Goal: Transaction & Acquisition: Obtain resource

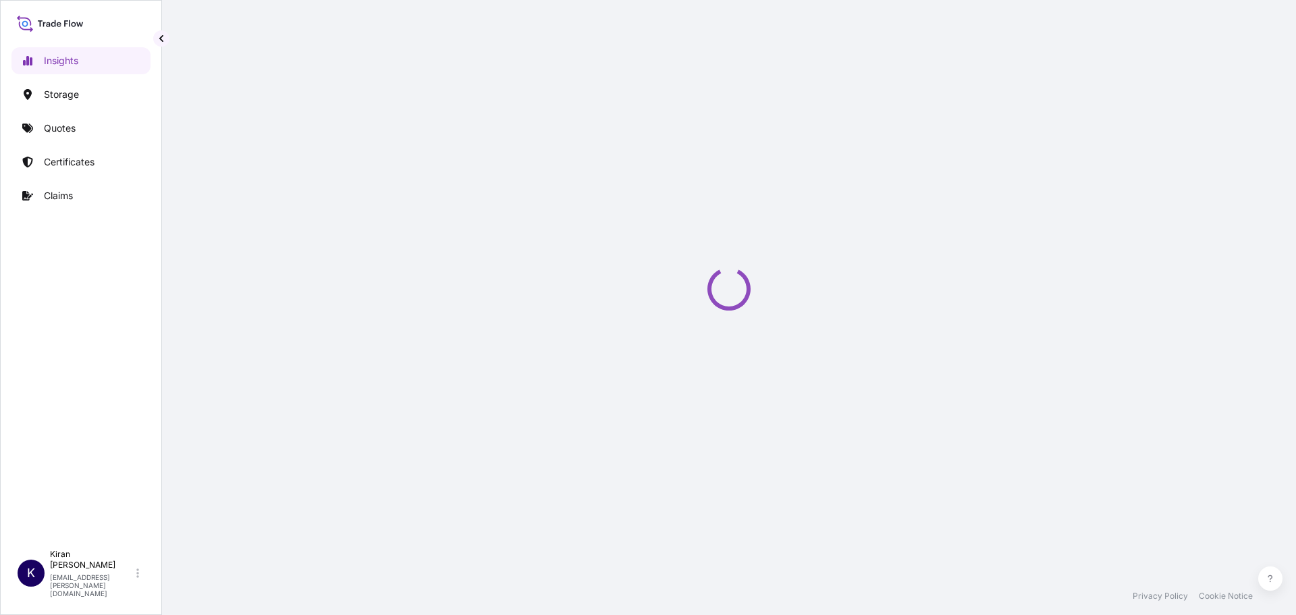
select select "2025"
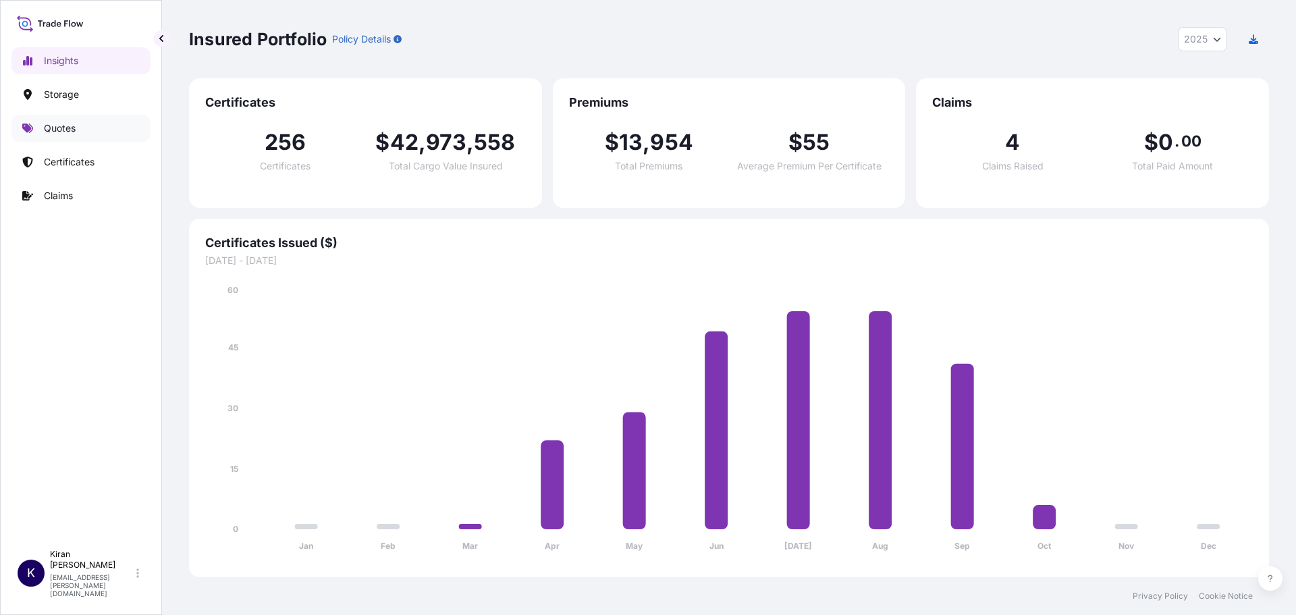
click at [126, 129] on link "Quotes" at bounding box center [80, 128] width 139 height 27
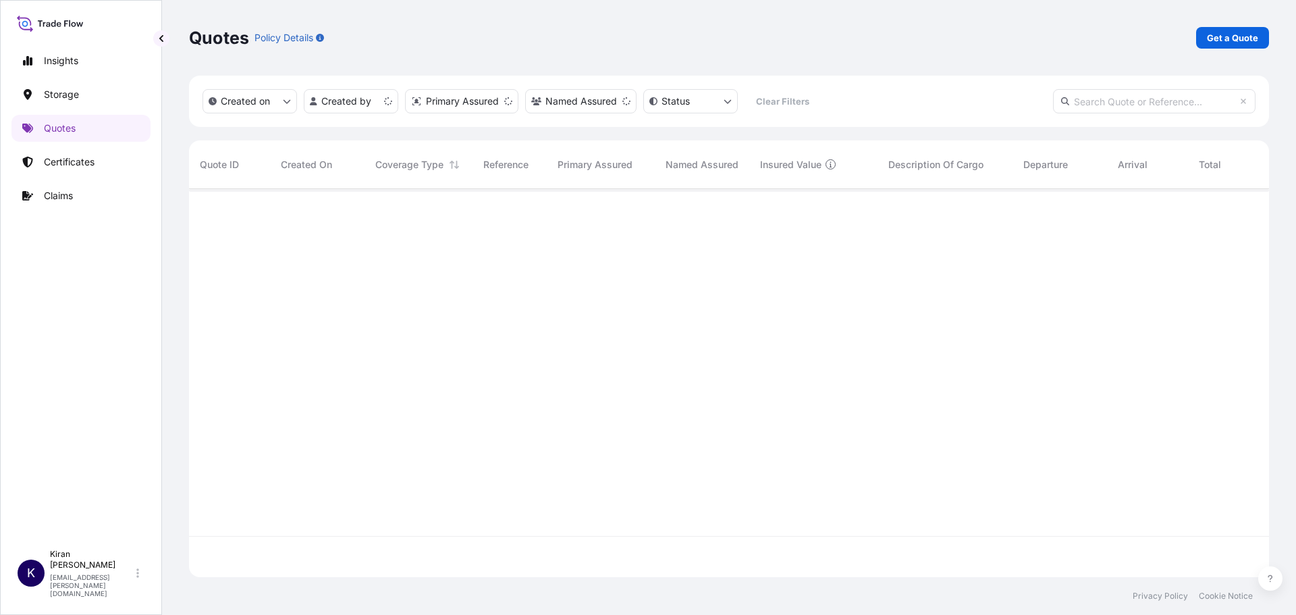
scroll to position [385, 1070]
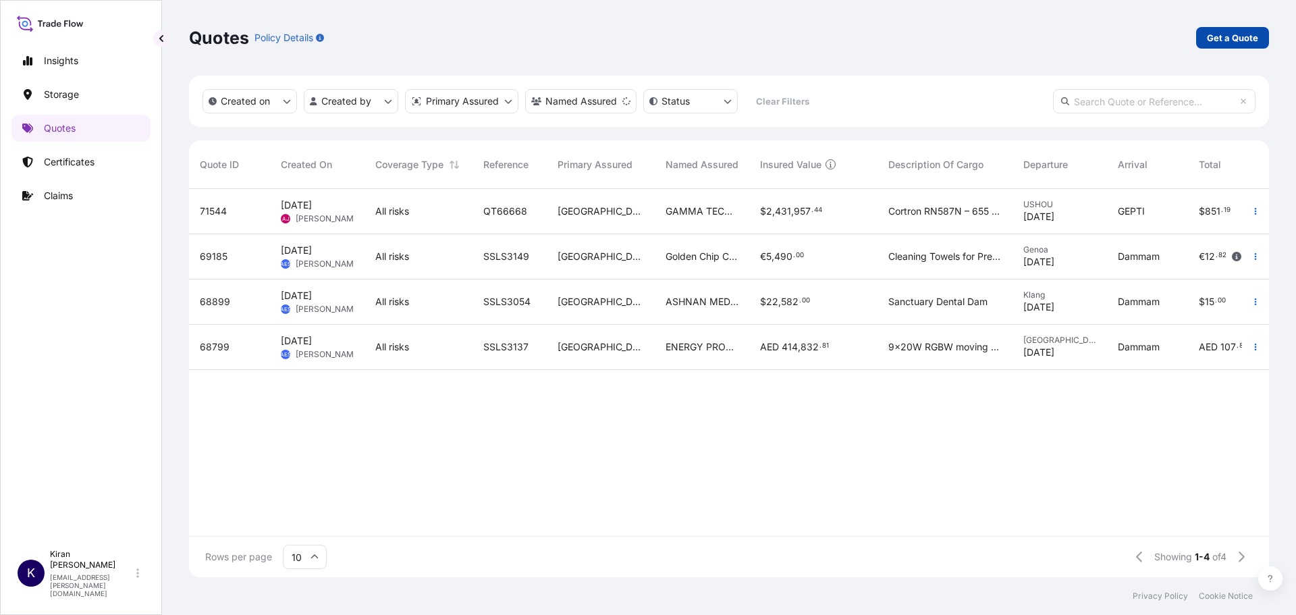
click at [1244, 36] on p "Get a Quote" at bounding box center [1232, 37] width 51 height 13
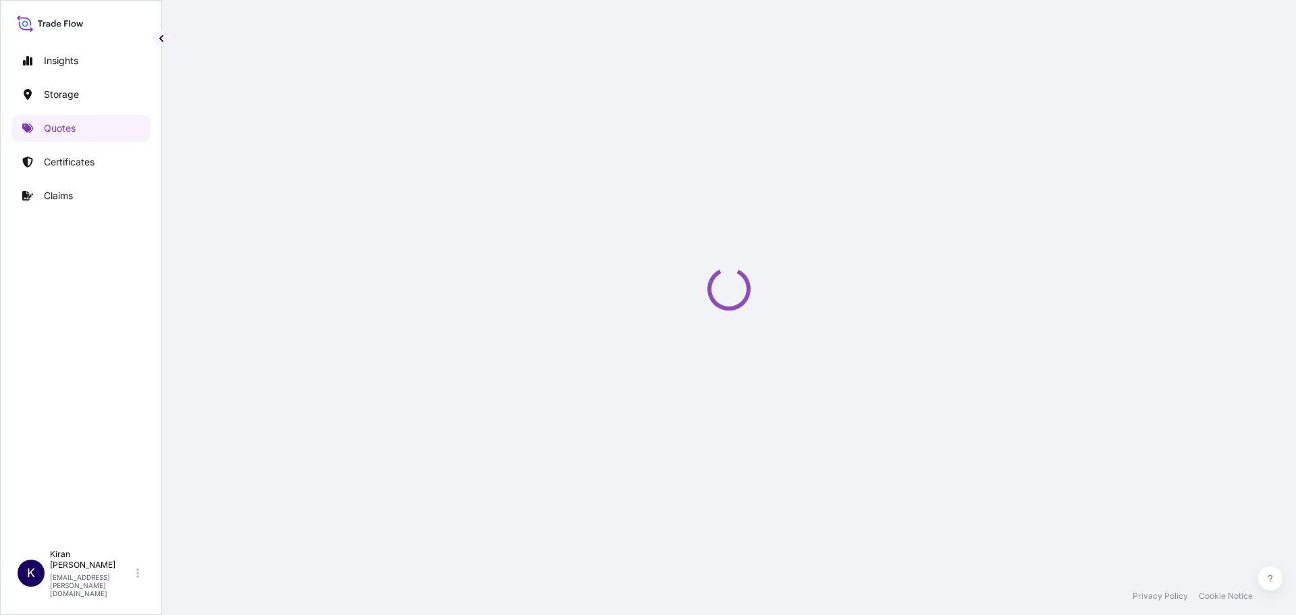
select select "Water"
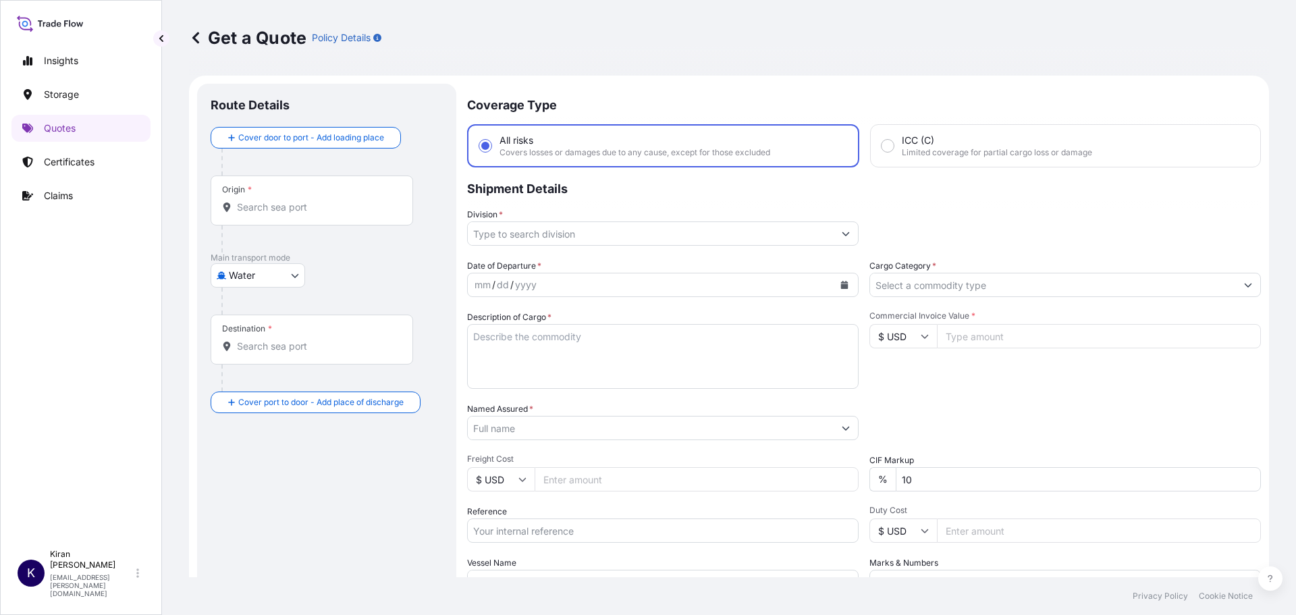
scroll to position [22, 0]
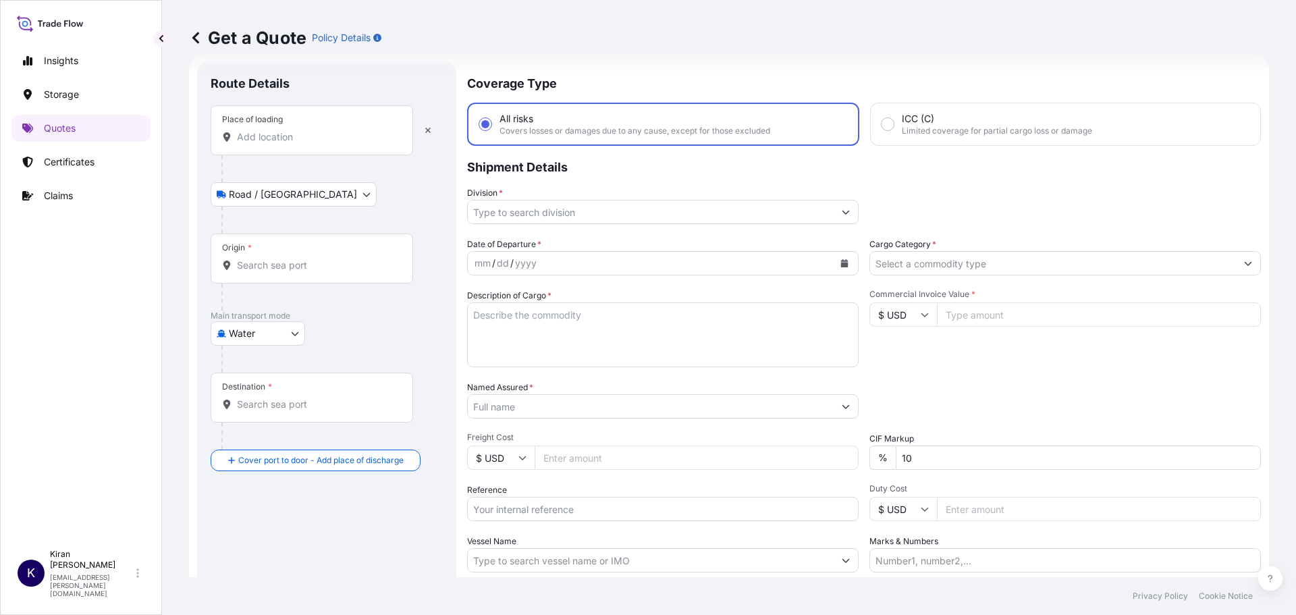
click at [283, 128] on div "Place of loading" at bounding box center [312, 130] width 202 height 50
click at [294, 139] on input "Place of loading" at bounding box center [316, 136] width 159 height 13
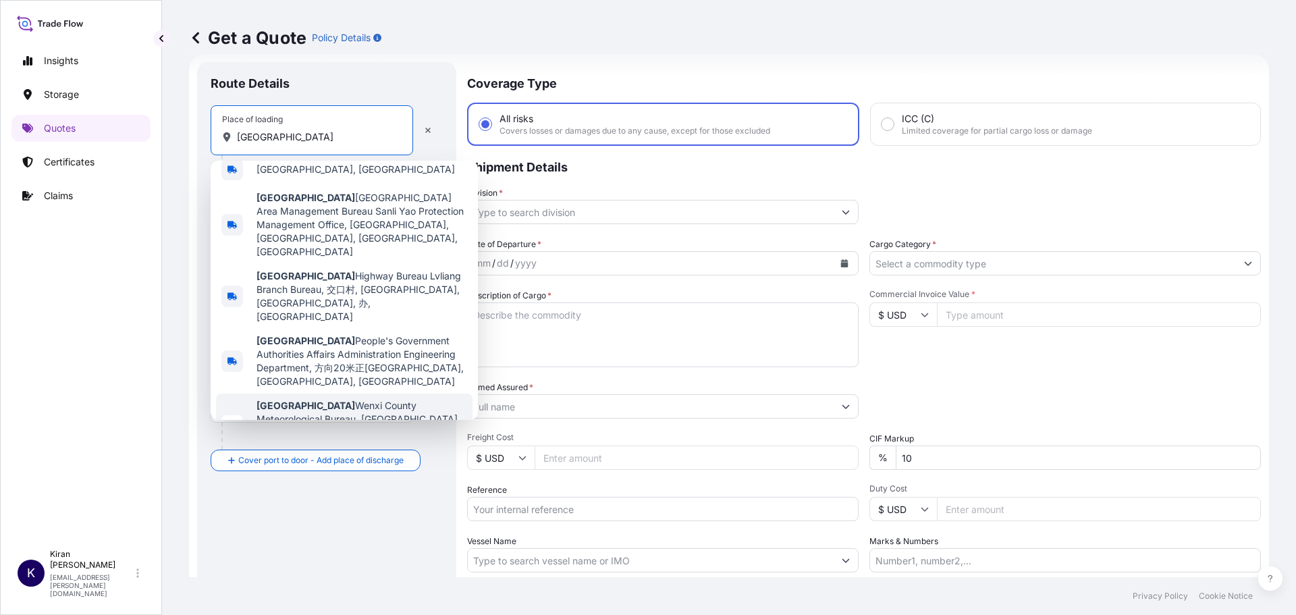
scroll to position [16, 0]
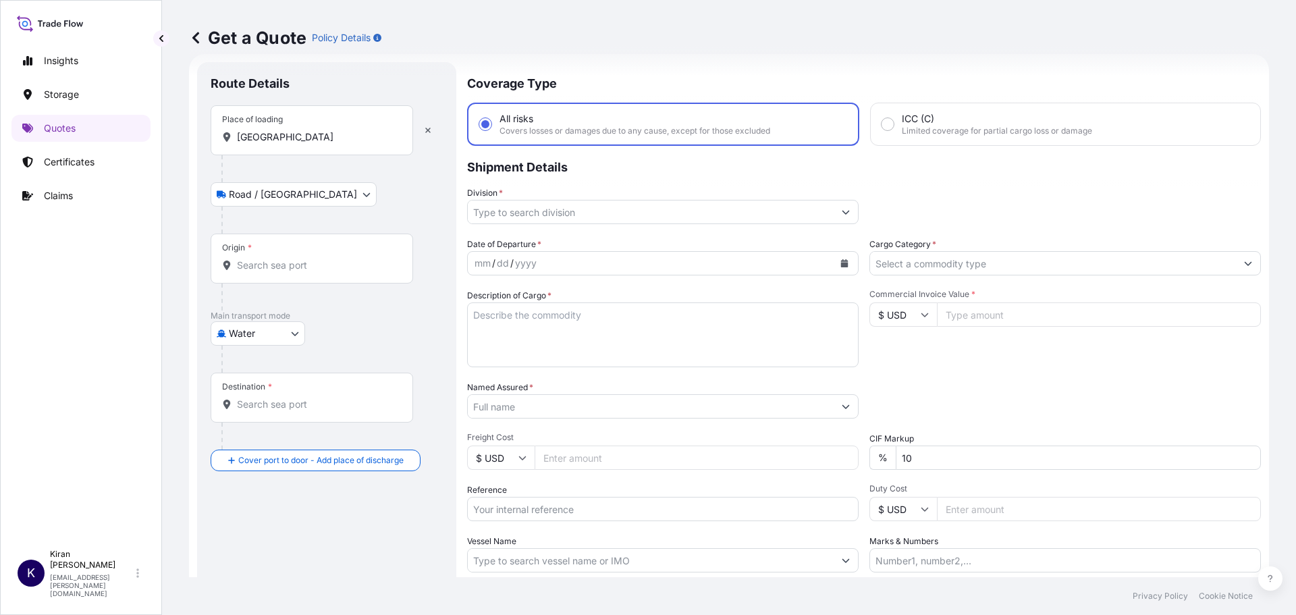
drag, startPoint x: 351, startPoint y: 126, endPoint x: 283, endPoint y: 138, distance: 69.4
click at [283, 138] on div "Place of loading [GEOGRAPHIC_DATA]" at bounding box center [312, 130] width 202 height 50
click at [283, 138] on input "[GEOGRAPHIC_DATA]" at bounding box center [316, 136] width 159 height 13
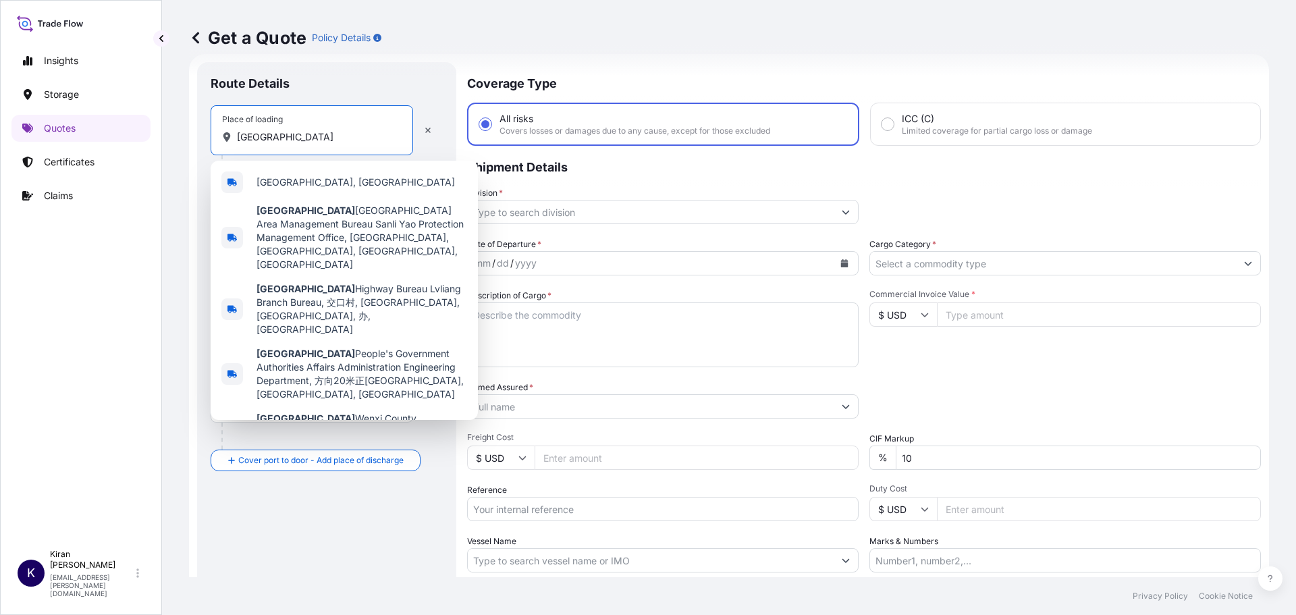
drag, startPoint x: 281, startPoint y: 133, endPoint x: 366, endPoint y: 138, distance: 85.2
click at [366, 138] on input "[GEOGRAPHIC_DATA]" at bounding box center [316, 136] width 159 height 13
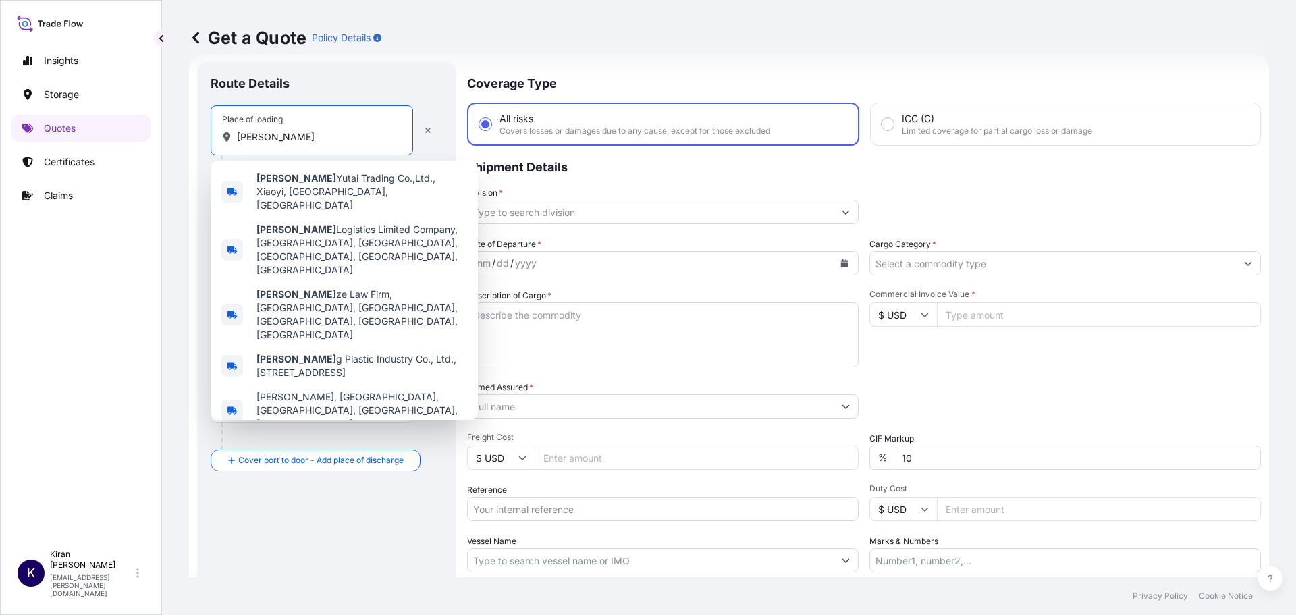
drag, startPoint x: 310, startPoint y: 137, endPoint x: 186, endPoint y: 140, distance: 124.2
click at [186, 140] on div "Get a Quote Policy Details Route Details Place of loading [GEOGRAPHIC_DATA] / […" at bounding box center [729, 288] width 1134 height 577
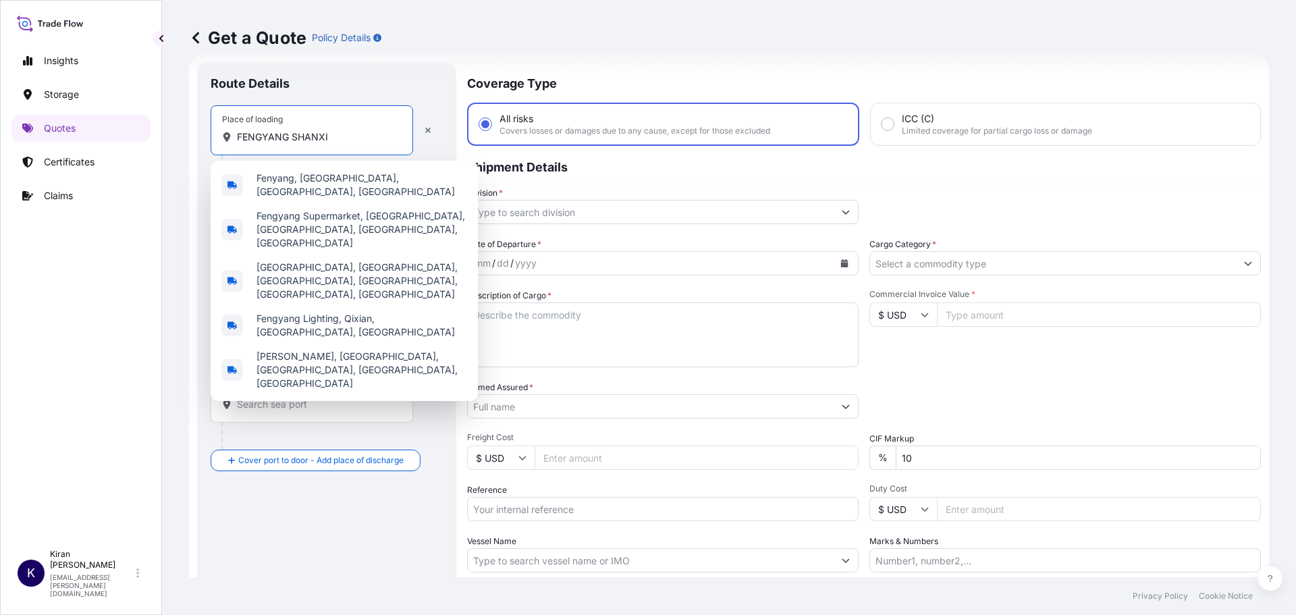
drag, startPoint x: 333, startPoint y: 136, endPoint x: 173, endPoint y: 134, distance: 160.0
click at [173, 134] on div "Get a Quote Policy Details Route Details Place of loading FENGYANG SHANXI Road …" at bounding box center [729, 288] width 1134 height 577
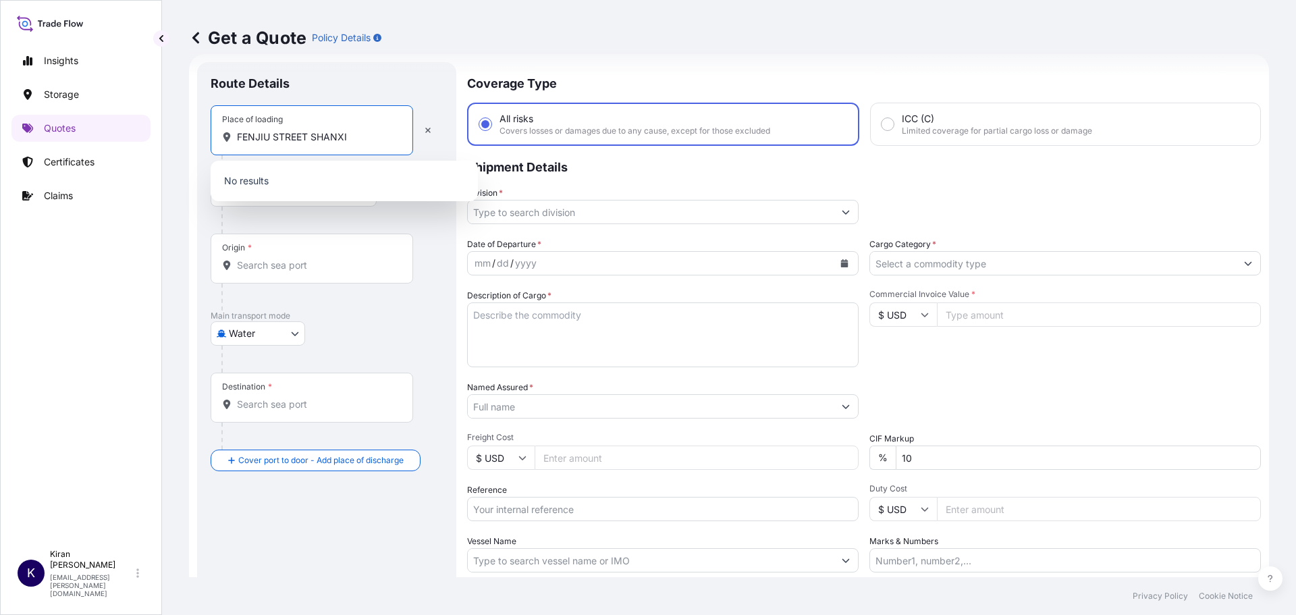
click at [315, 136] on input "FENJIU STREET SHANXI" at bounding box center [316, 136] width 159 height 13
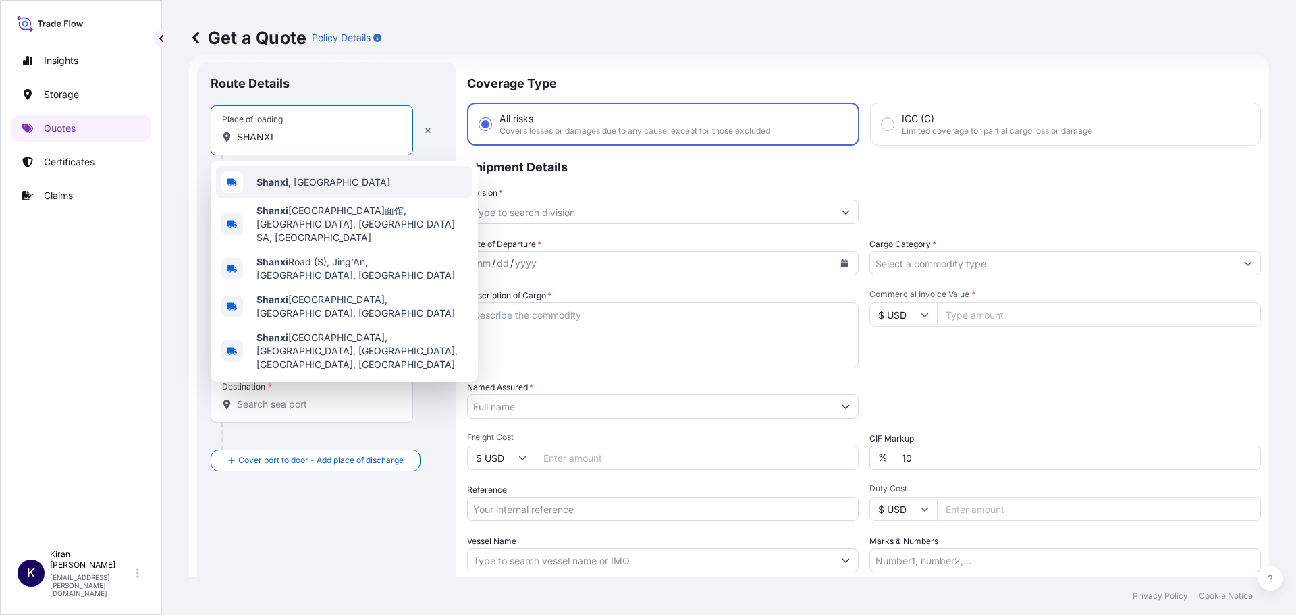
click at [294, 182] on span "Shanxi , China" at bounding box center [323, 181] width 134 height 13
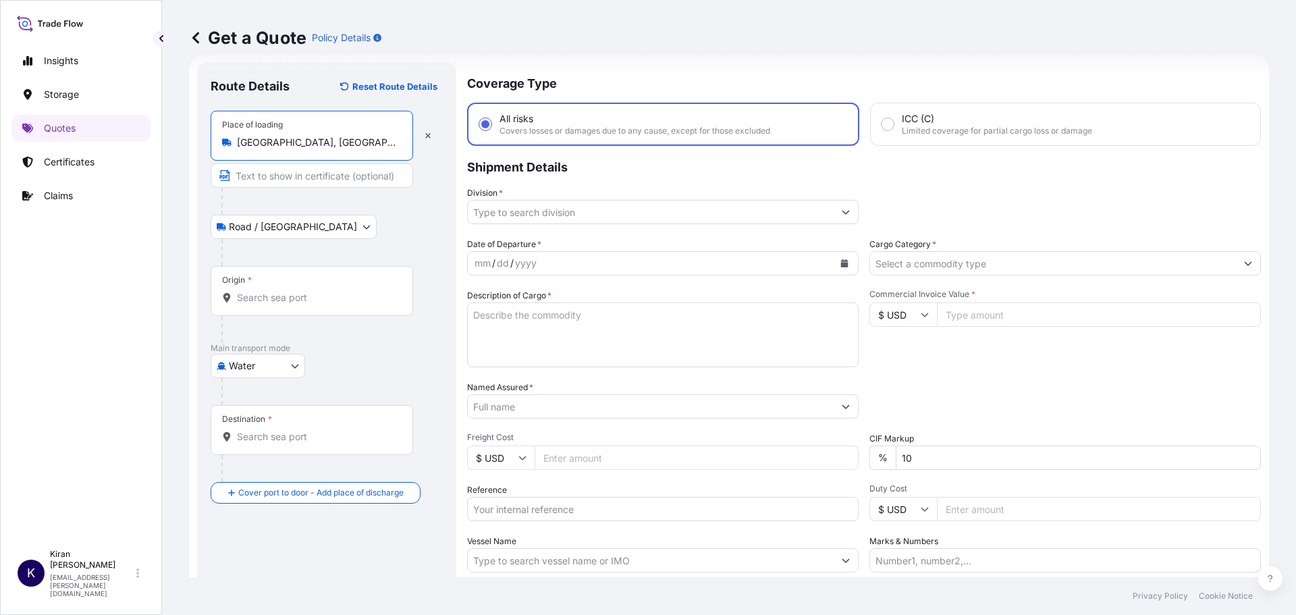
type input "Shanxi, China"
click at [279, 291] on div "Origin *" at bounding box center [312, 291] width 202 height 50
click at [266, 294] on input "Origin *" at bounding box center [316, 297] width 159 height 13
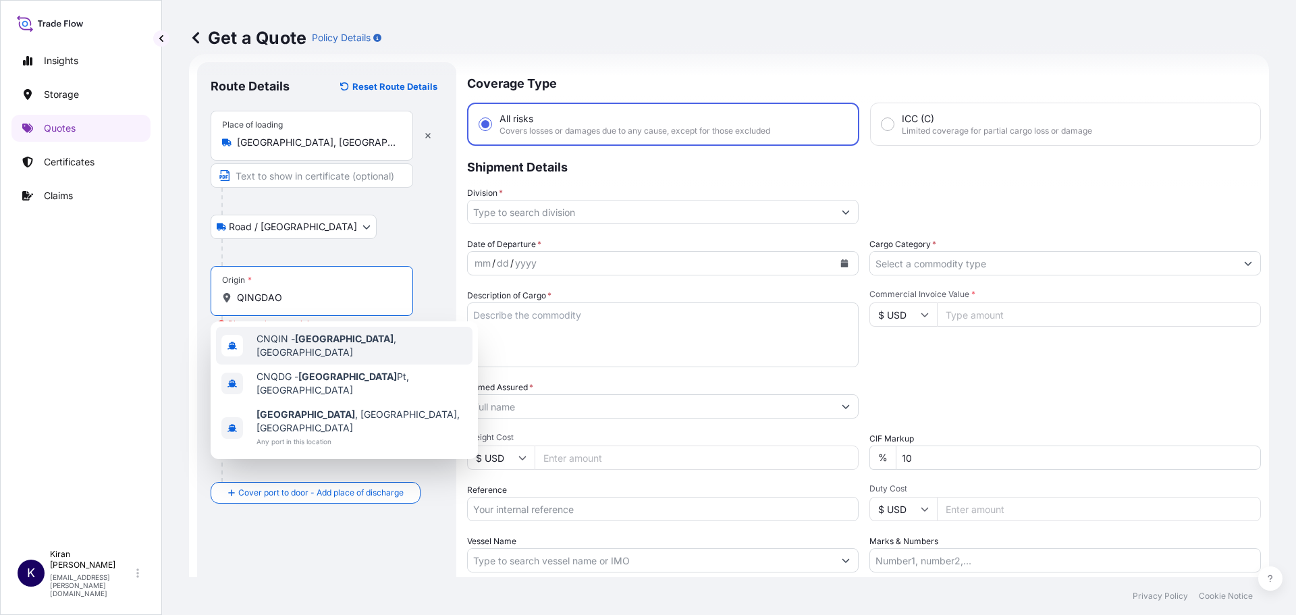
type input "CNQIN - Qingdao, China"
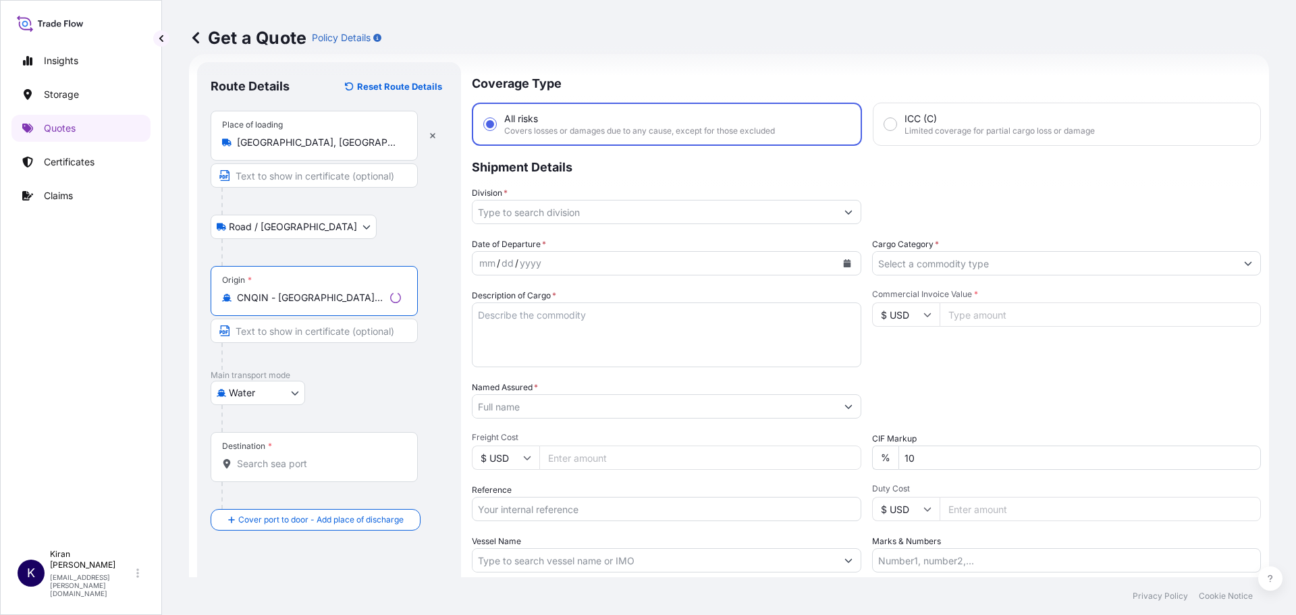
click at [270, 445] on span "*" at bounding box center [270, 446] width 4 height 11
click at [270, 457] on input "Destination *" at bounding box center [319, 463] width 164 height 13
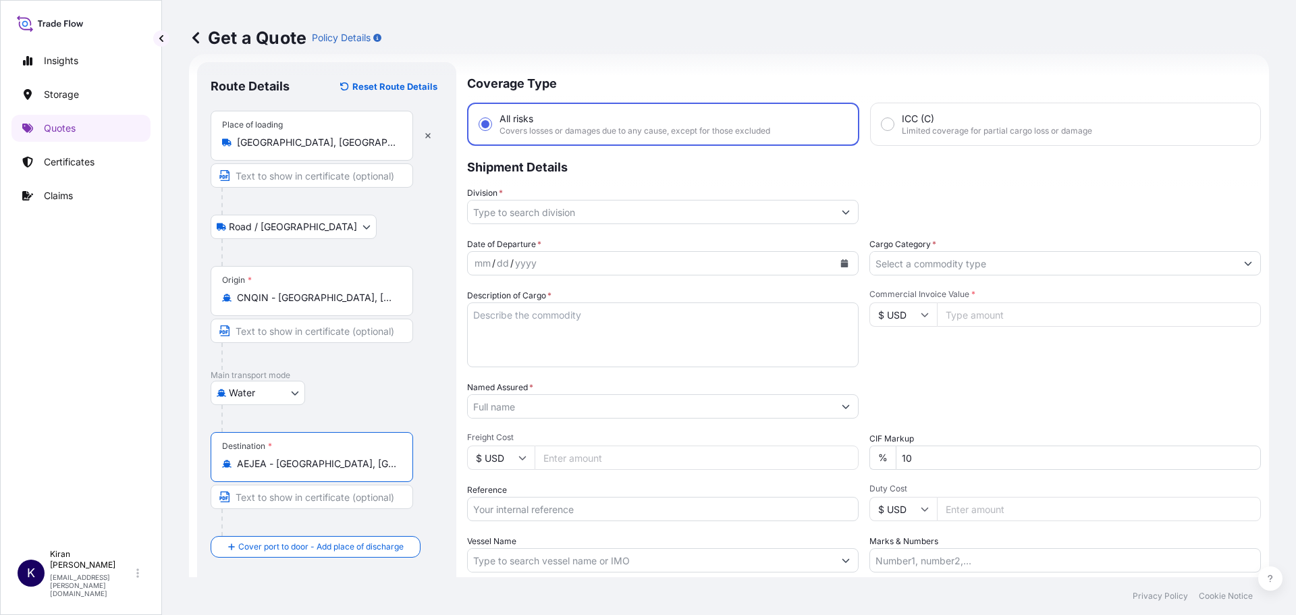
type input "AEJEA - Jebel Ali, United Arab Emirates"
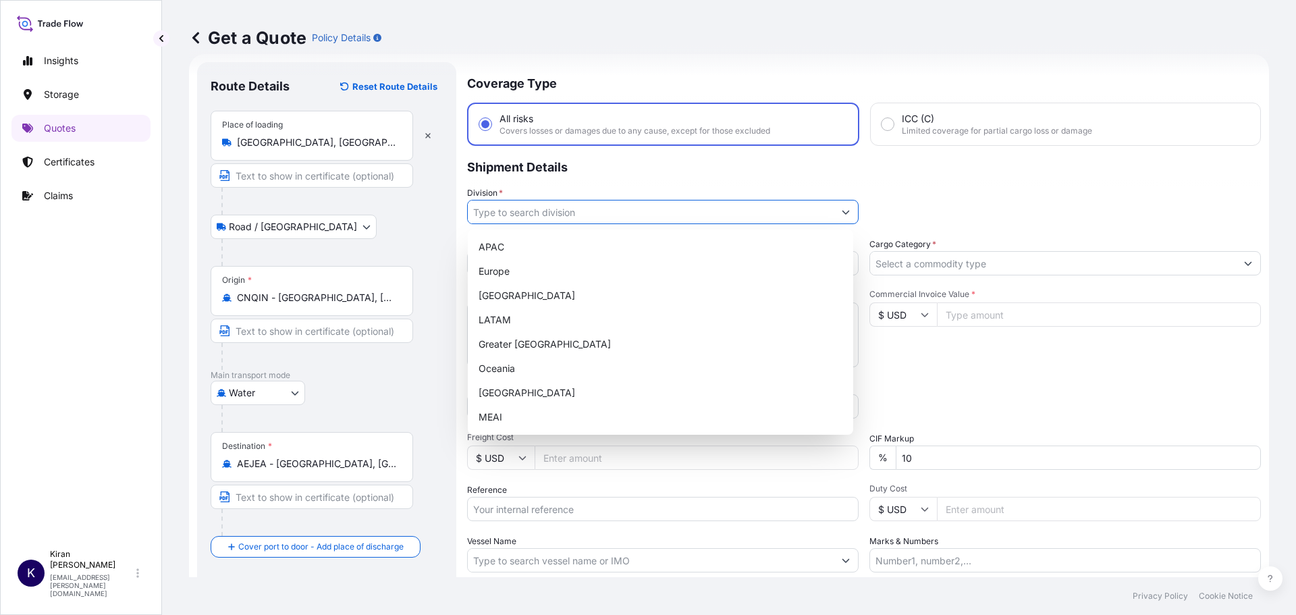
click at [556, 209] on input "Division *" at bounding box center [651, 212] width 366 height 24
click at [517, 418] on div "MEAI" at bounding box center [660, 417] width 375 height 24
type input "MEAI"
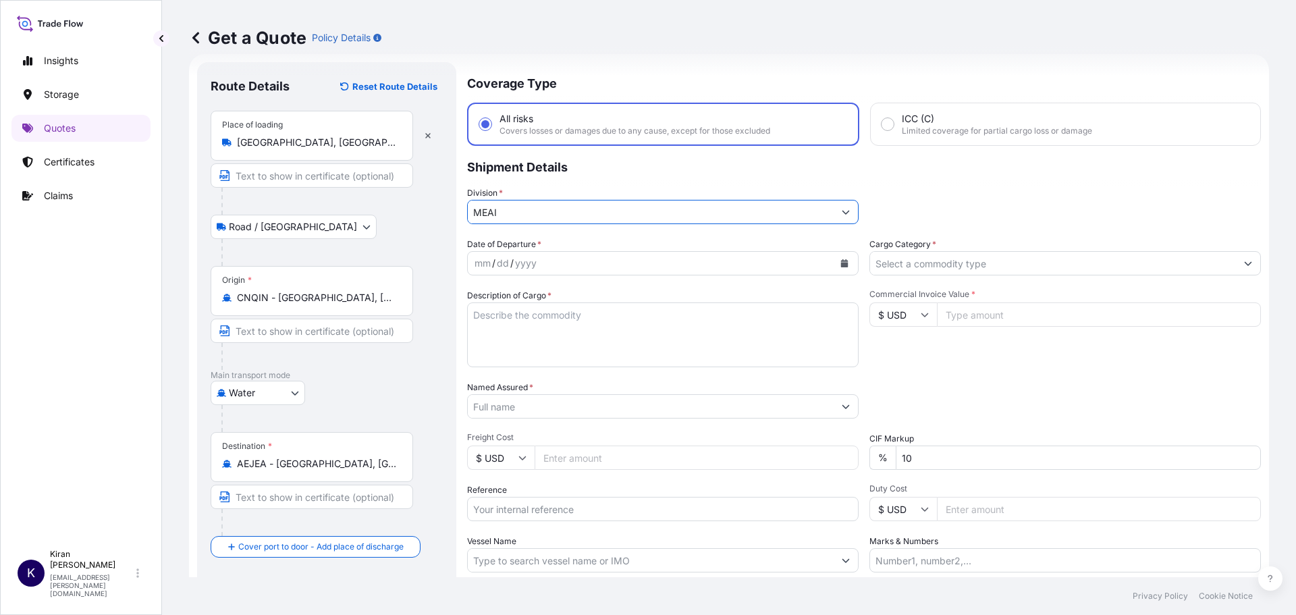
click at [478, 263] on div "mm" at bounding box center [482, 263] width 19 height 16
click at [841, 260] on icon "Calendar" at bounding box center [844, 263] width 7 height 8
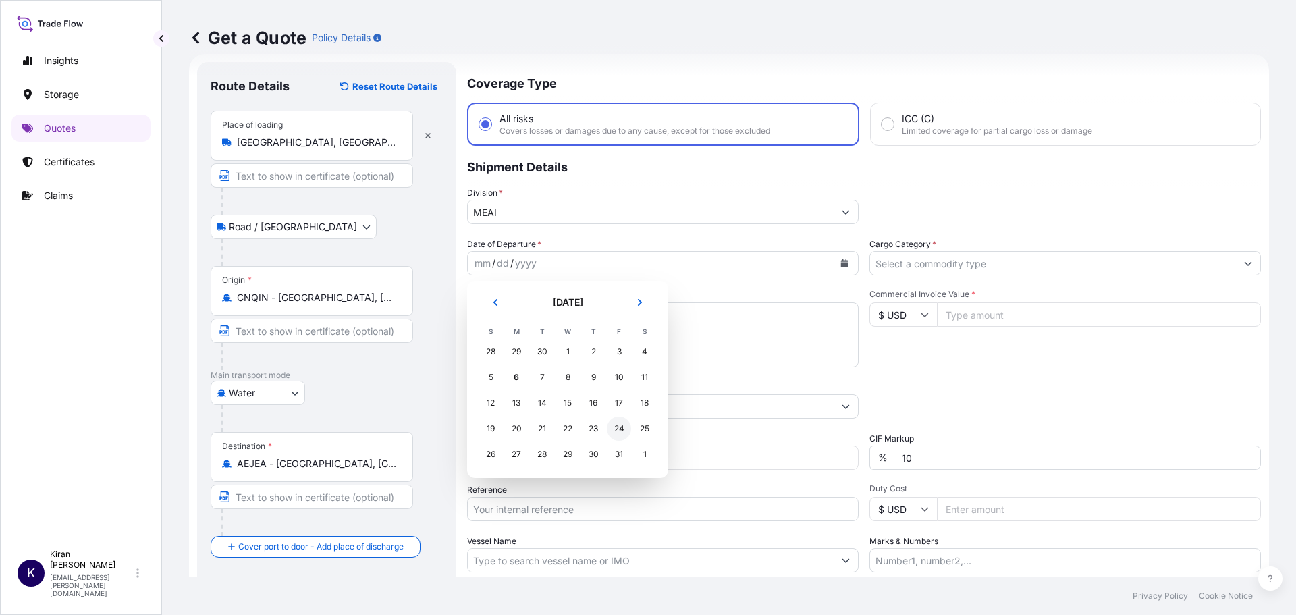
click at [621, 433] on div "24" at bounding box center [619, 428] width 24 height 24
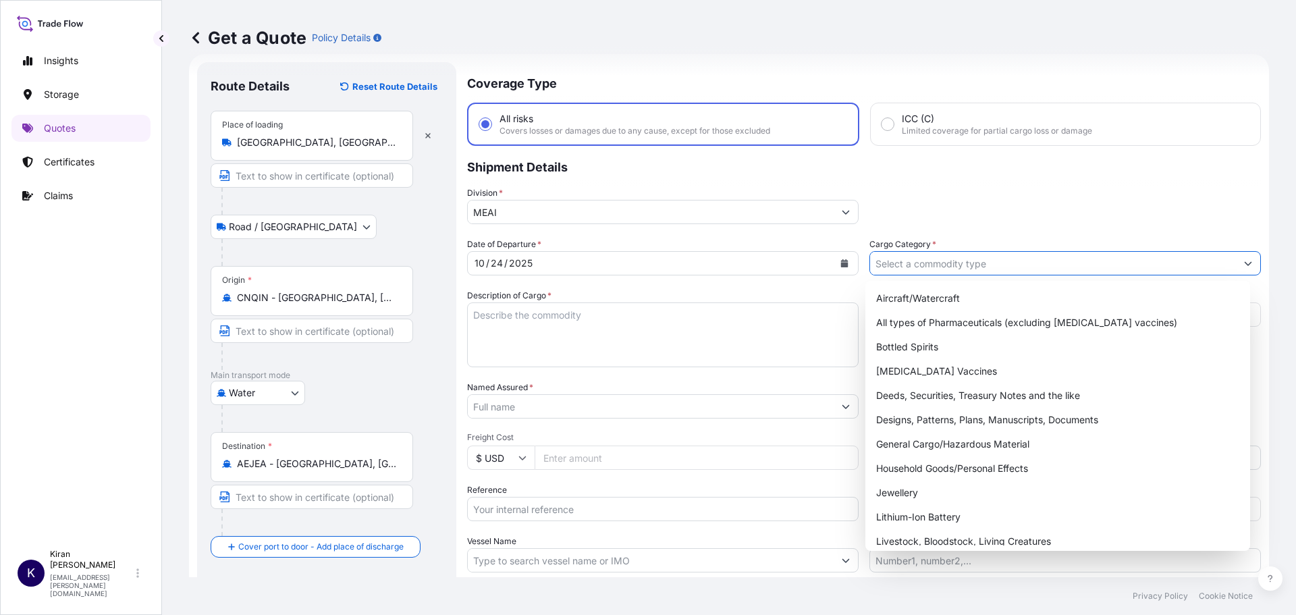
click at [954, 267] on input "Cargo Category *" at bounding box center [1053, 263] width 366 height 24
click at [958, 438] on div "General Cargo/Hazardous Material" at bounding box center [1058, 444] width 375 height 24
type input "General Cargo/Hazardous Material"
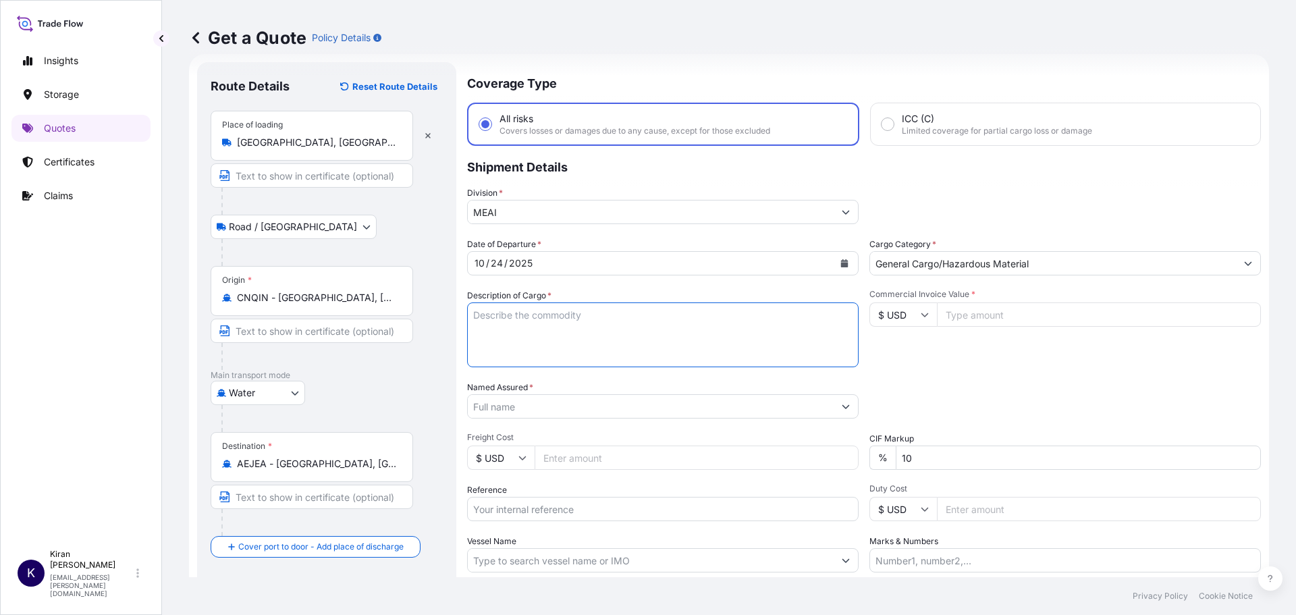
click at [578, 319] on textarea "Description of Cargo *" at bounding box center [662, 334] width 391 height 65
click at [524, 318] on textarea "Description of Cargo *" at bounding box center [662, 334] width 391 height 65
paste textarea "PAINT PROTECTION FILM HS CODE 39206200"
type textarea "PAINT PROTECTION FILM HS CODE 39206200"
click at [551, 409] on input "Named Assured *" at bounding box center [651, 406] width 366 height 24
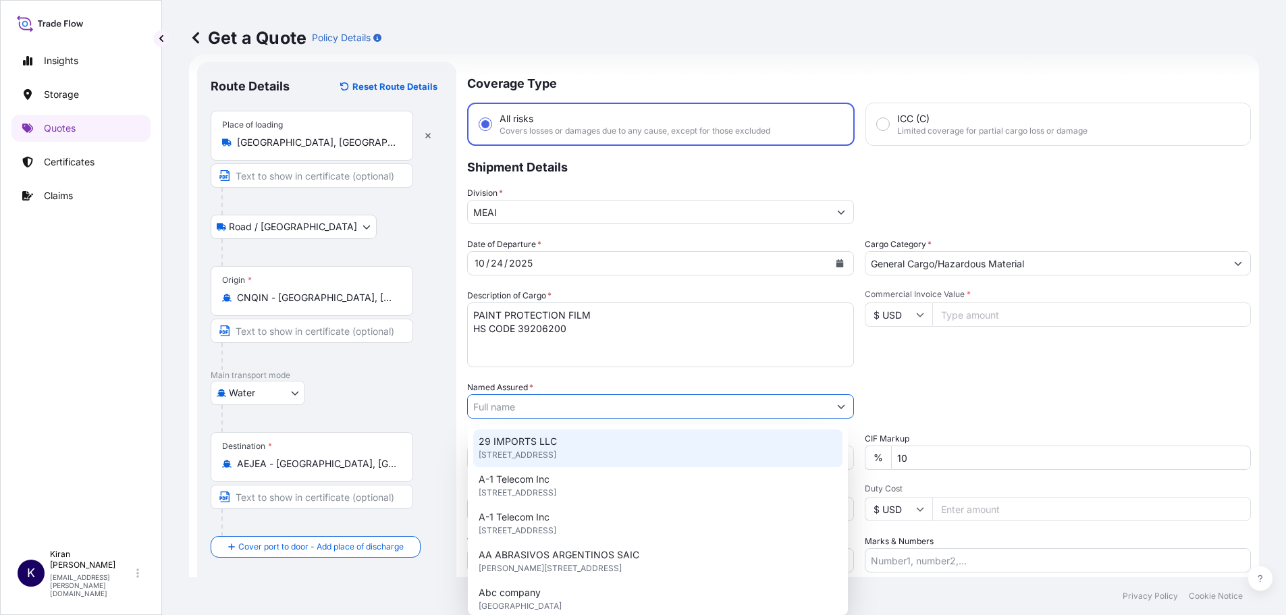
paste input "AL RABIYA AUTO ACCESSORIES"
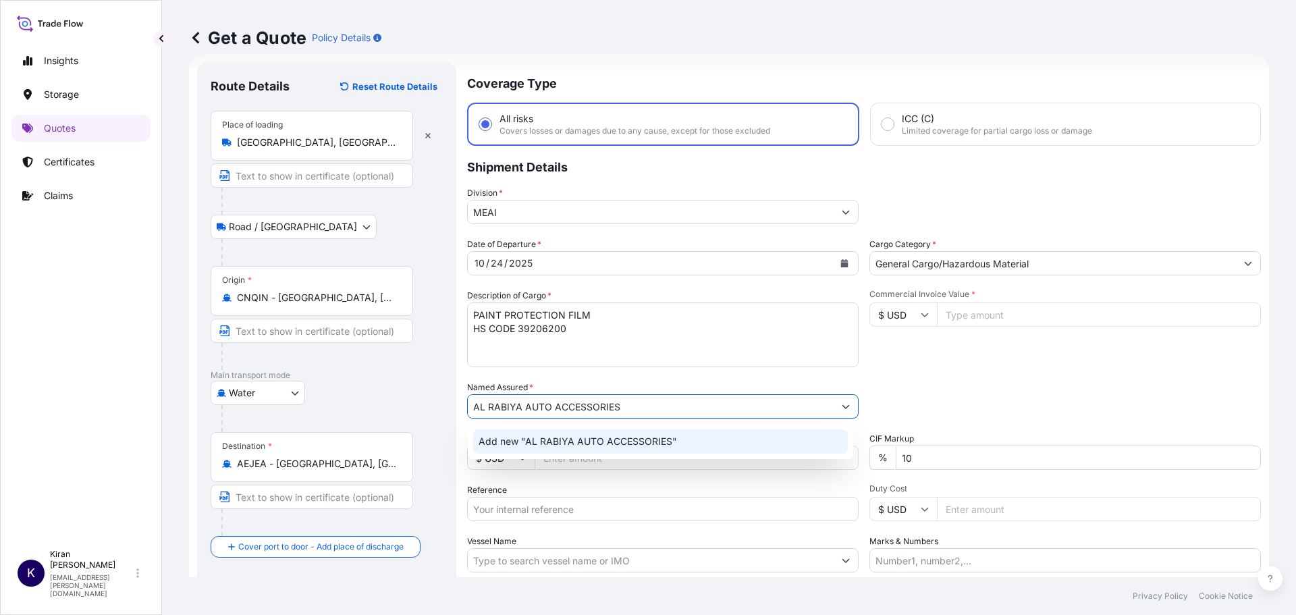
click at [600, 443] on span "Add new "AL RABIYA AUTO ACCESSORIES"" at bounding box center [577, 441] width 198 height 13
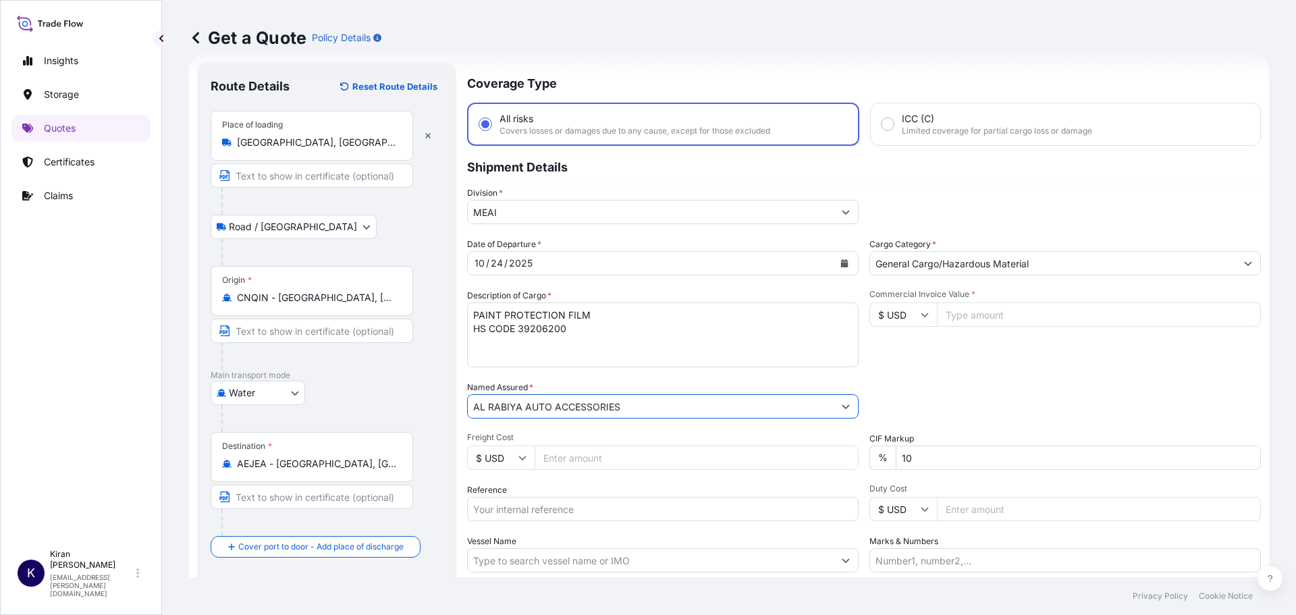
type input "AL RABIYA AUTO ACCESSORIES"
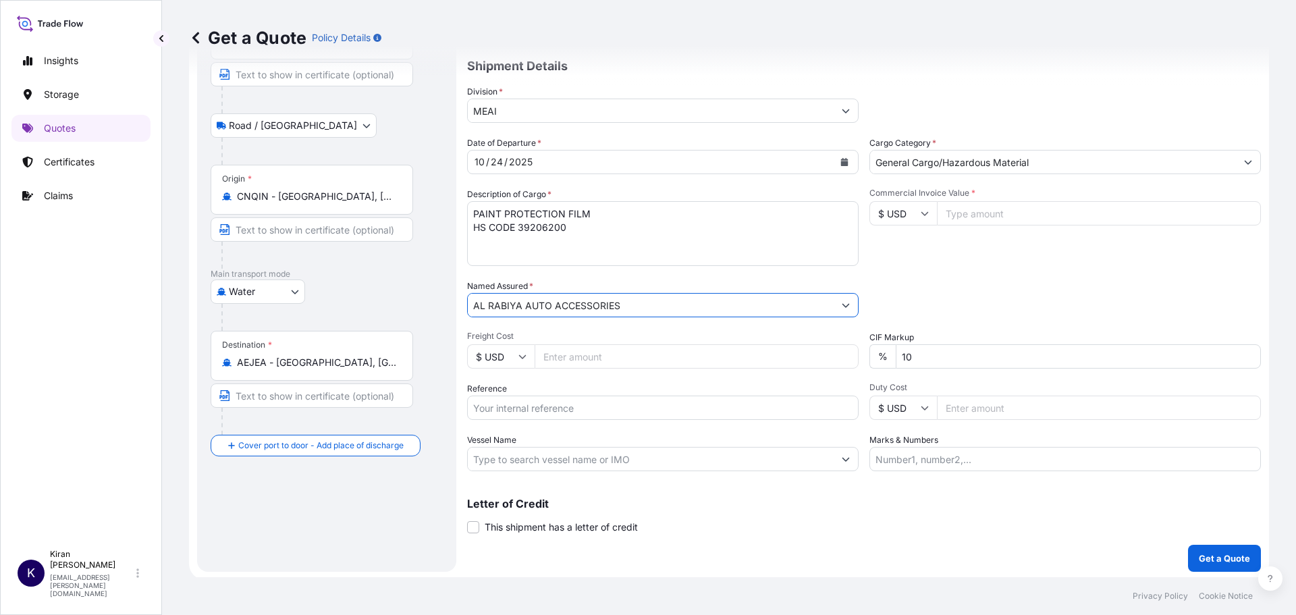
scroll to position [126, 0]
click at [612, 358] on input "Freight Cost" at bounding box center [697, 353] width 324 height 24
type input "9000"
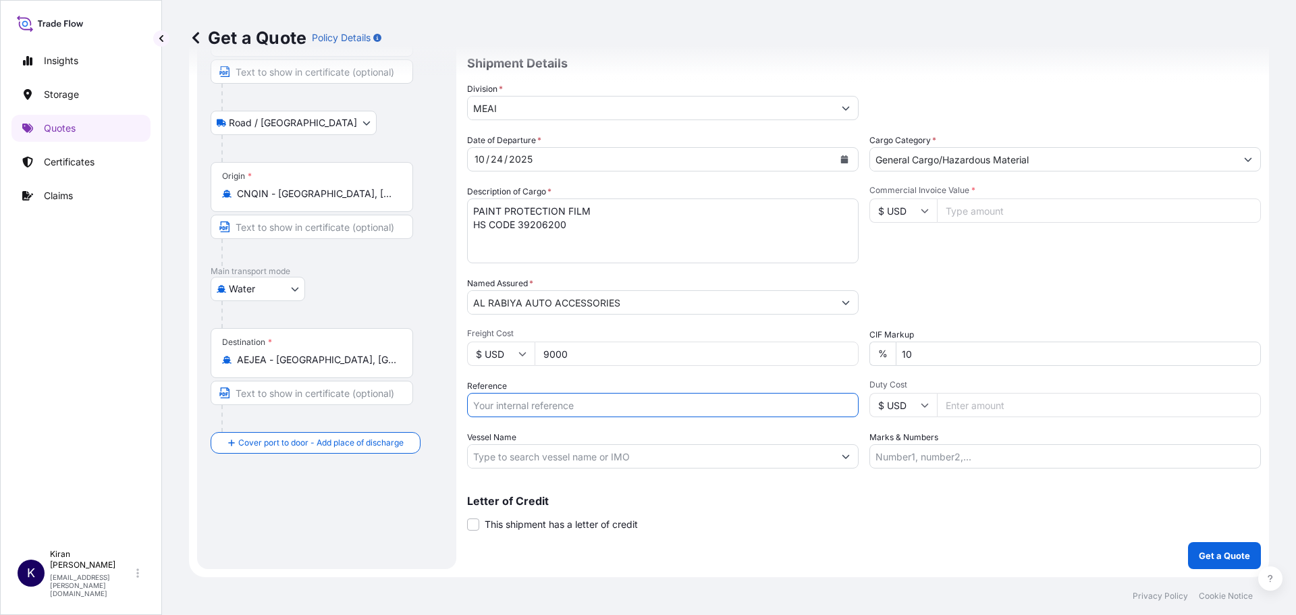
click at [614, 405] on input "Reference" at bounding box center [662, 405] width 391 height 24
click at [536, 410] on input "Reference" at bounding box center [662, 405] width 391 height 24
paste input "QT65943"
type input "QT65943"
click at [922, 443] on label "Marks & Numbers" at bounding box center [903, 437] width 69 height 13
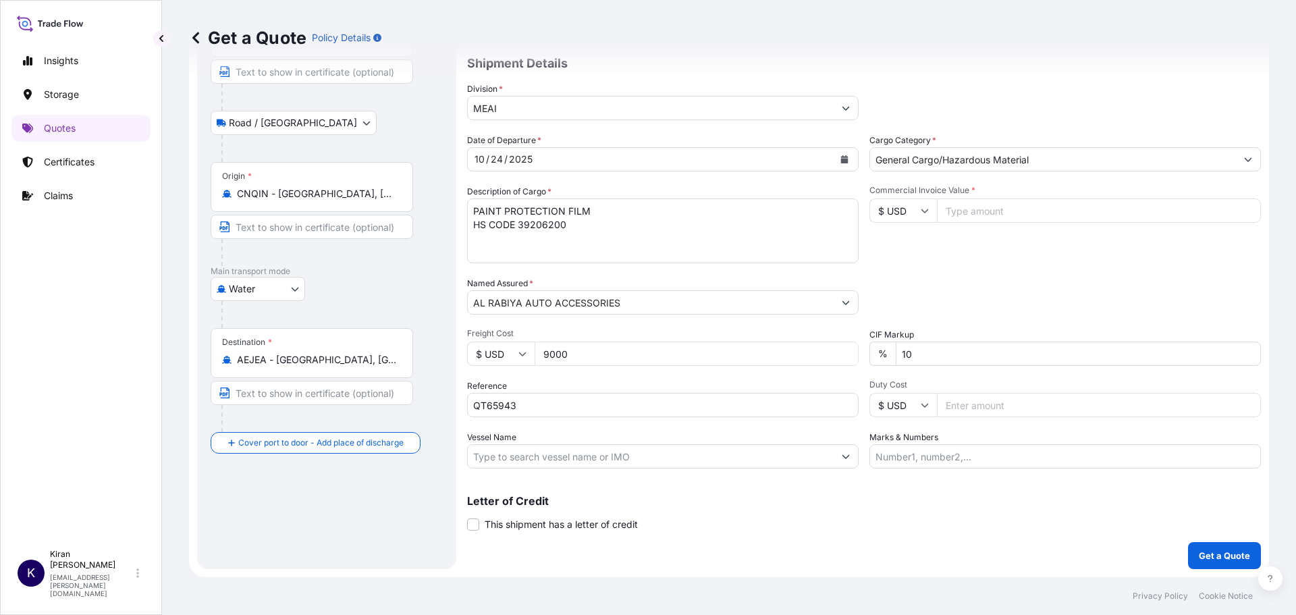
click at [922, 444] on input "Marks & Numbers" at bounding box center [1064, 456] width 391 height 24
click at [1073, 454] on input "Commercial Invoice number:" at bounding box center [1064, 456] width 391 height 24
paste input "DXCT-250801-AV"
click at [1098, 459] on input "Commercial Invoice number: DXCT-250801-AV," at bounding box center [1064, 456] width 391 height 24
click at [1170, 446] on input "Commercial Invoice number: DXCT-250801-AV, B/L NUMBER:" at bounding box center [1064, 456] width 391 height 24
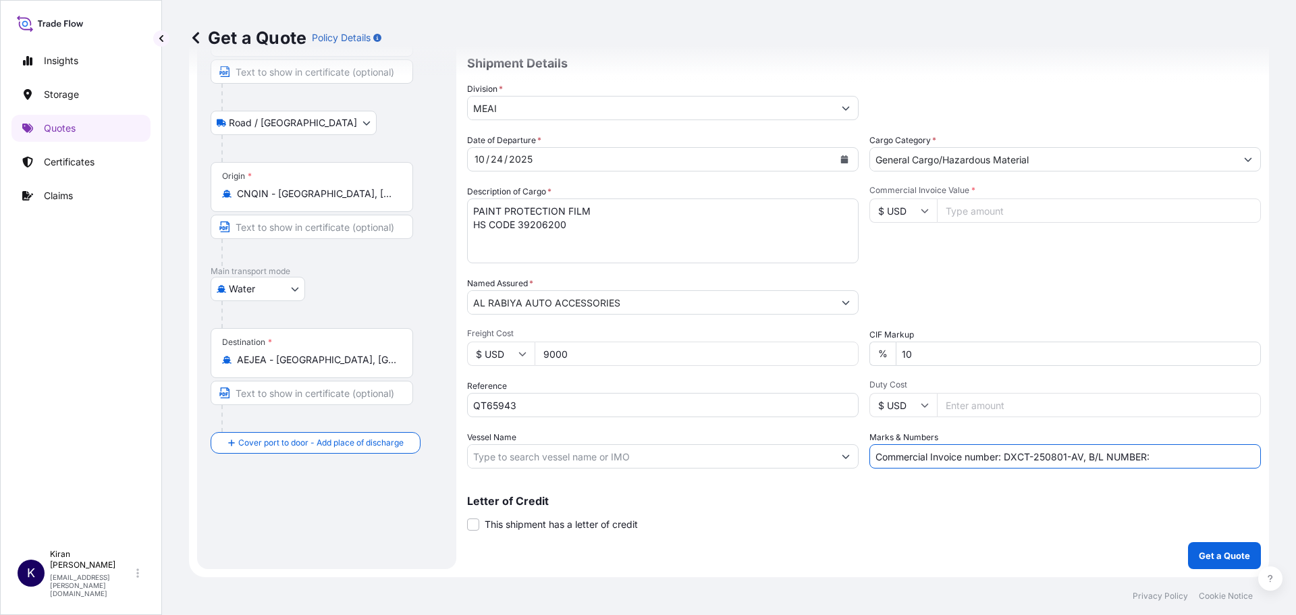
paste input "AMIGL250421766A"
type input "Commercial Invoice number: DXCT-250801-AV, B/L NUMBER: AMIGL250421766A"
click at [1213, 552] on p "Get a Quote" at bounding box center [1224, 555] width 51 height 13
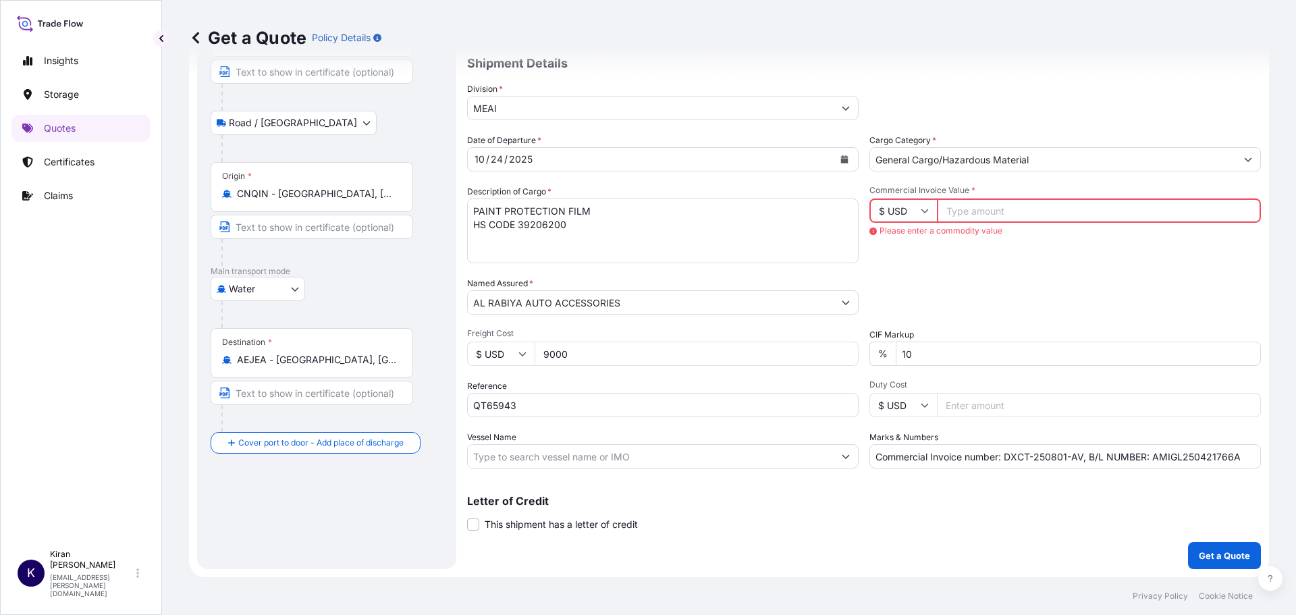
drag, startPoint x: 575, startPoint y: 354, endPoint x: 534, endPoint y: 354, distance: 41.2
click at [534, 354] on div "$ USD 9000" at bounding box center [662, 353] width 391 height 24
click at [962, 214] on input "Commercial Invoice Value *" at bounding box center [1099, 210] width 324 height 24
paste input "9000"
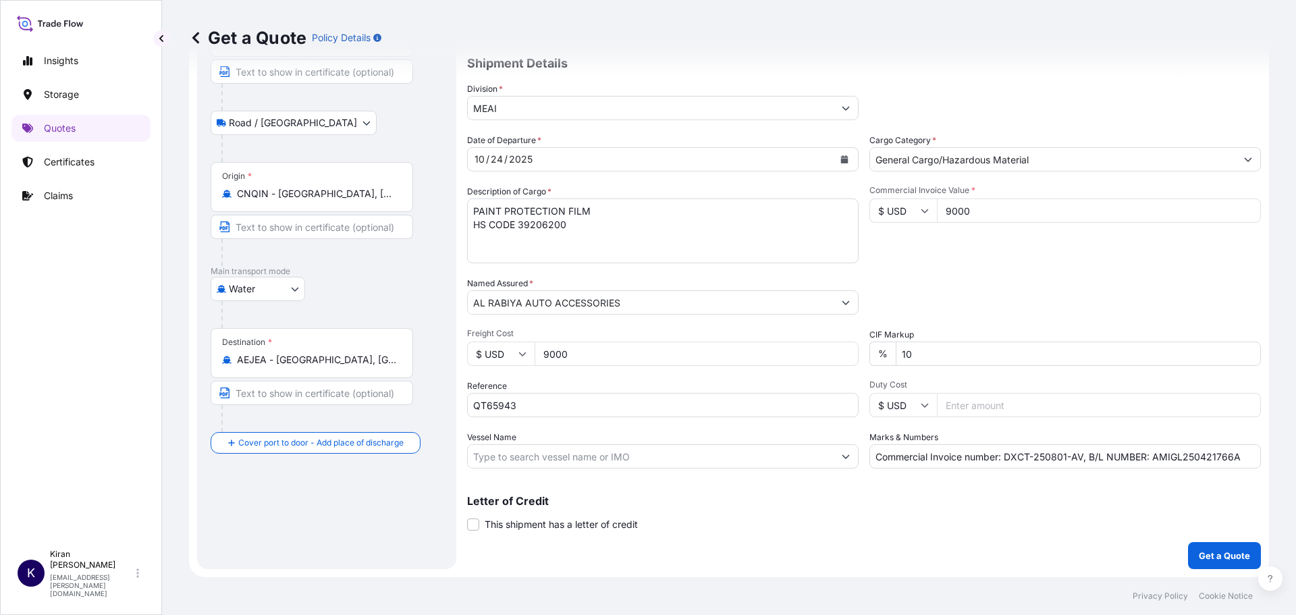
type input "9000"
click at [572, 347] on input "9000" at bounding box center [697, 353] width 324 height 24
type input "9"
click at [1058, 275] on div "Date of Departure * 10 / 24 / 2025 Cargo Category * General Cargo/Hazardous Mat…" at bounding box center [864, 301] width 794 height 335
click at [1040, 220] on input "9000" at bounding box center [1099, 210] width 324 height 24
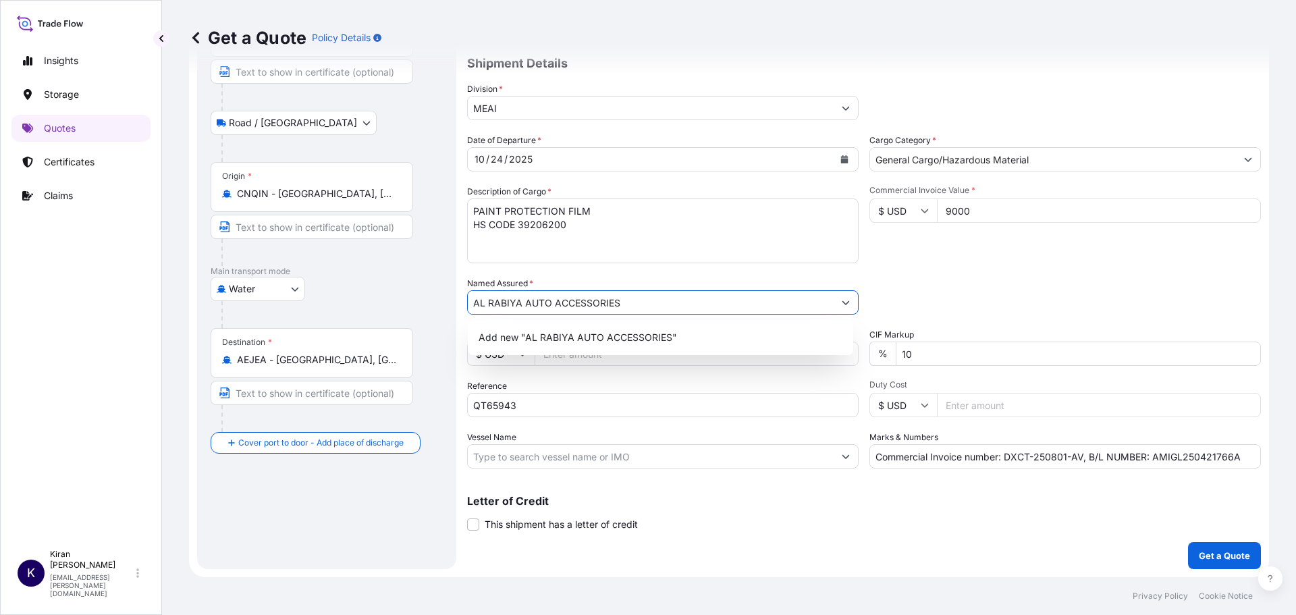
click at [1029, 267] on div "Date of Departure * 10 / 24 / 2025 Cargo Category * General Cargo/Hazardous Mat…" at bounding box center [864, 301] width 794 height 335
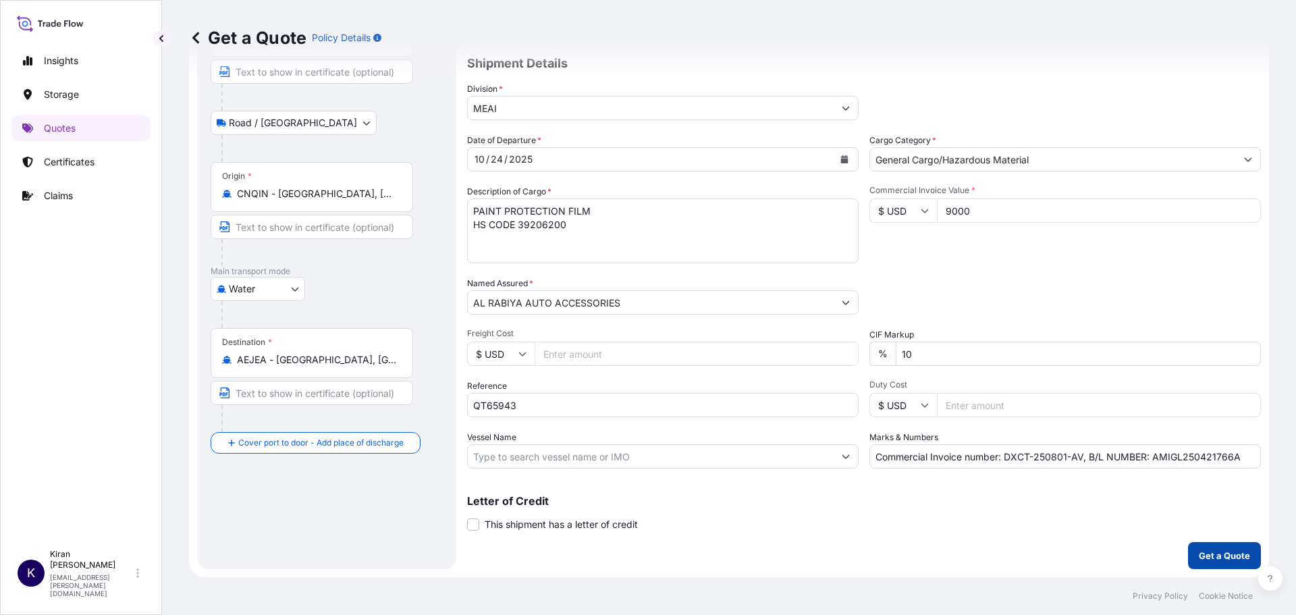
click at [1207, 558] on p "Get a Quote" at bounding box center [1224, 555] width 51 height 13
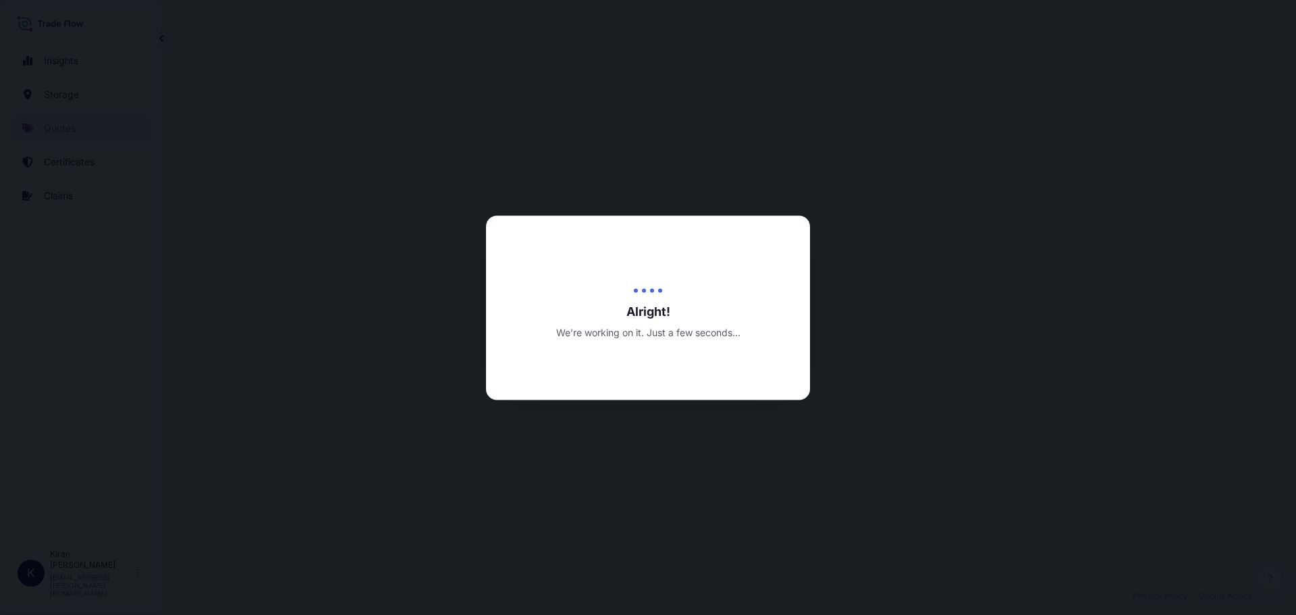
select select "Road / Inland"
select select "Water"
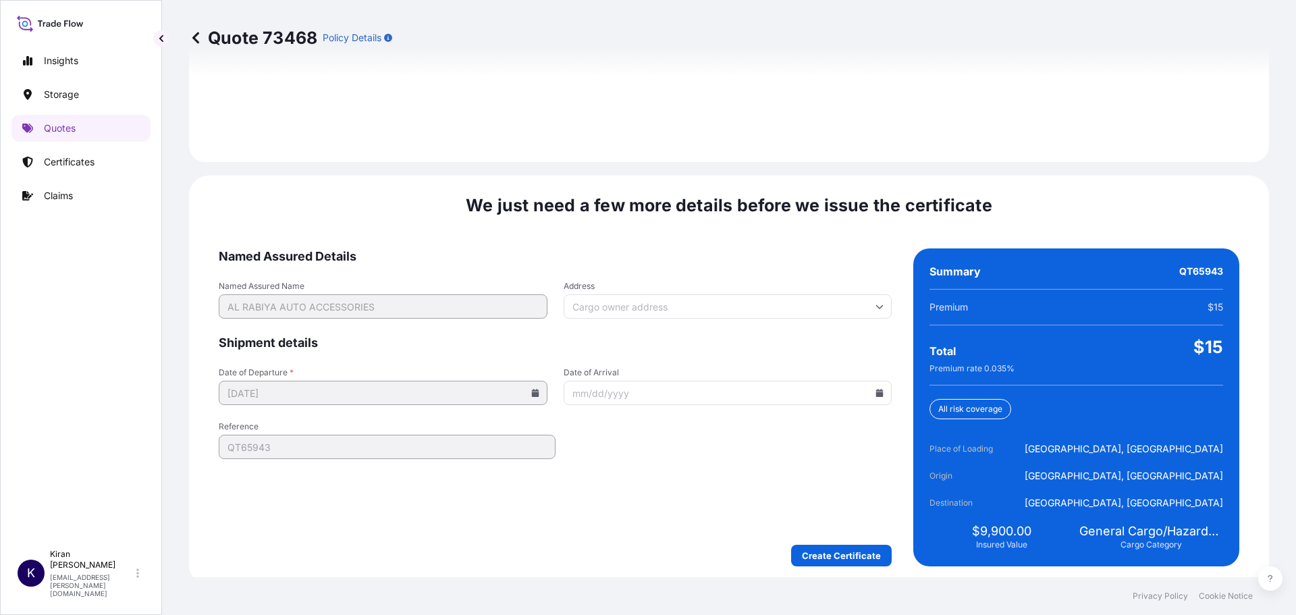
scroll to position [1984, 0]
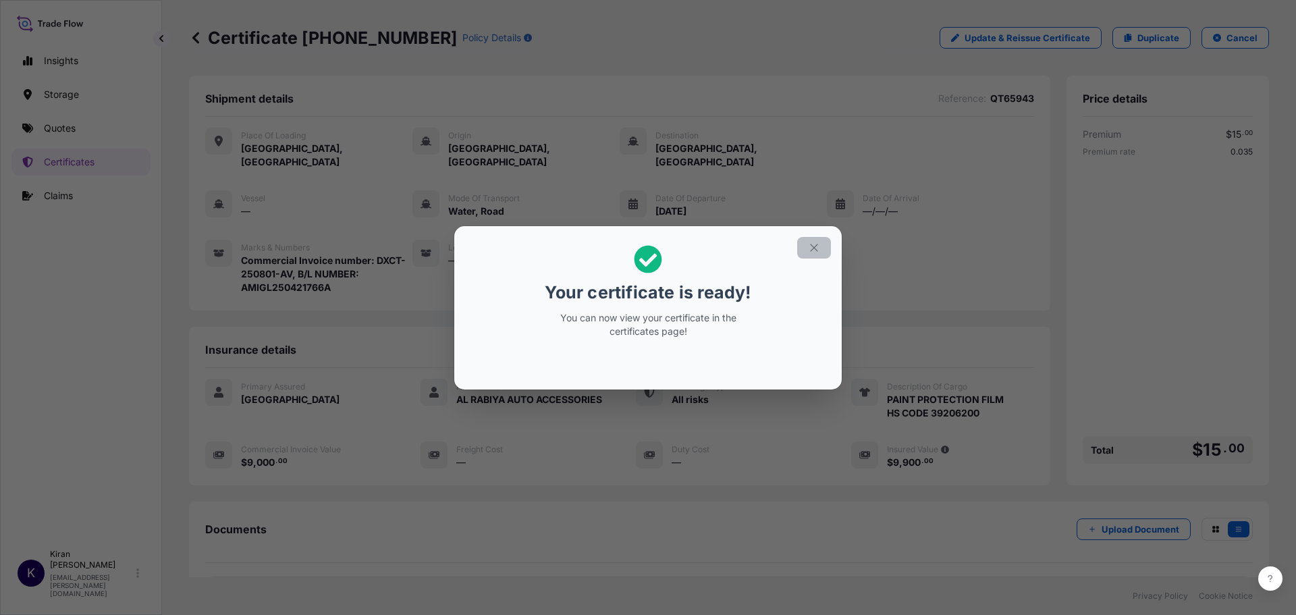
click at [806, 250] on button "button" at bounding box center [814, 248] width 34 height 22
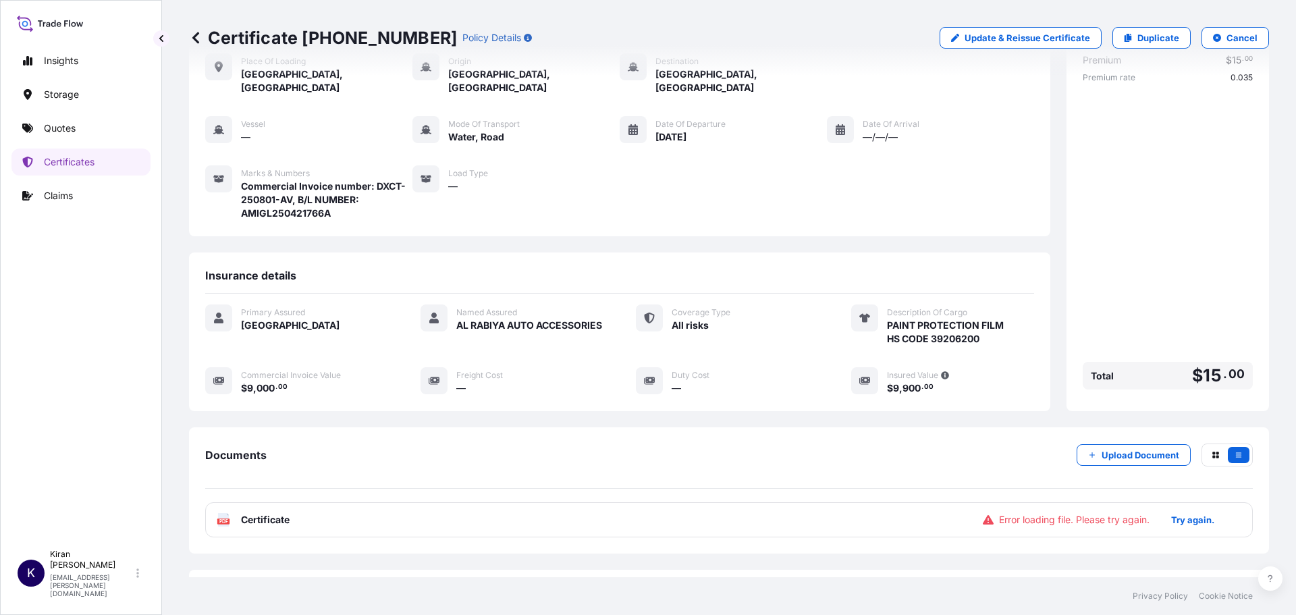
scroll to position [121, 0]
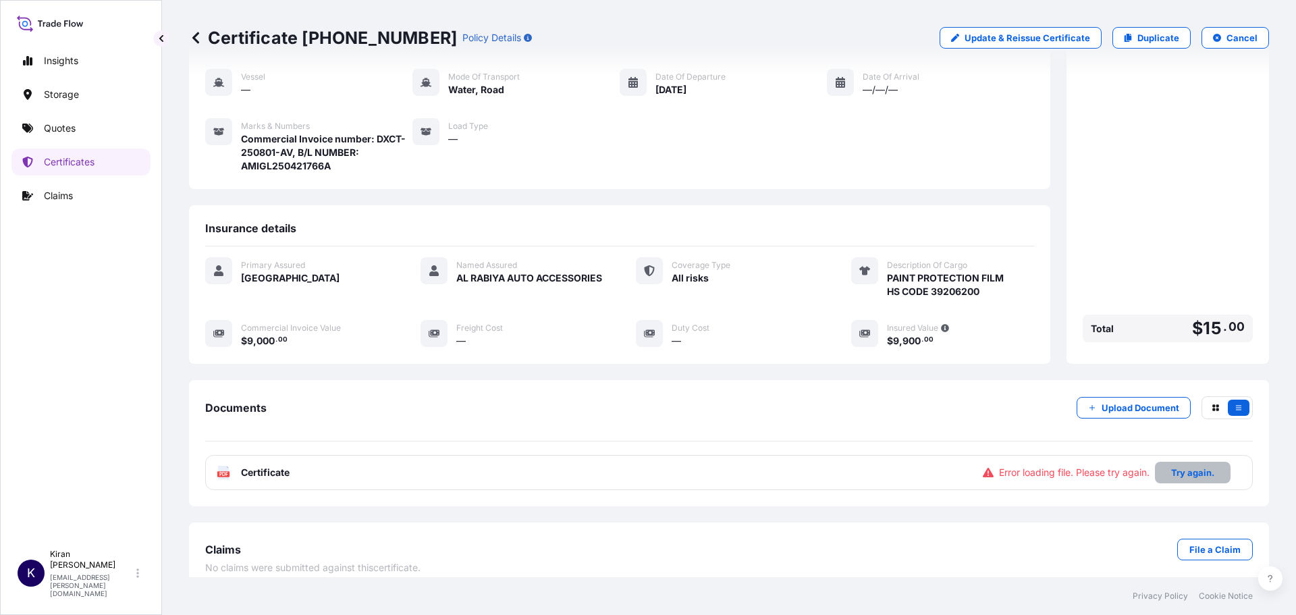
click at [1178, 466] on p "Try again." at bounding box center [1192, 472] width 43 height 13
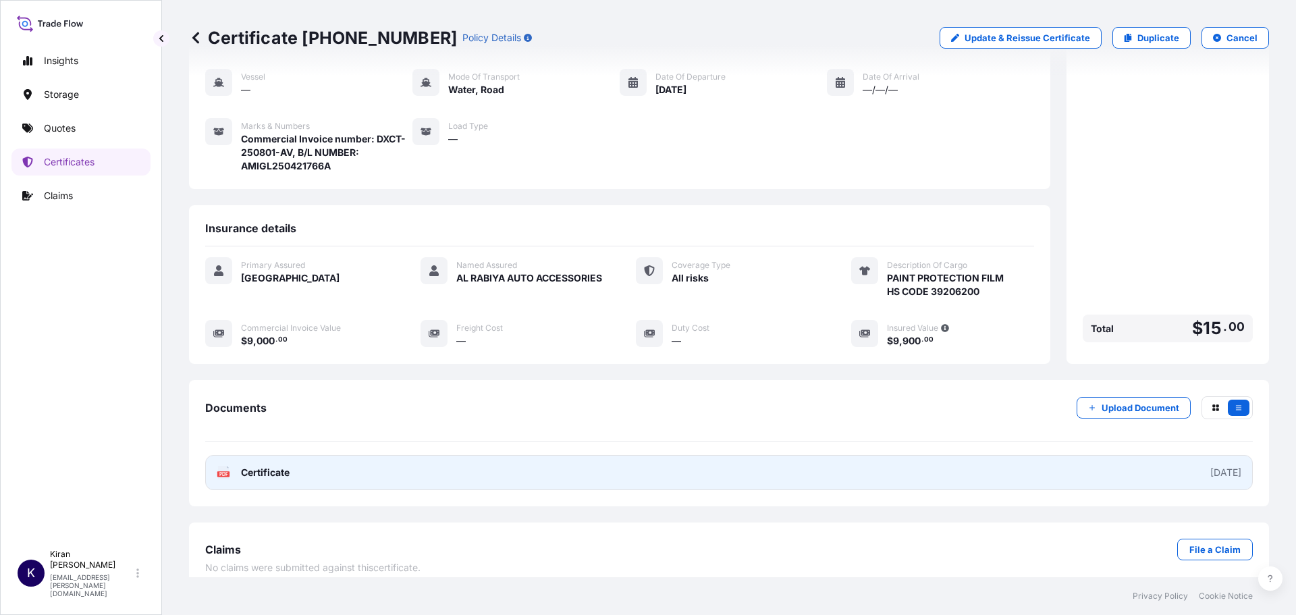
click at [1063, 468] on link "PDF Certificate 2025-10-06" at bounding box center [728, 472] width 1047 height 35
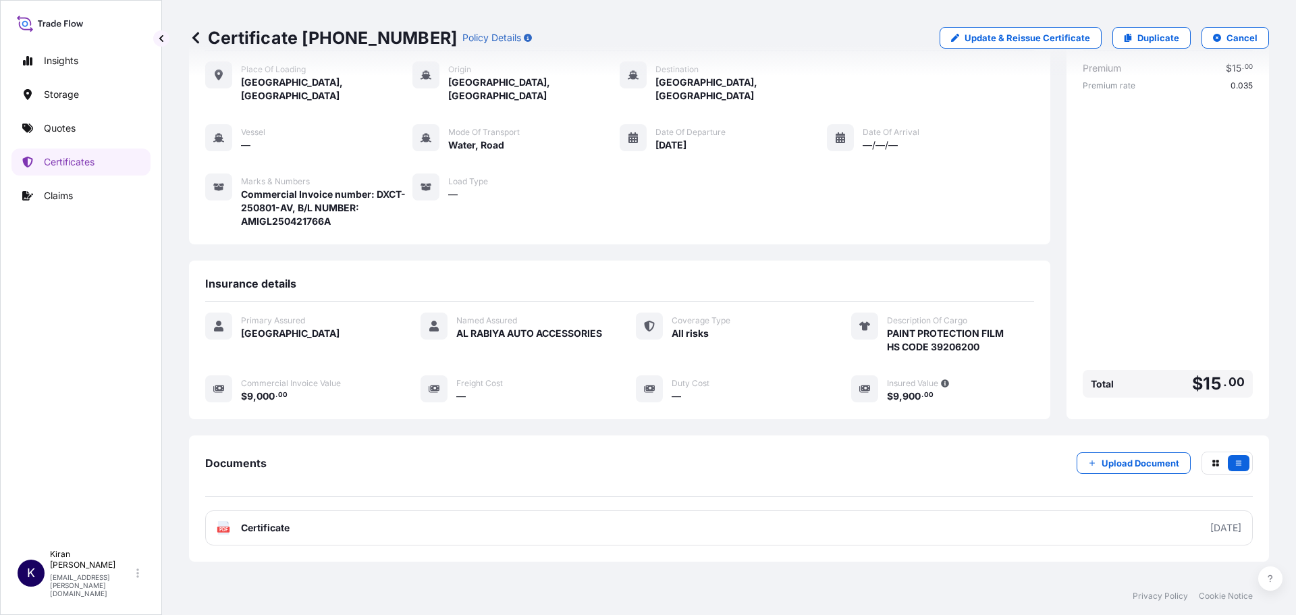
scroll to position [0, 0]
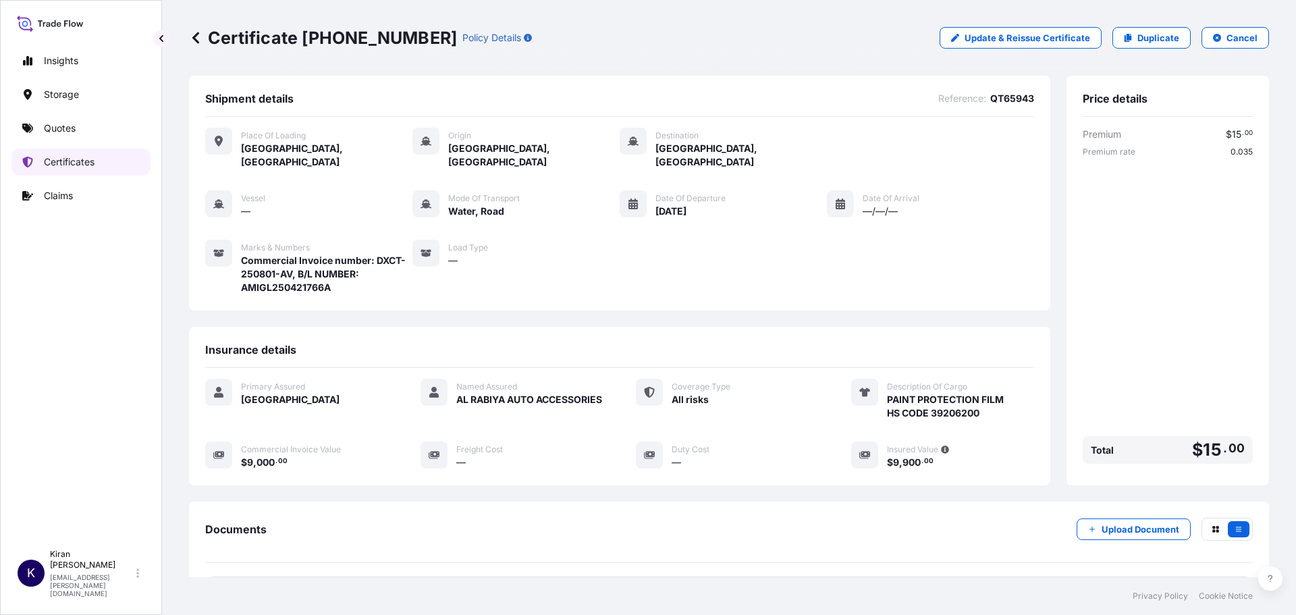
click at [70, 163] on p "Certificates" at bounding box center [69, 161] width 51 height 13
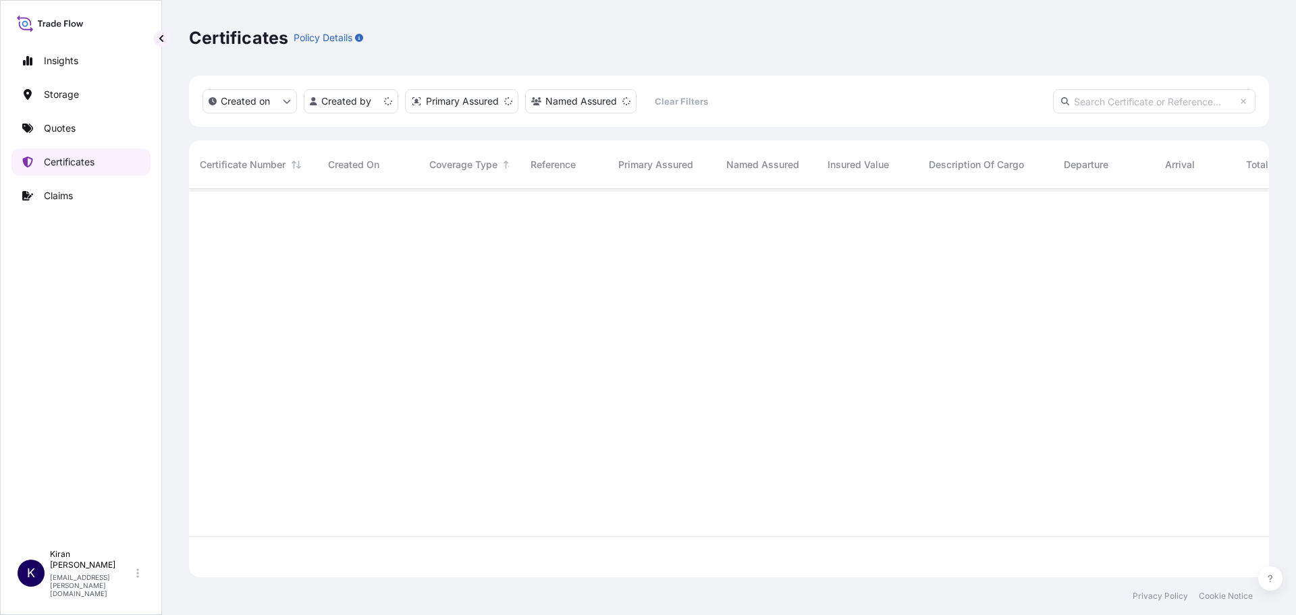
scroll to position [385, 1070]
click at [80, 126] on link "Quotes" at bounding box center [80, 128] width 139 height 27
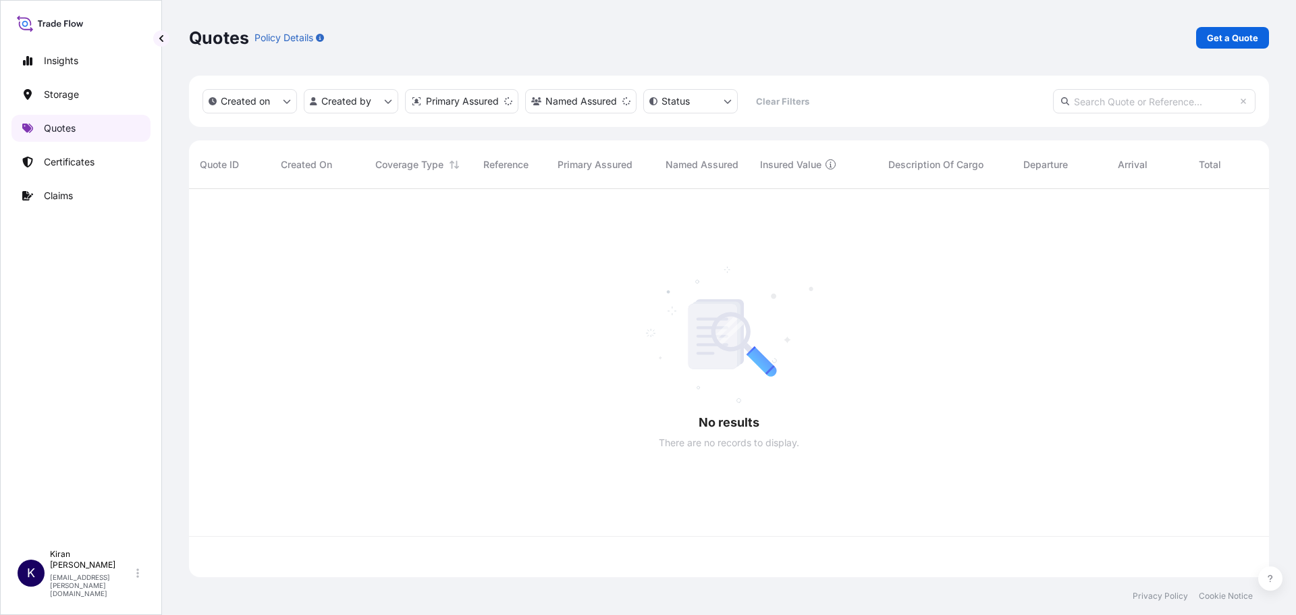
scroll to position [385, 1070]
click at [1224, 49] on div "Quotes Policy Details Get a Quote" at bounding box center [729, 38] width 1080 height 76
click at [1220, 39] on p "Get a Quote" at bounding box center [1232, 37] width 51 height 13
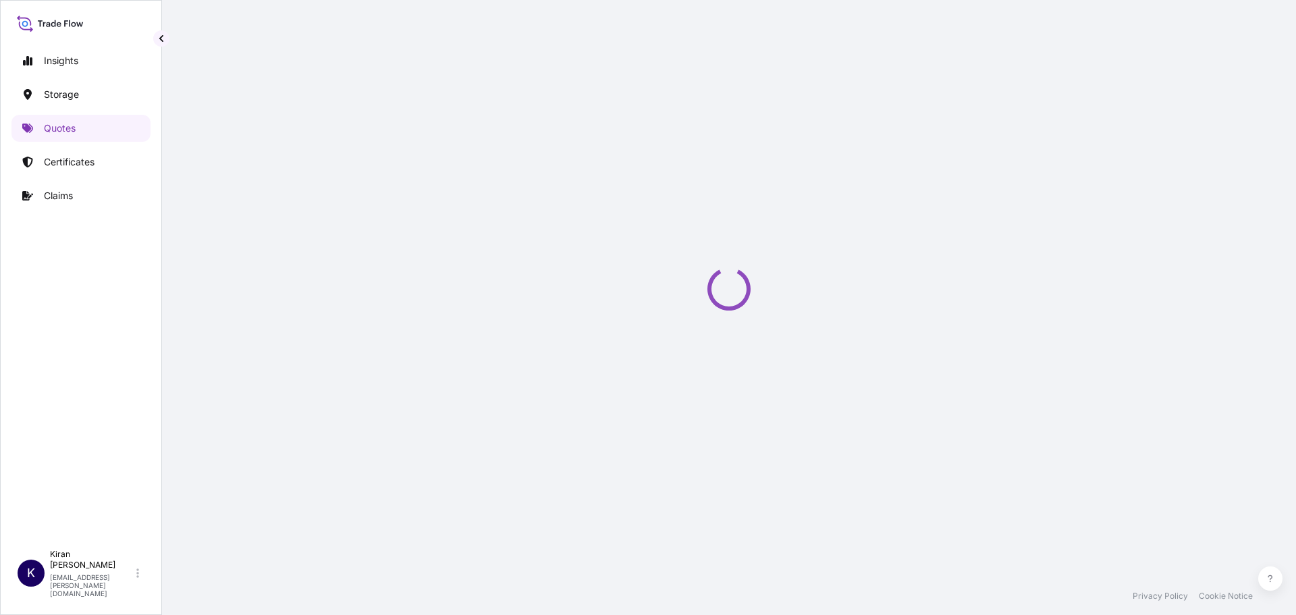
select select "Road / Inland"
select select "Water"
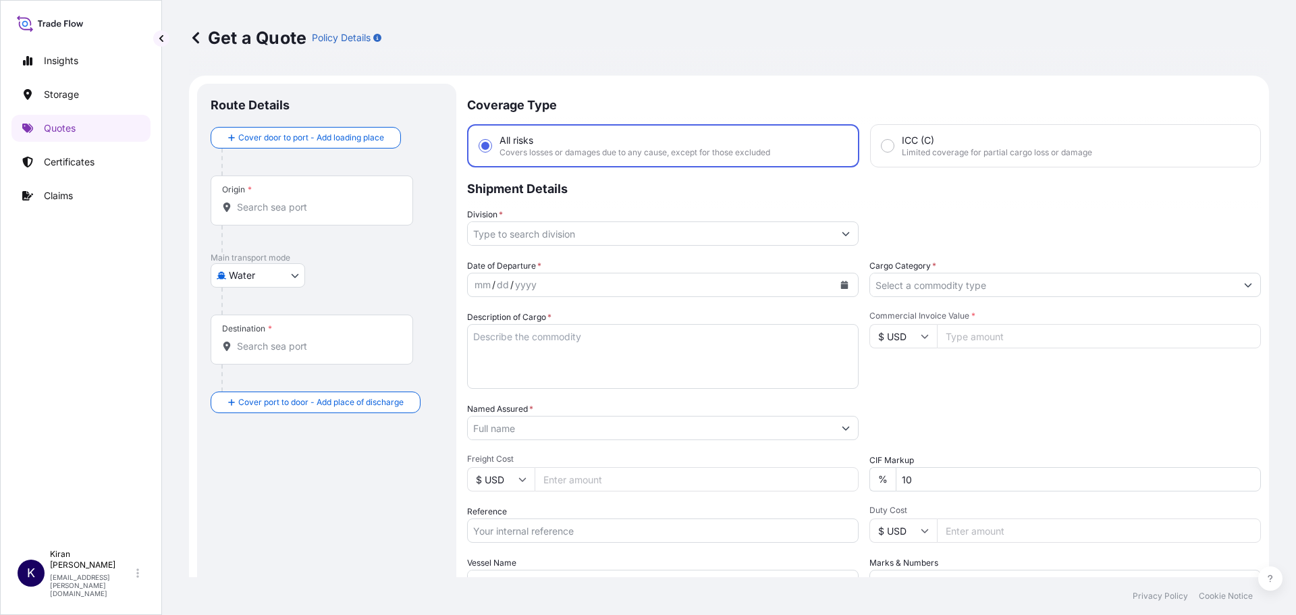
scroll to position [22, 0]
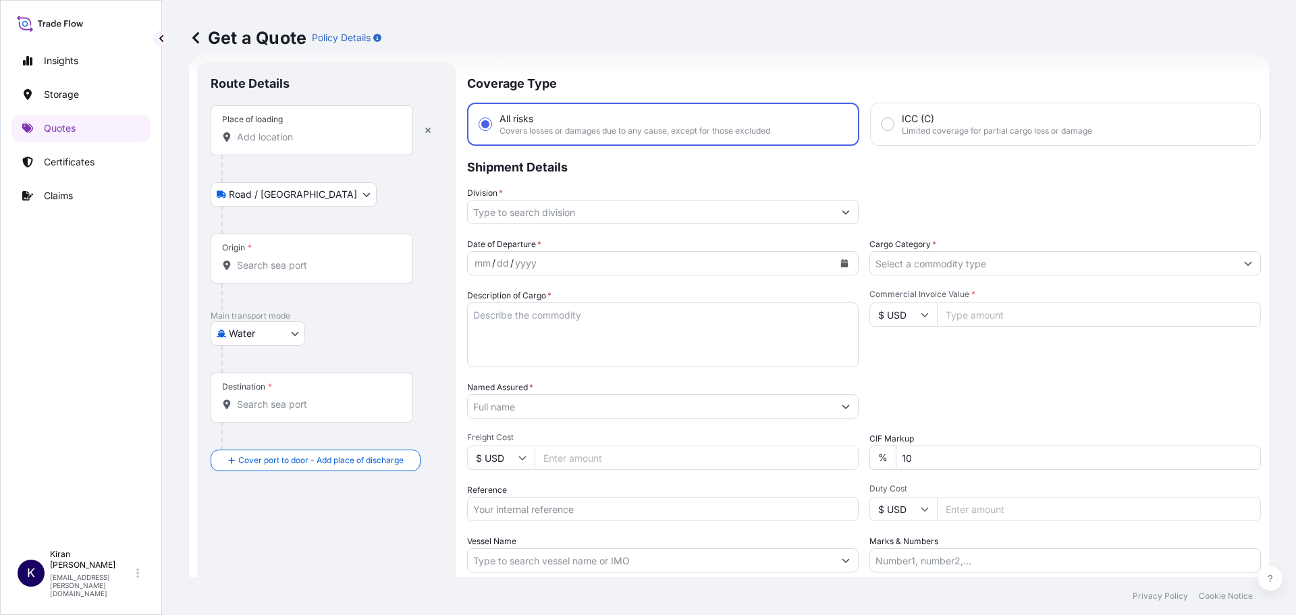
click at [278, 139] on input "Place of loading" at bounding box center [316, 136] width 159 height 13
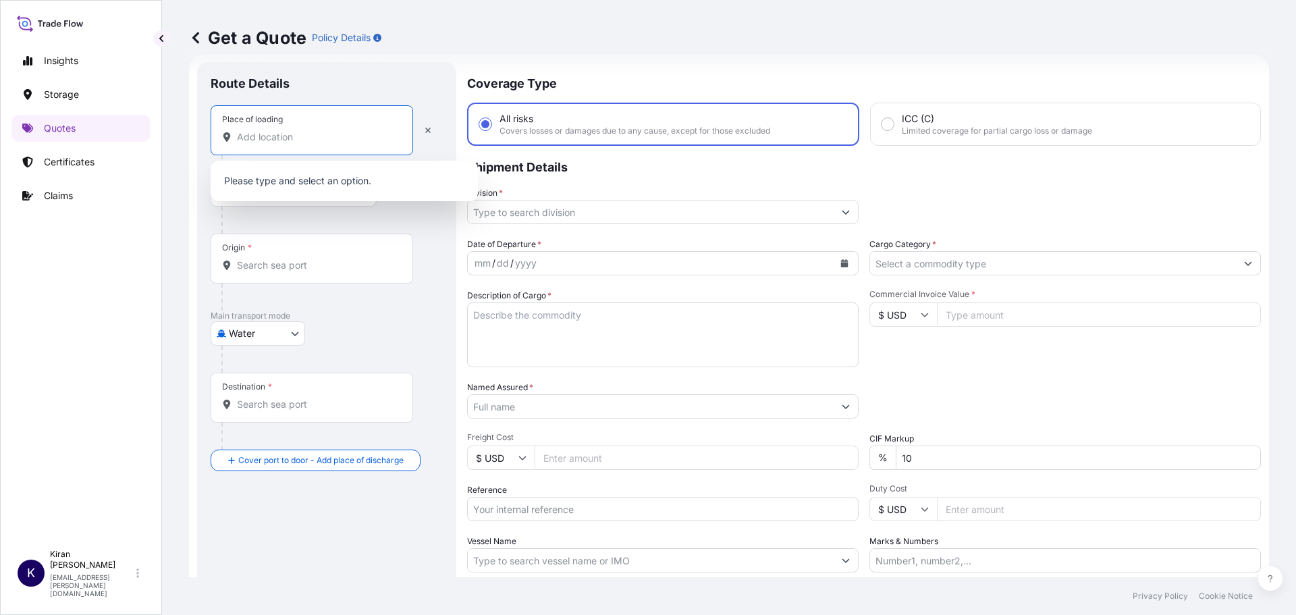
click at [271, 145] on div "Place of loading" at bounding box center [312, 130] width 202 height 50
click at [271, 144] on input "Place of loading" at bounding box center [316, 136] width 159 height 13
paste input "RSA DWC warehouse"
click at [340, 144] on div "Place of loading RSA DWC warehouse" at bounding box center [312, 130] width 202 height 50
click at [340, 144] on input "RSA DWC warehouse" at bounding box center [316, 136] width 159 height 13
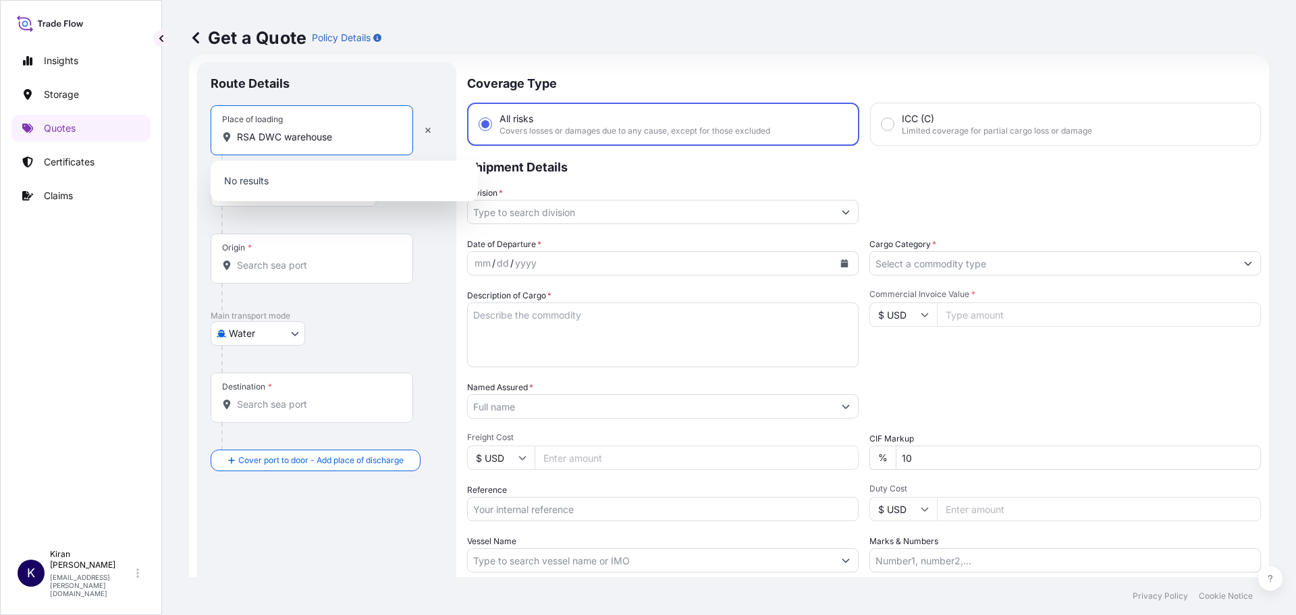
drag, startPoint x: 311, startPoint y: 138, endPoint x: 244, endPoint y: 138, distance: 67.5
click at [244, 138] on input "RSA DWC warehouse" at bounding box center [316, 136] width 159 height 13
click at [321, 142] on input "RSA DWC warehouse" at bounding box center [316, 136] width 159 height 13
drag, startPoint x: 341, startPoint y: 136, endPoint x: 195, endPoint y: 136, distance: 145.8
click at [195, 136] on form "Route Details Place of loading RSA DWC warehouse Road / Inland Road / Inland Or…" at bounding box center [729, 367] width 1080 height 627
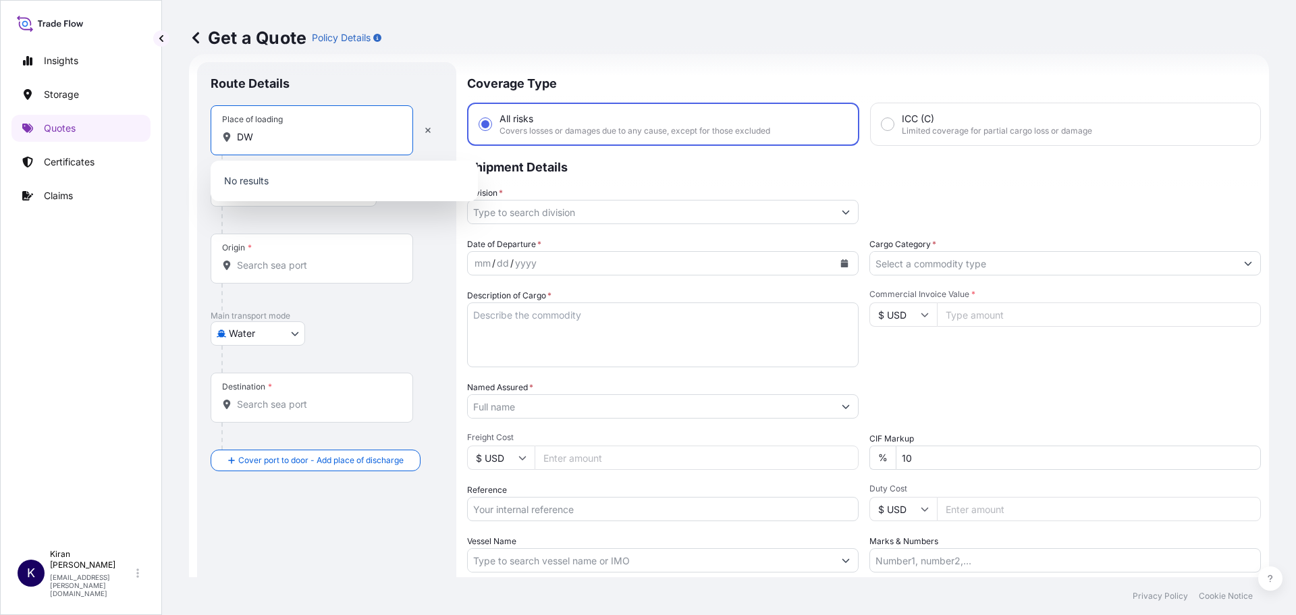
type input "D"
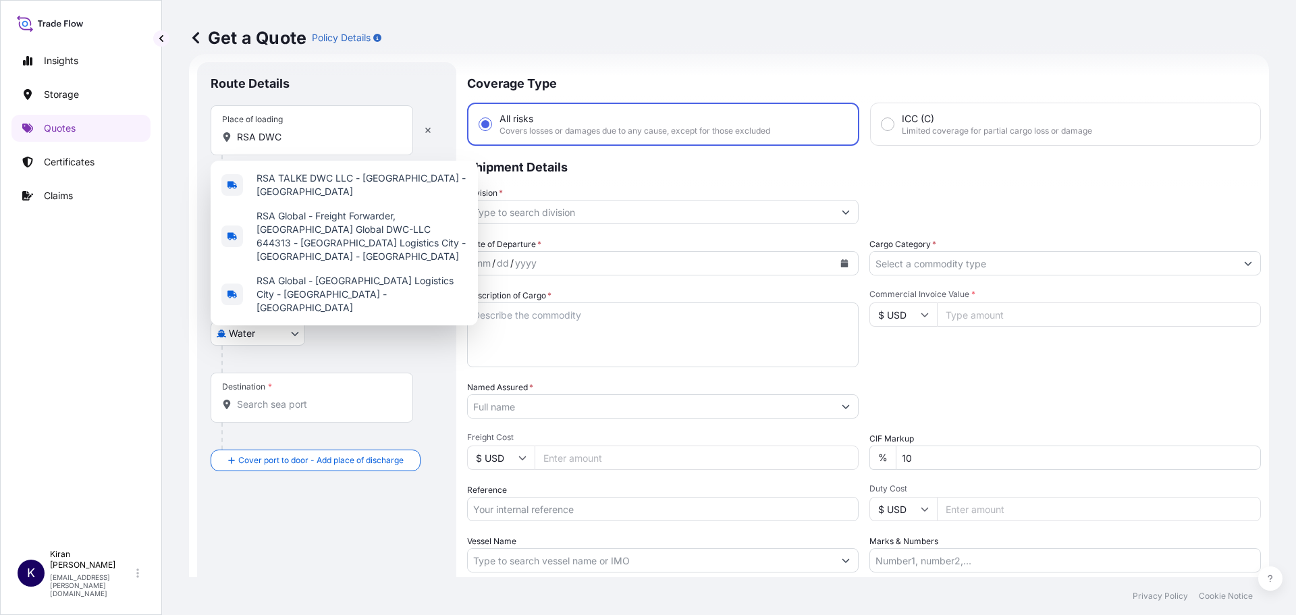
click at [289, 123] on div "Place of loading RSA DWC" at bounding box center [312, 130] width 202 height 50
click at [289, 130] on input "RSA DWC" at bounding box center [316, 136] width 159 height 13
click at [283, 134] on input "RSA DWC" at bounding box center [316, 136] width 159 height 13
drag, startPoint x: 283, startPoint y: 134, endPoint x: 206, endPoint y: 126, distance: 78.0
click at [206, 126] on div "Route Details Place of loading RSA DWC Road / Inland Road / Inland Origin * Mai…" at bounding box center [326, 367] width 259 height 611
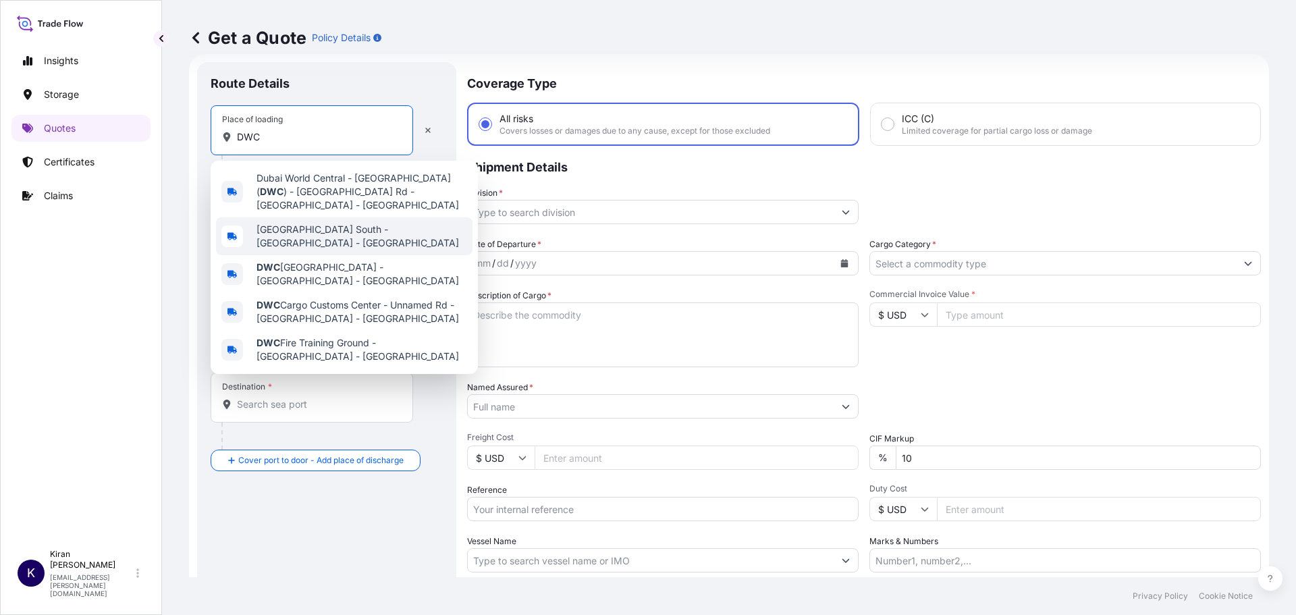
click at [318, 232] on span "Dubai South - Dubai - United Arab Emirates" at bounding box center [361, 236] width 211 height 27
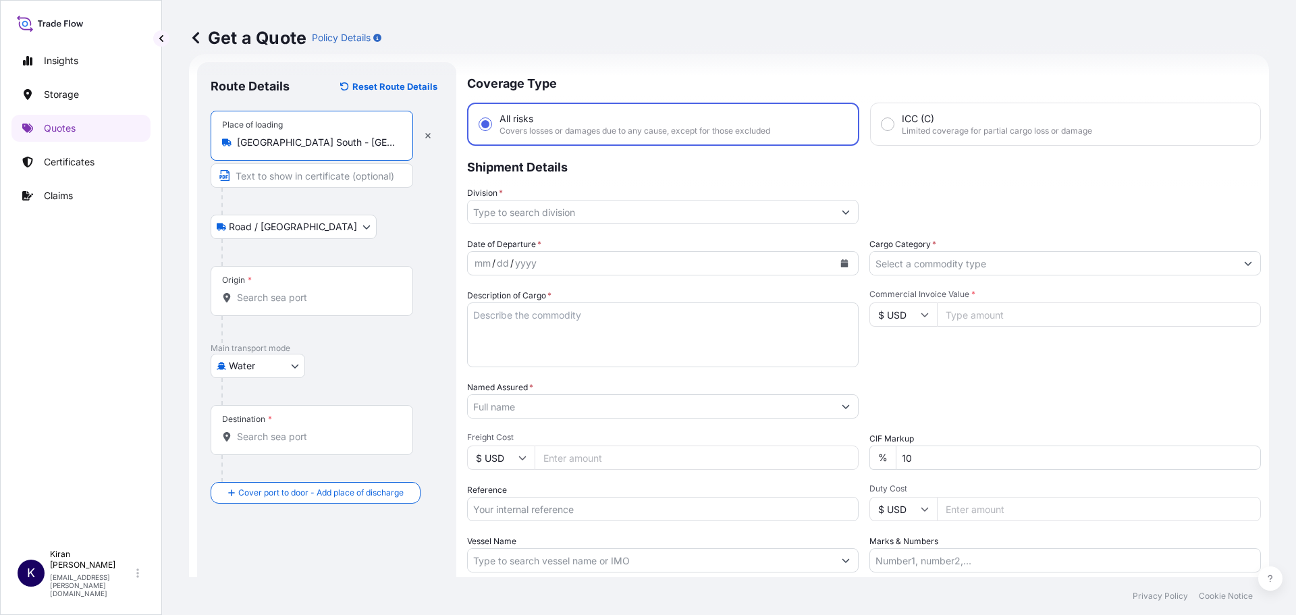
type input "Dubai South - Dubai - United Arab Emirates"
click at [262, 287] on div "Origin *" at bounding box center [312, 291] width 202 height 50
click at [262, 291] on input "Origin *" at bounding box center [316, 297] width 159 height 13
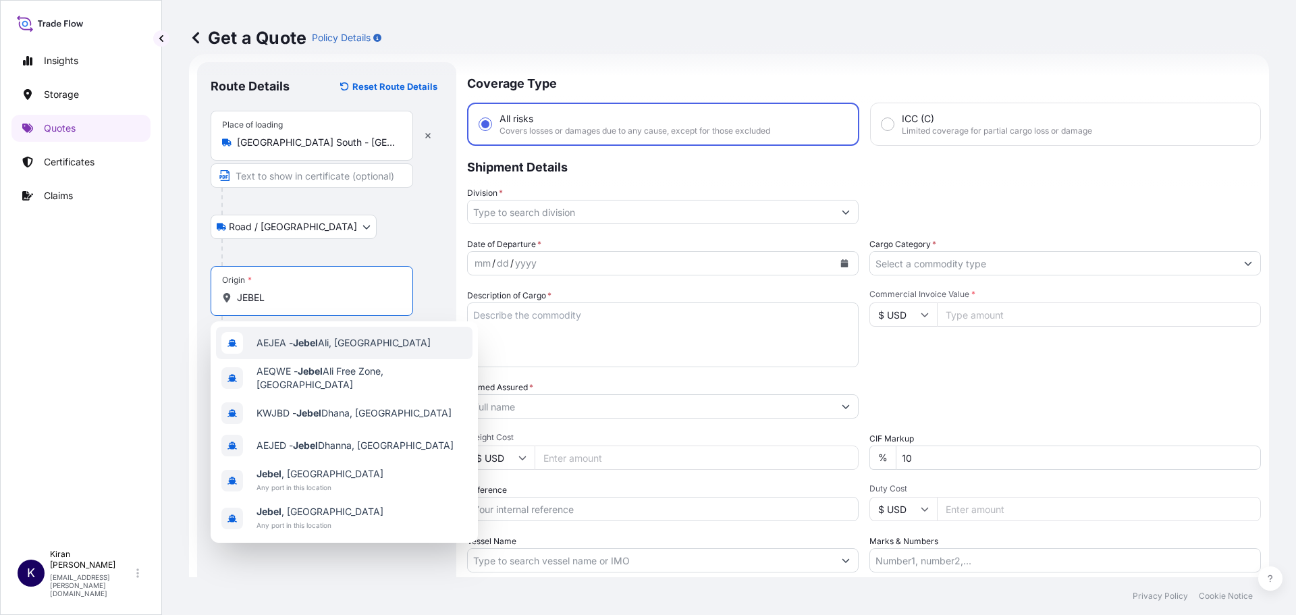
click at [321, 349] on span "AEJEA - Jebel Ali, United Arab Emirates" at bounding box center [343, 342] width 174 height 13
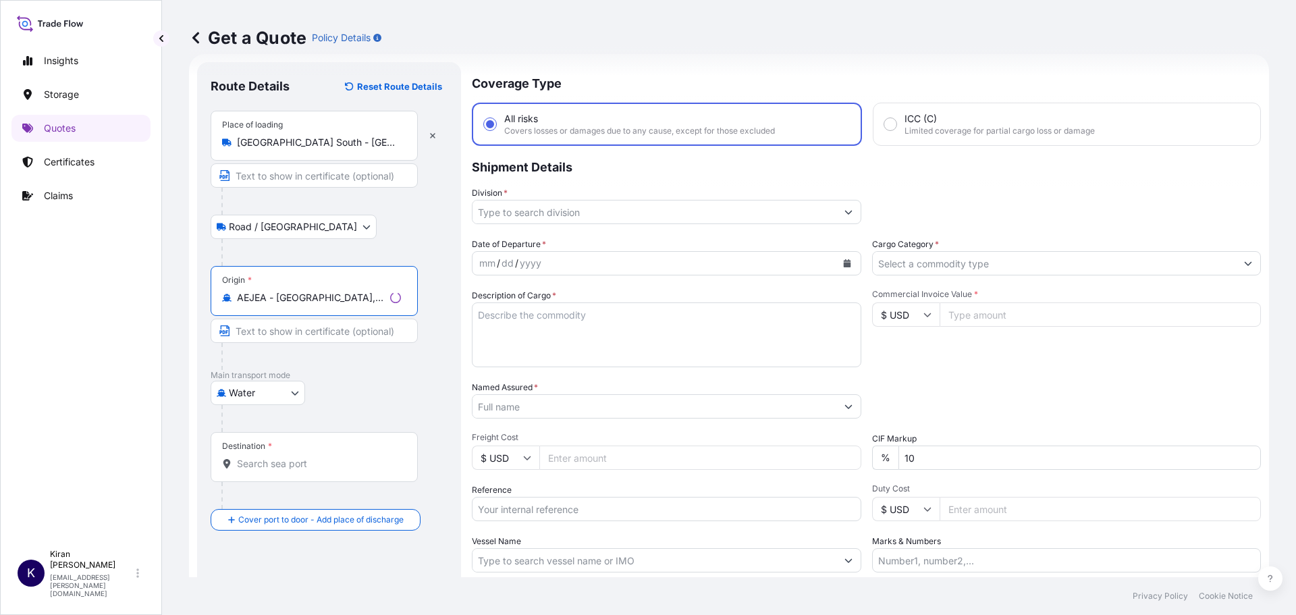
type input "AEJEA - Jebel Ali, United Arab Emirates"
click at [267, 452] on div "Destination *" at bounding box center [314, 457] width 207 height 50
click at [267, 457] on input "Destination *" at bounding box center [319, 463] width 164 height 13
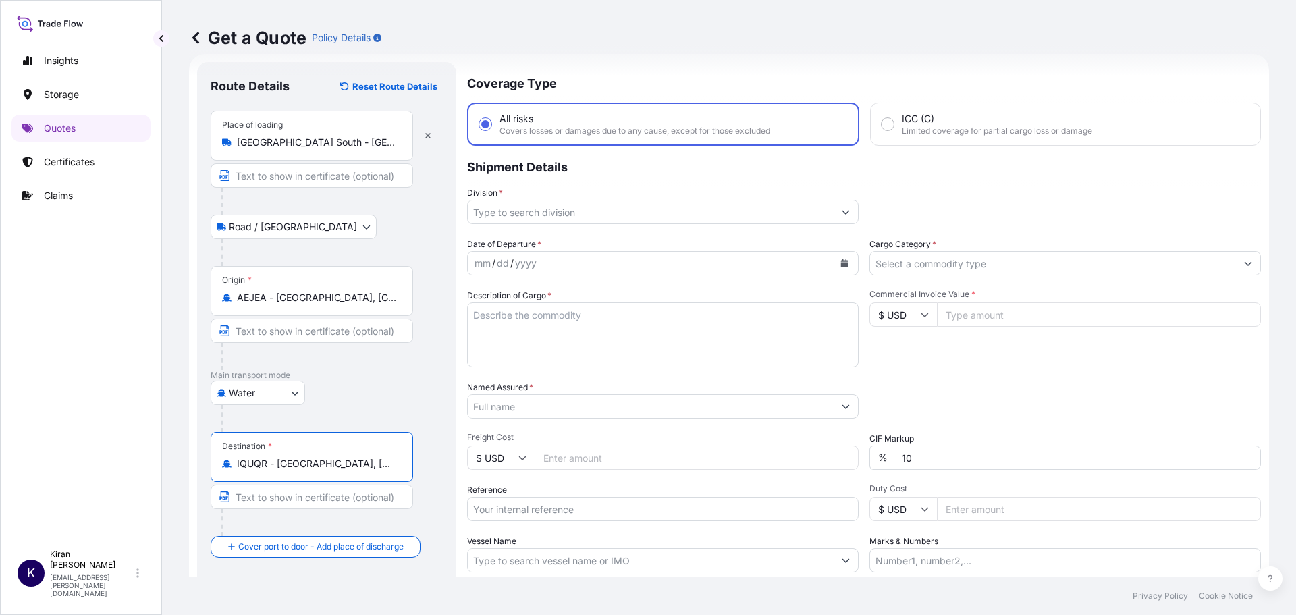
scroll to position [0, 0]
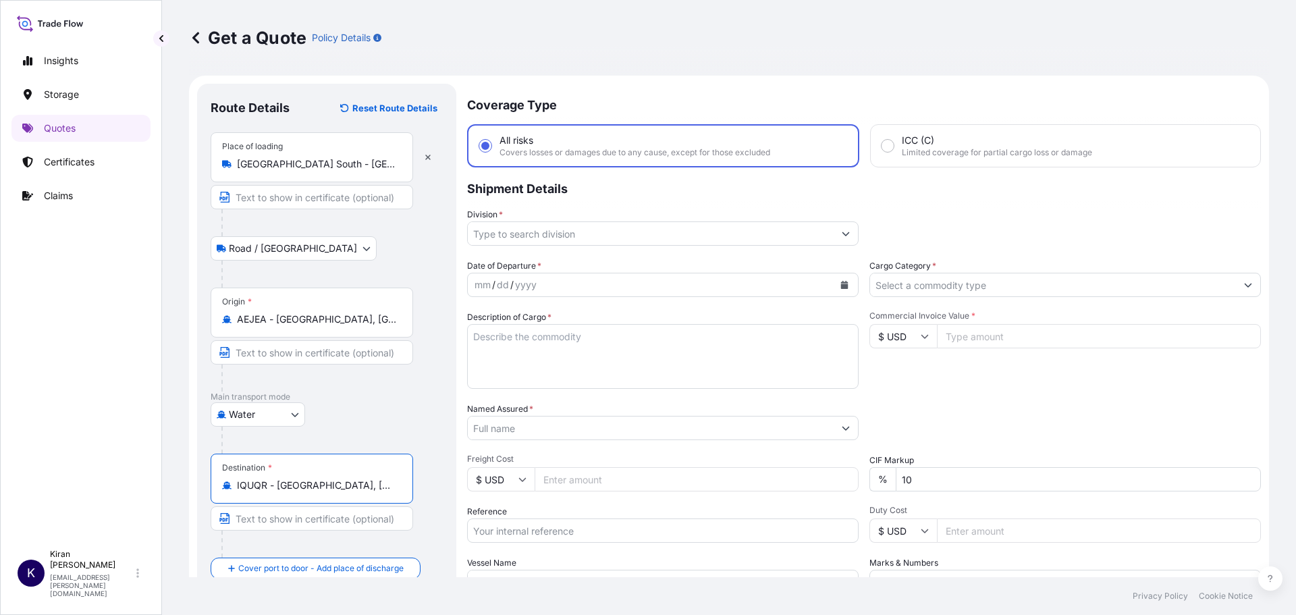
type input "IQUQR - Umm Qasr Port, Iraq"
click at [532, 236] on input "Division *" at bounding box center [651, 233] width 366 height 24
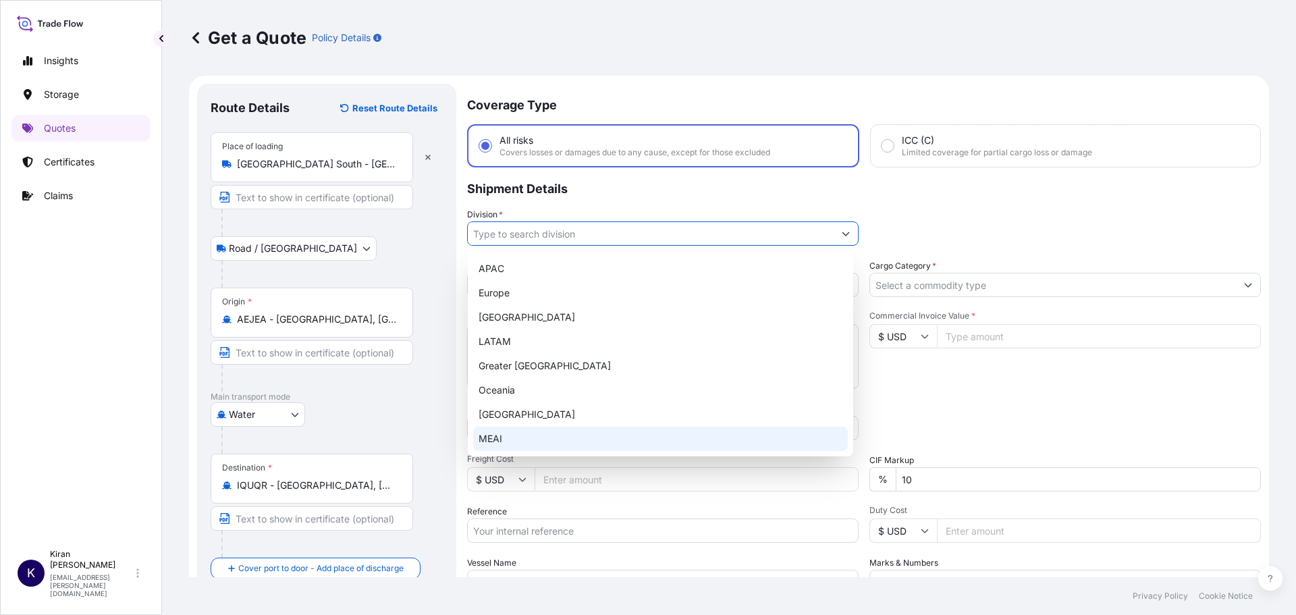
click at [499, 444] on div "MEAI" at bounding box center [660, 439] width 375 height 24
type input "MEAI"
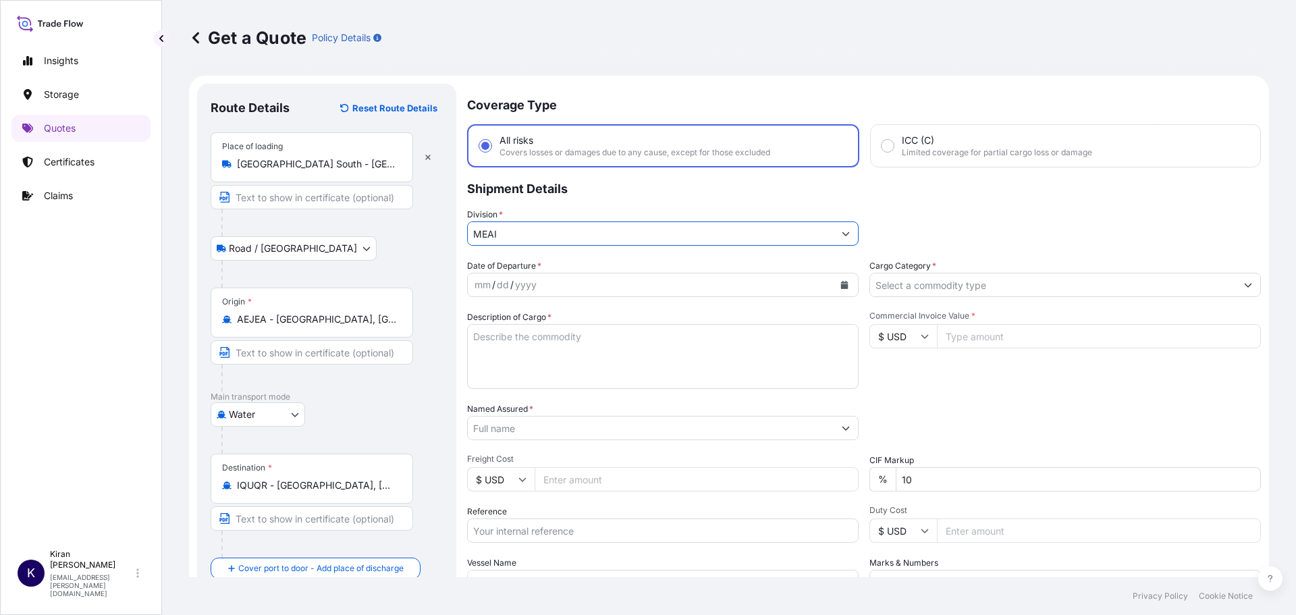
click at [483, 281] on div "mm" at bounding box center [482, 285] width 19 height 16
click at [840, 286] on icon "Calendar" at bounding box center [844, 285] width 8 height 8
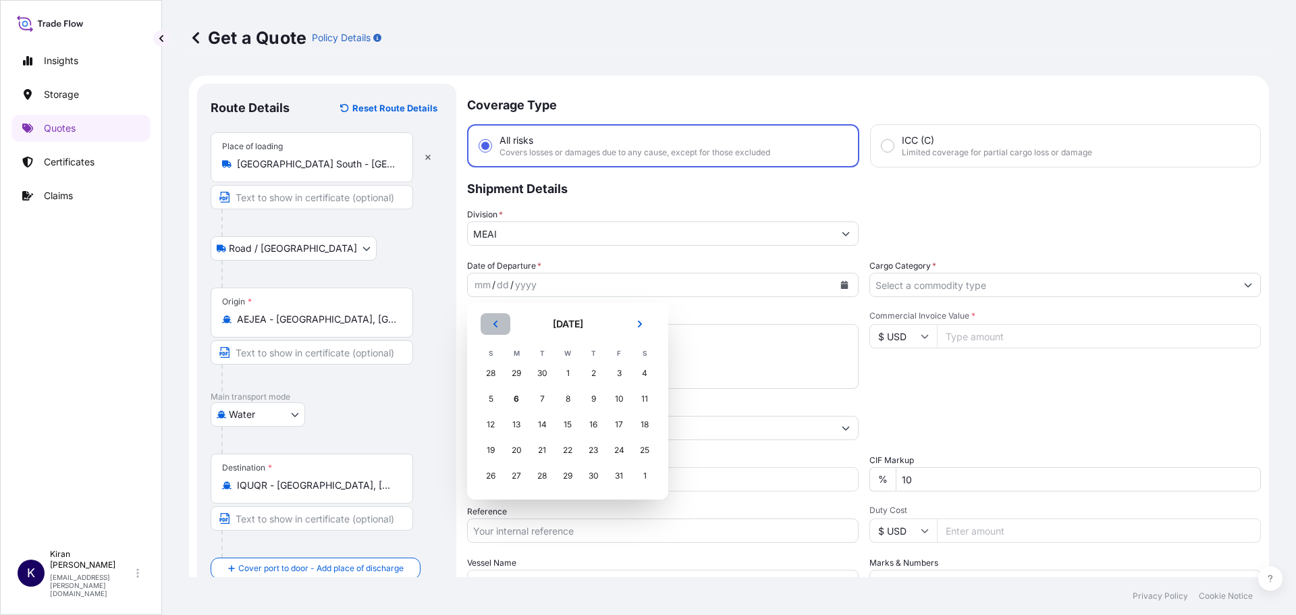
click at [496, 329] on button "Previous" at bounding box center [496, 324] width 30 height 22
click at [594, 451] on div "25" at bounding box center [593, 450] width 24 height 24
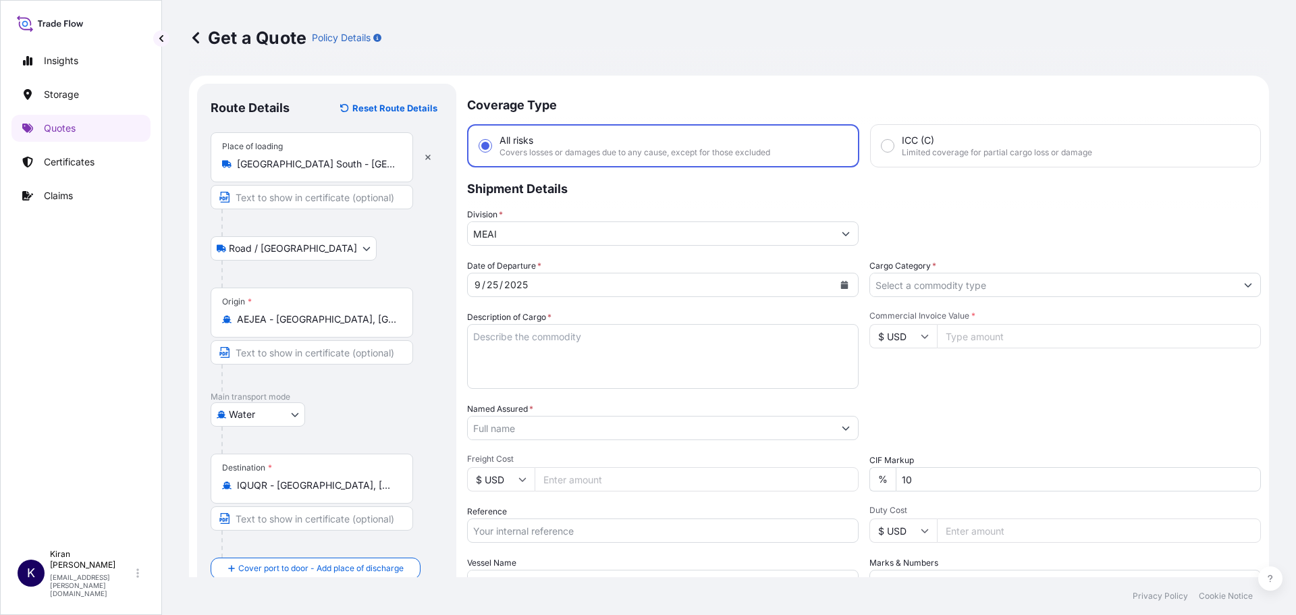
click at [894, 298] on div "Date of Departure * 9 / 25 / 2025 Cargo Category * Description of Cargo * Comme…" at bounding box center [864, 426] width 794 height 335
click at [895, 287] on input "Cargo Category *" at bounding box center [1053, 285] width 366 height 24
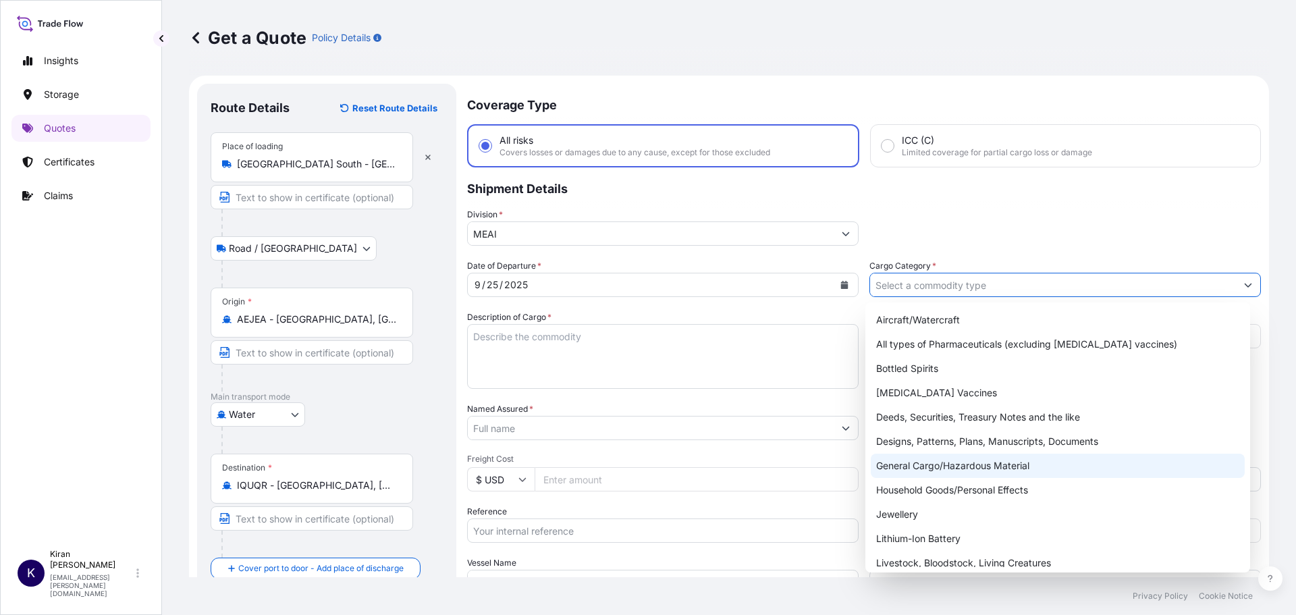
click at [909, 468] on div "General Cargo/Hazardous Material" at bounding box center [1058, 466] width 375 height 24
type input "General Cargo/Hazardous Material"
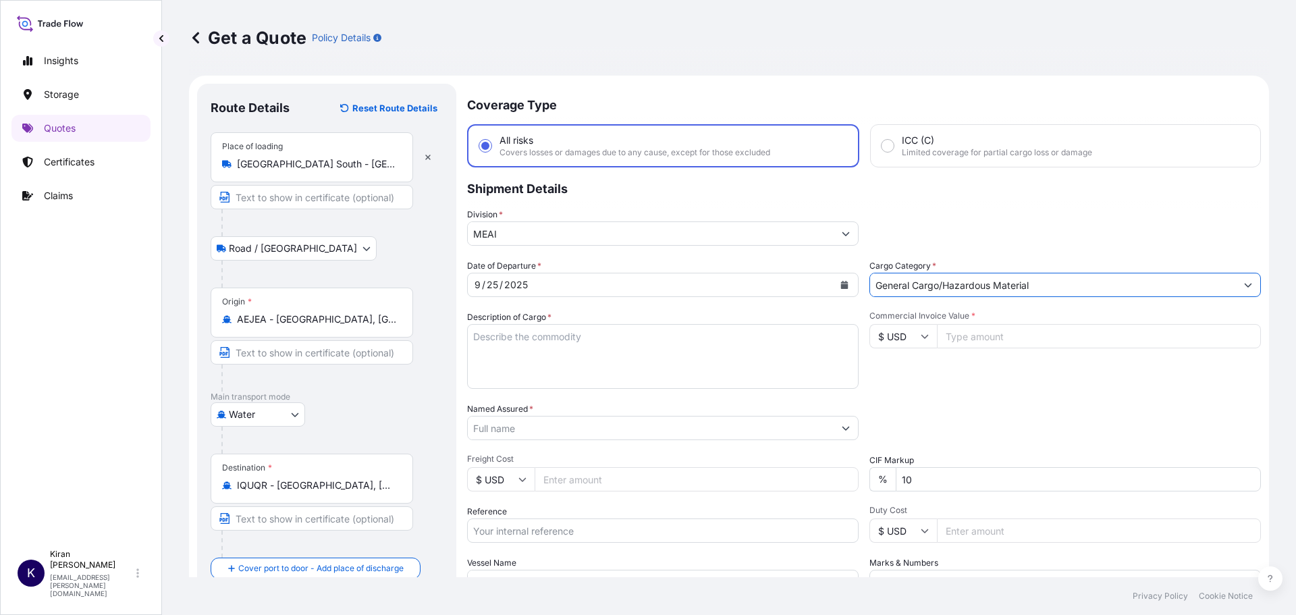
click at [534, 342] on textarea "Description of Cargo *" at bounding box center [662, 356] width 391 height 65
paste textarea "WANNATE PM-200 IBC"
type textarea "WANNATE PM-200 IBC"
click at [963, 335] on input "Commercial Invoice Value *" at bounding box center [1099, 336] width 324 height 24
type input "83250"
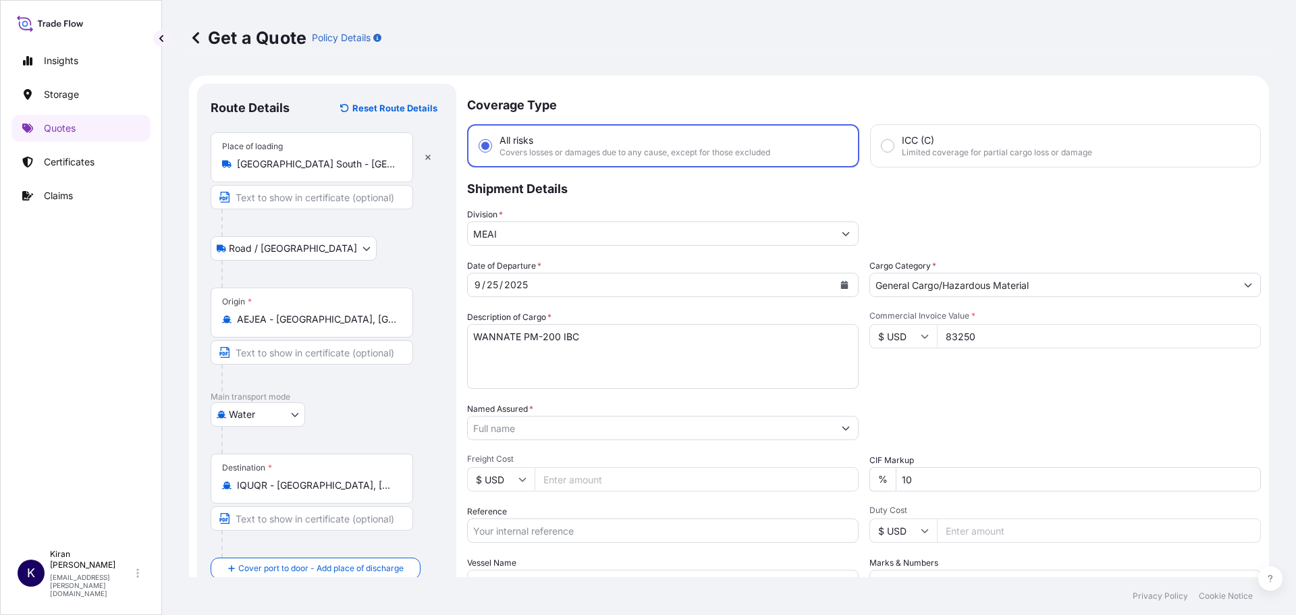
click at [638, 429] on input "Named Assured *" at bounding box center [651, 428] width 366 height 24
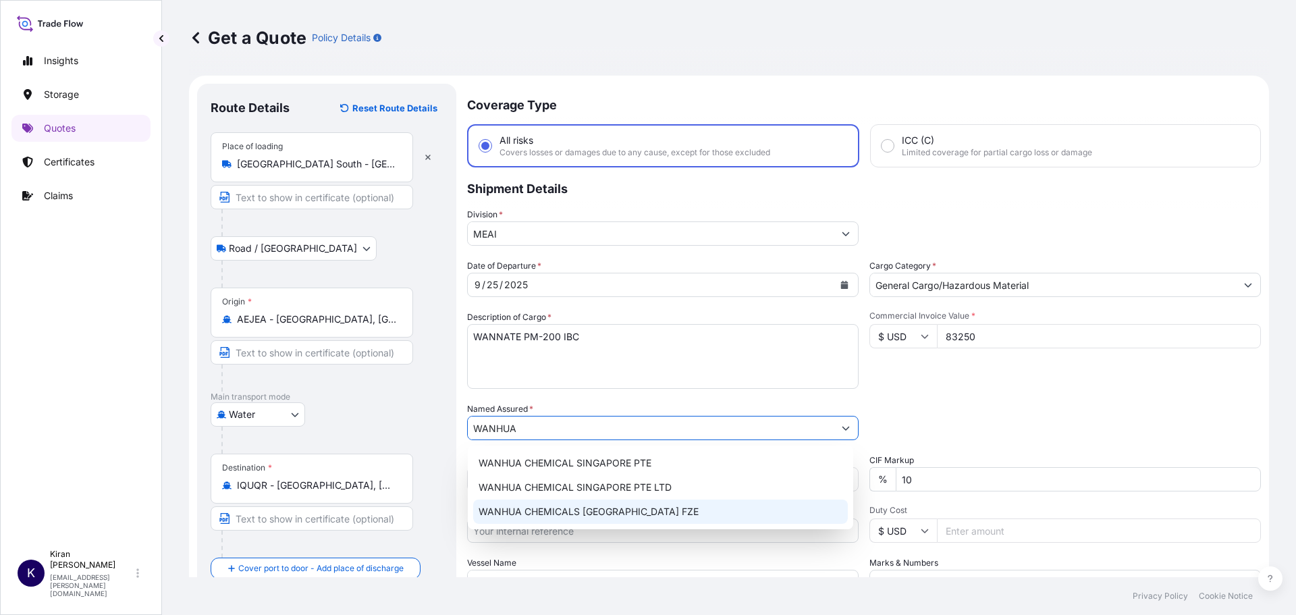
click at [598, 512] on span "WANHUA CHEMICALS MIDDLE EAST FZE" at bounding box center [588, 511] width 220 height 13
type input "WANHUA CHEMICALS MIDDLE EAST FZE"
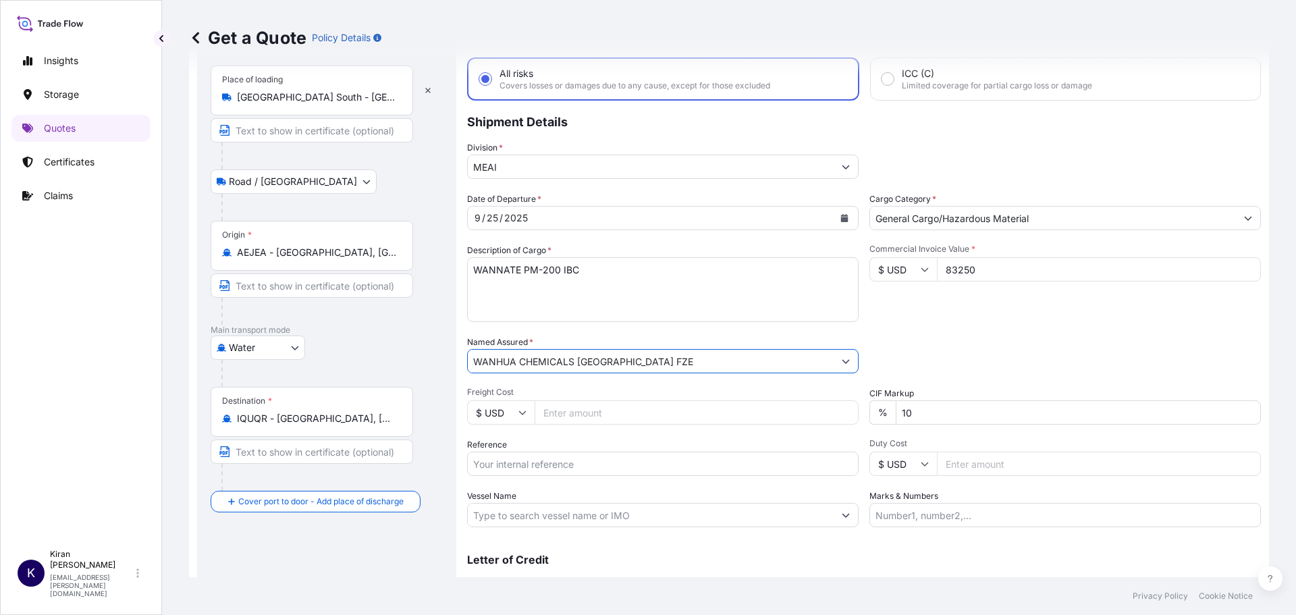
scroll to position [126, 0]
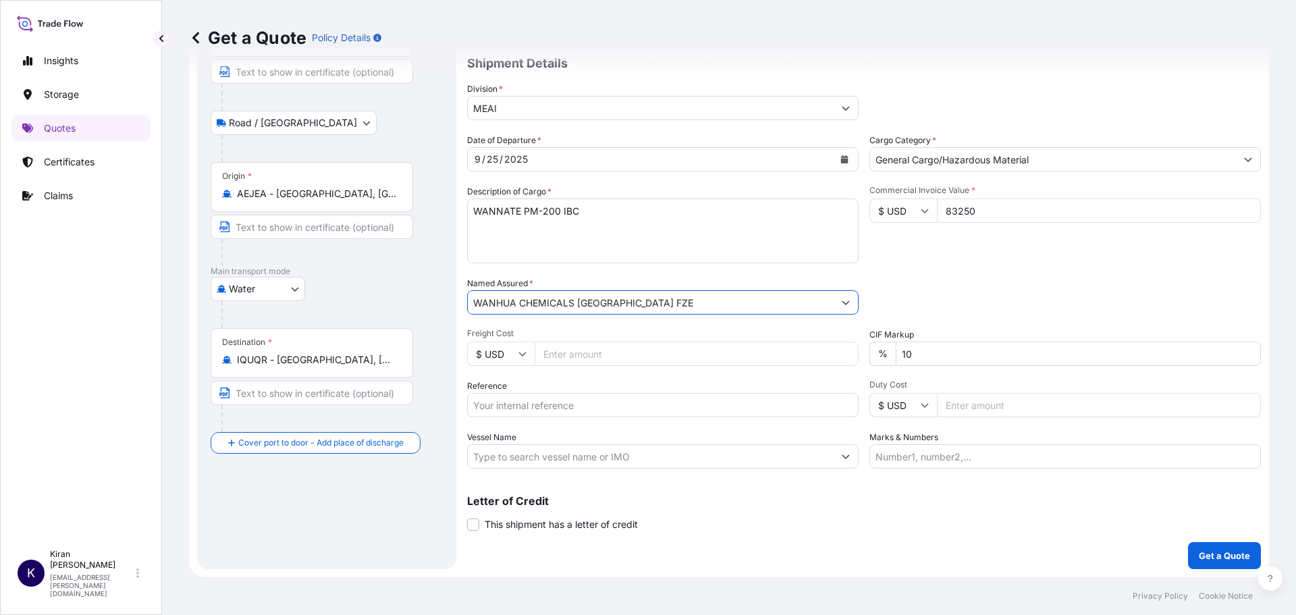
click at [678, 410] on input "Reference" at bounding box center [662, 405] width 391 height 24
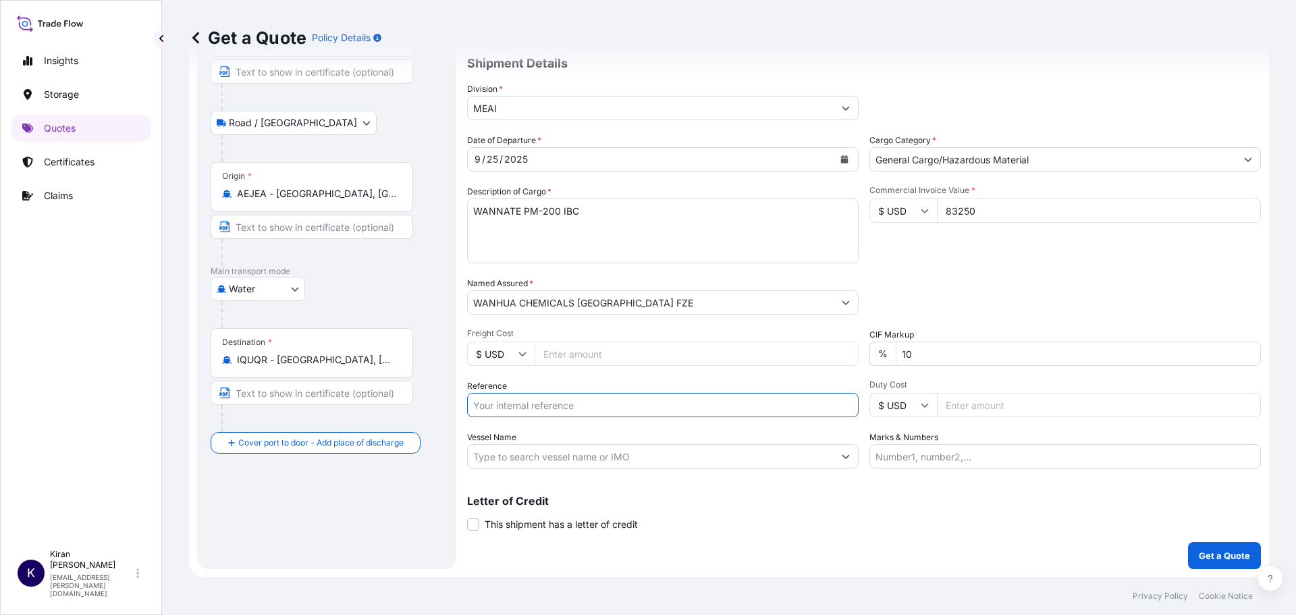
click at [548, 406] on input "Reference" at bounding box center [662, 405] width 391 height 24
paste input "QT66353"
type input "QT66353"
click at [985, 460] on input "Marks & Numbers" at bounding box center [1064, 456] width 391 height 24
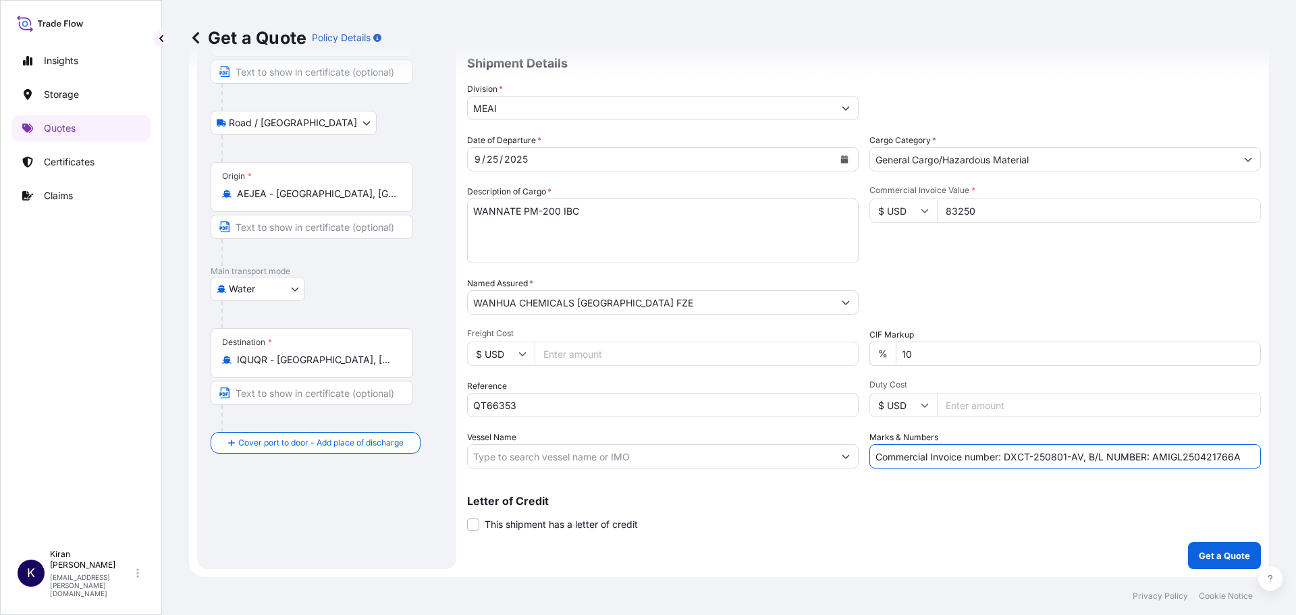
drag, startPoint x: 1000, startPoint y: 454, endPoint x: 1295, endPoint y: 456, distance: 294.9
click at [1295, 456] on div "Get a Quote Policy Details Route Details Reset Route Details Place of loading D…" at bounding box center [729, 288] width 1134 height 577
click at [1039, 460] on input "Commercial Invoice number:" at bounding box center [1064, 456] width 391 height 24
paste input "3868991"
click at [1114, 455] on input "Commercial Invoice number: 3868991 , B/L Number:" at bounding box center [1064, 456] width 391 height 24
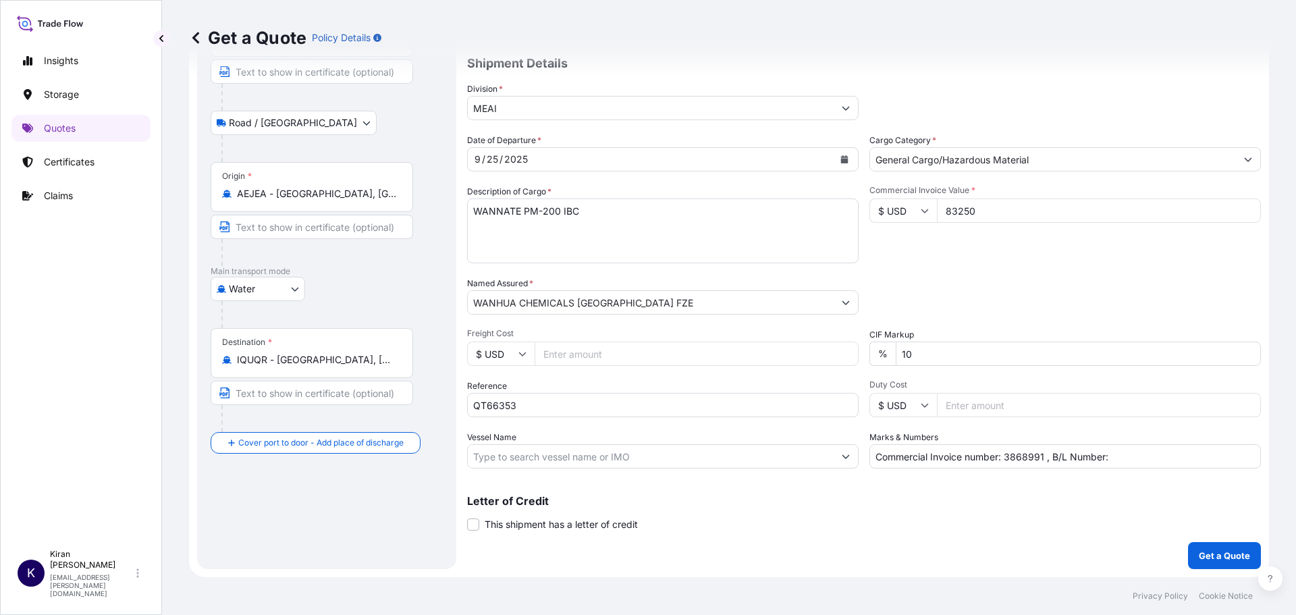
click at [1114, 456] on input "Commercial Invoice number: 3868991 , B/L Number:" at bounding box center [1064, 456] width 391 height 24
paste input "DXB0987748"
type input "Commercial Invoice number: 3868991 , B/L Number: DXB0987748"
click at [703, 538] on div "Coverage Type All risks Covers losses or damages due to any cause, except for t…" at bounding box center [864, 263] width 794 height 611
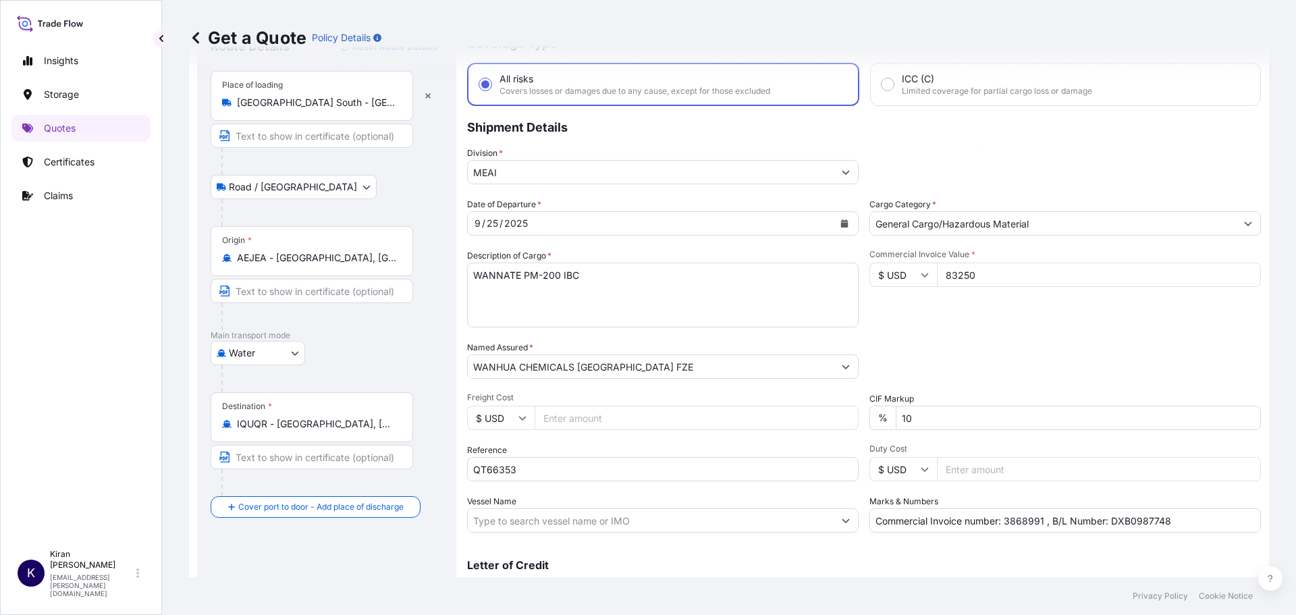
scroll to position [0, 0]
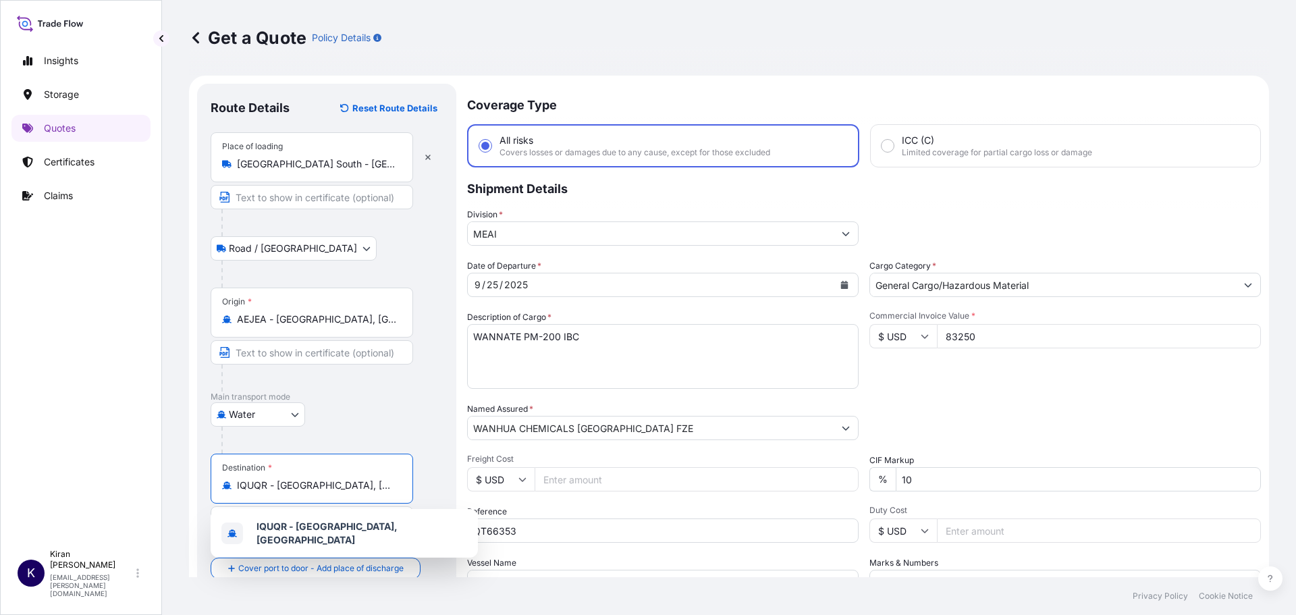
click at [383, 490] on input "IQUQR - Umm Qasr Port, Iraq" at bounding box center [316, 484] width 159 height 13
click at [371, 414] on div "Water Air Water Inland" at bounding box center [327, 414] width 232 height 24
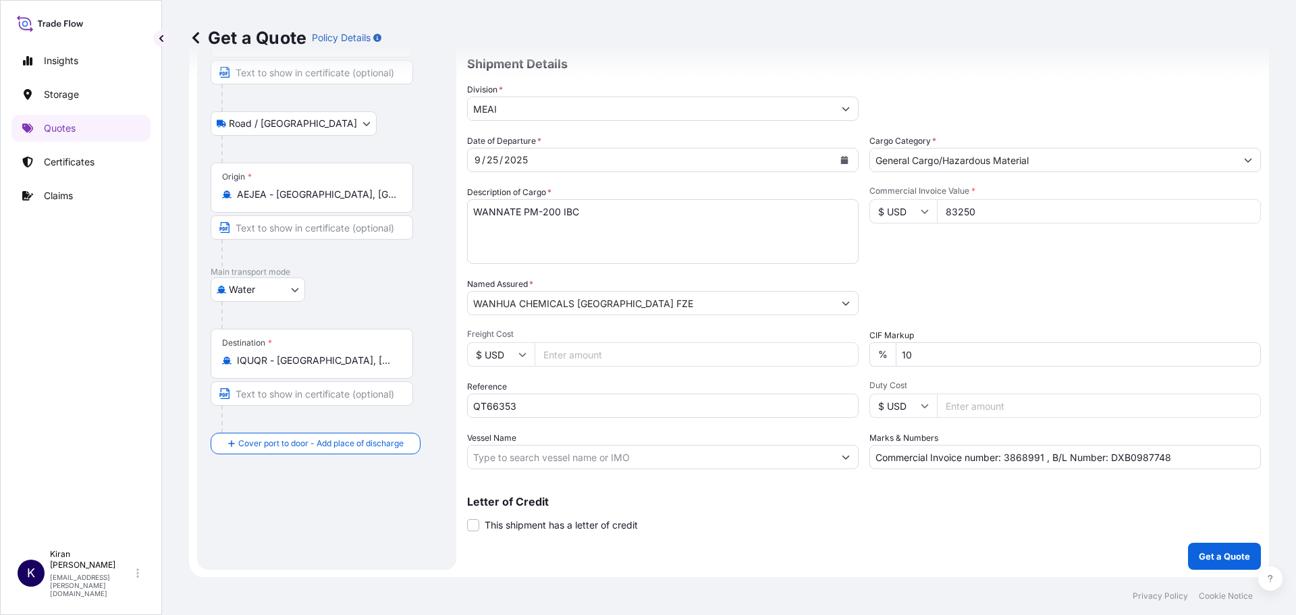
scroll to position [126, 0]
click at [1216, 555] on p "Get a Quote" at bounding box center [1224, 555] width 51 height 13
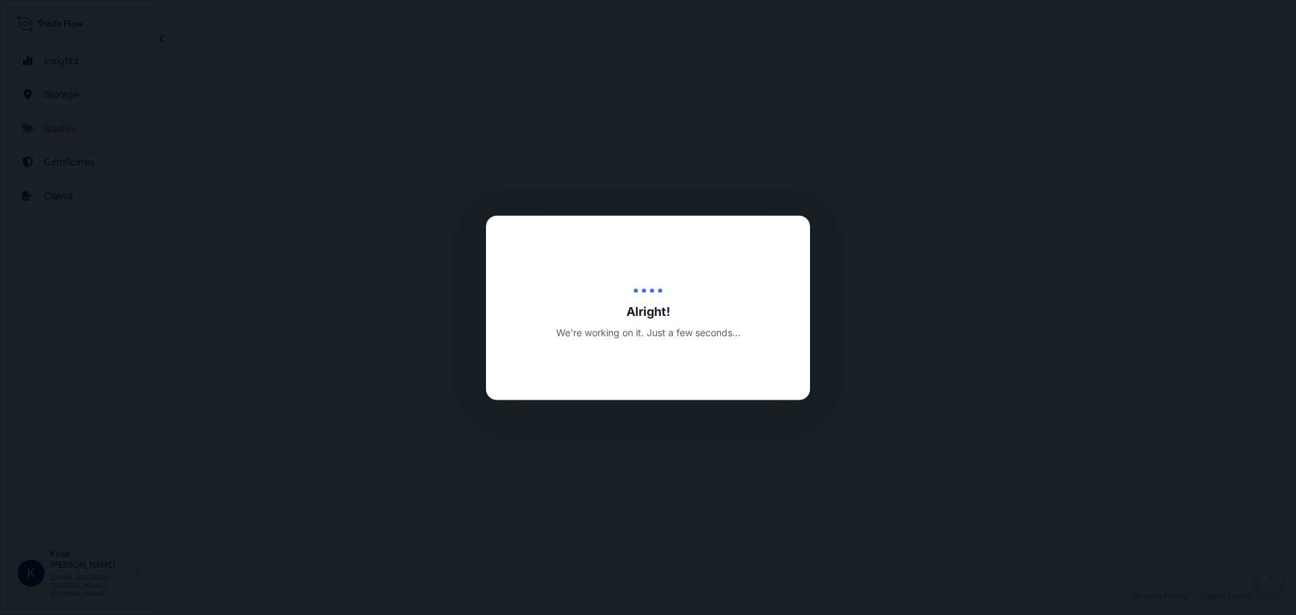
select select "Road / Inland"
select select "Water"
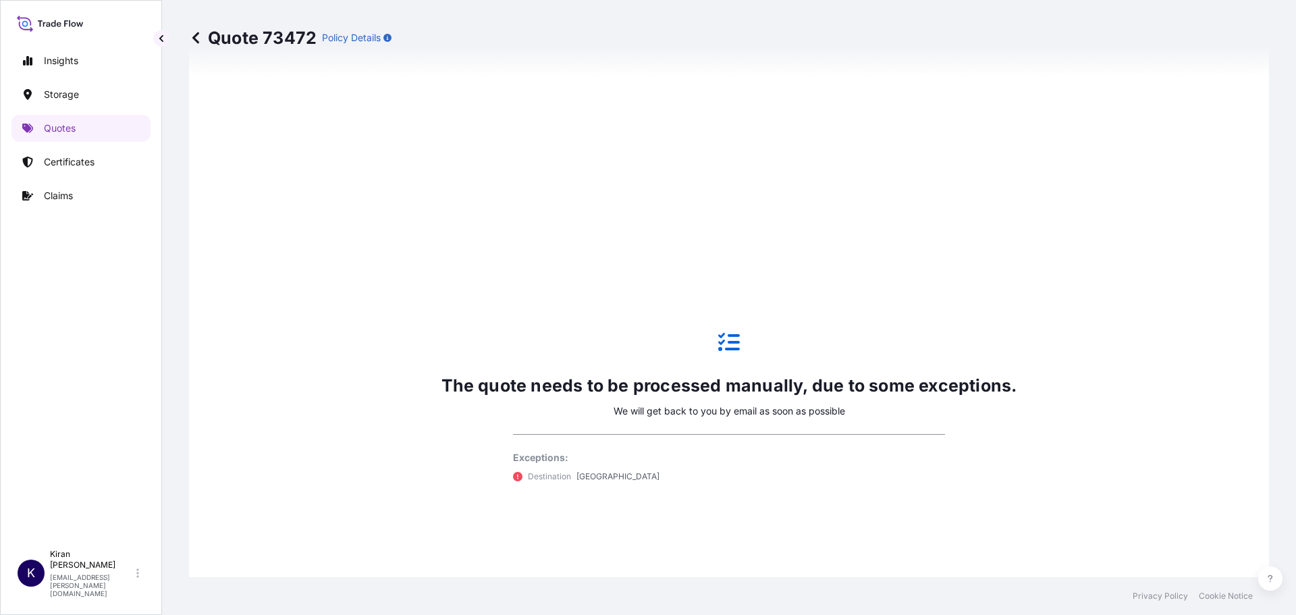
scroll to position [1006, 0]
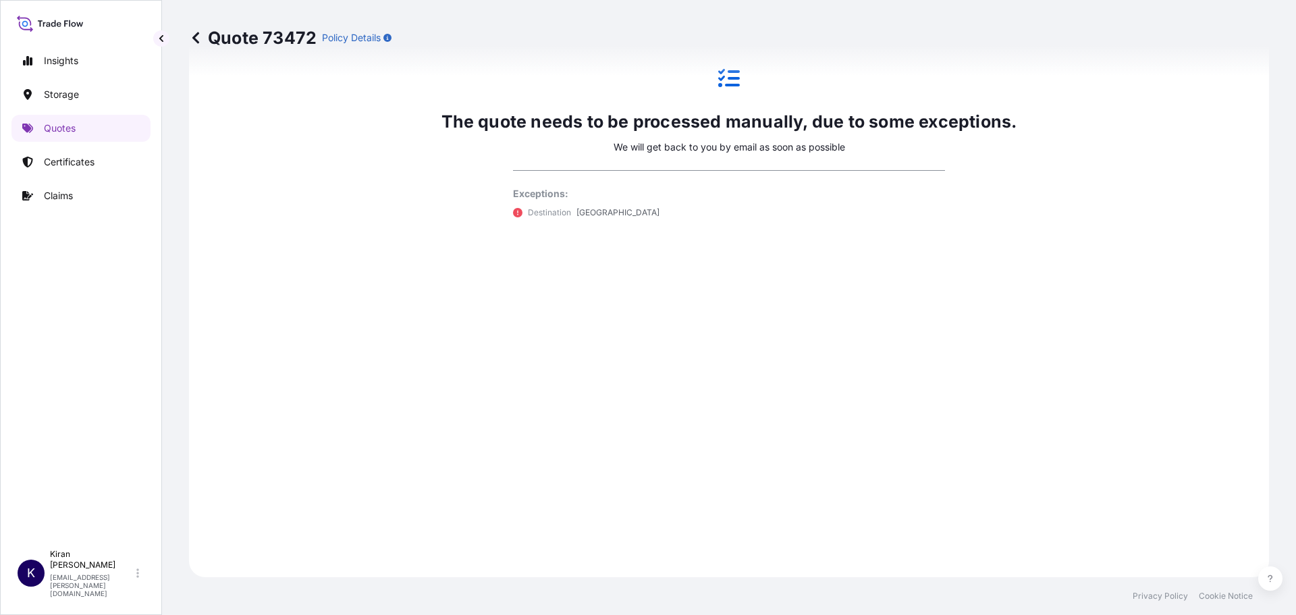
click at [373, 38] on p "Policy Details" at bounding box center [351, 37] width 59 height 13
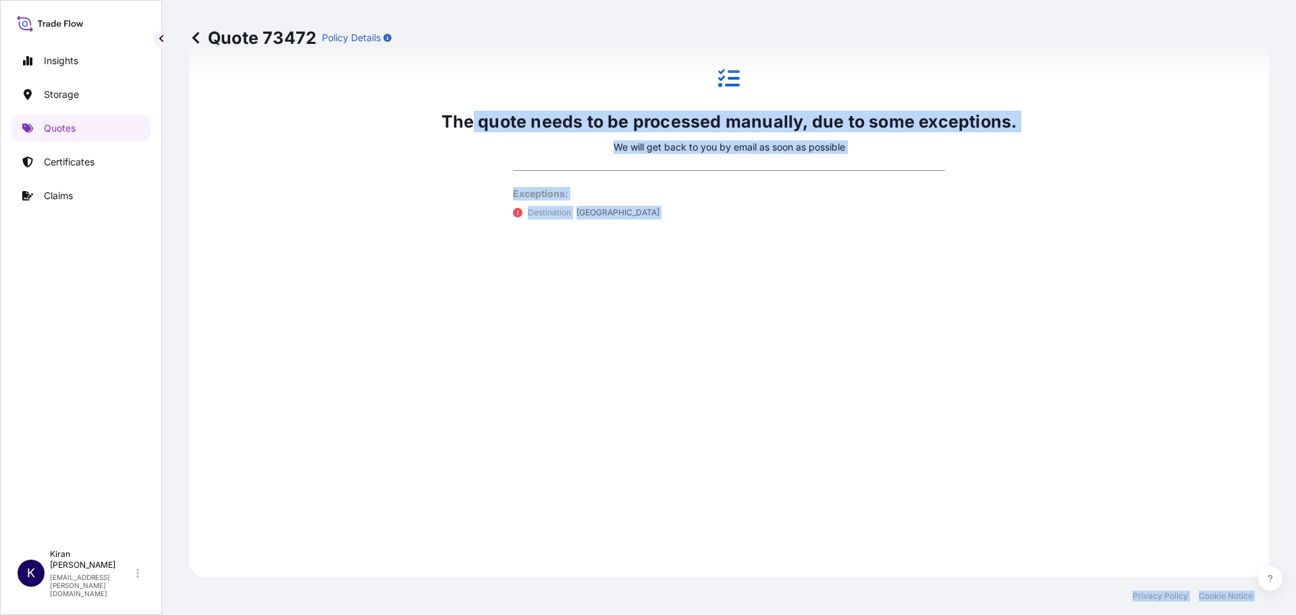
drag, startPoint x: 293, startPoint y: 74, endPoint x: 470, endPoint y: 119, distance: 182.5
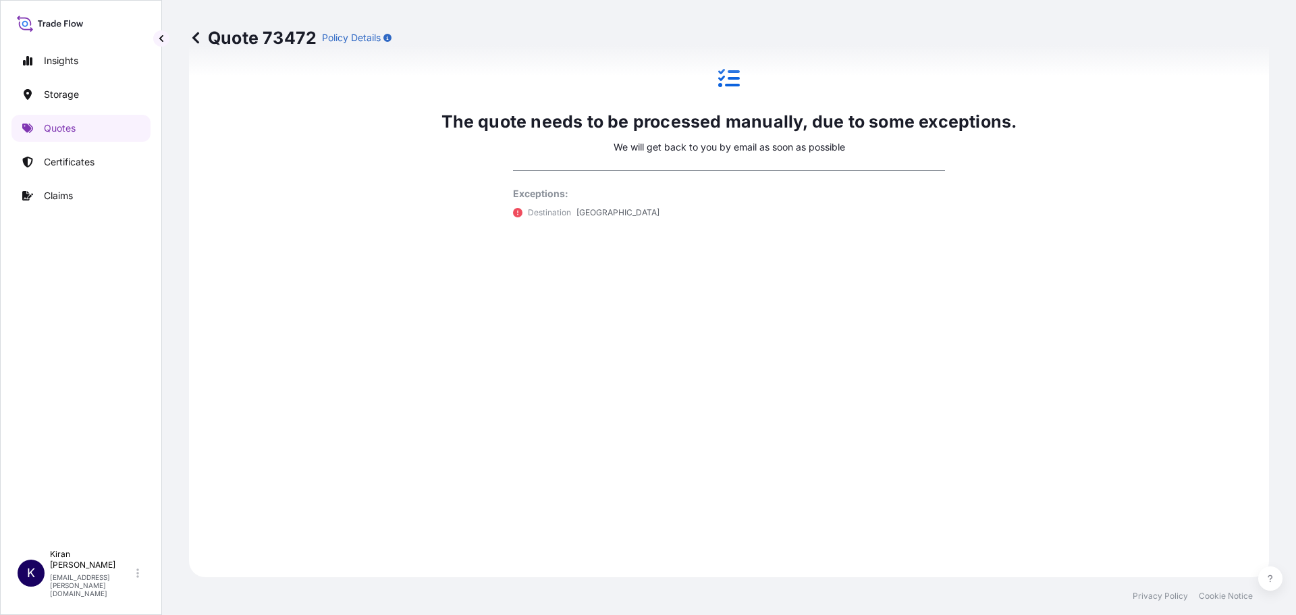
click at [352, 33] on p "Policy Details" at bounding box center [351, 37] width 59 height 13
click at [345, 38] on p "Policy Details" at bounding box center [351, 37] width 59 height 13
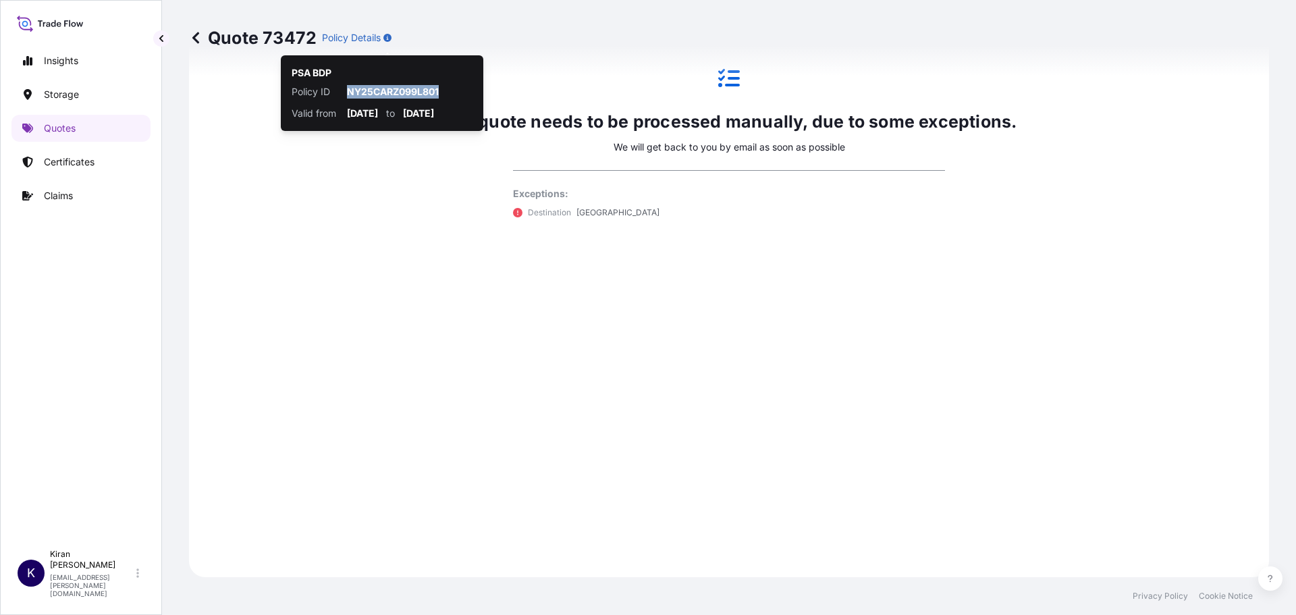
drag, startPoint x: 440, startPoint y: 89, endPoint x: 332, endPoint y: 88, distance: 108.0
click at [332, 88] on div "Policy ID NY25CARZ099L801 Valid from 2025-03-01 to 2026-03-31" at bounding box center [382, 102] width 181 height 35
copy div "NY25CARZ099L801"
click at [749, 271] on div "The quote needs to be processed manually, due to some exceptions. We will get b…" at bounding box center [729, 143] width 1042 height 829
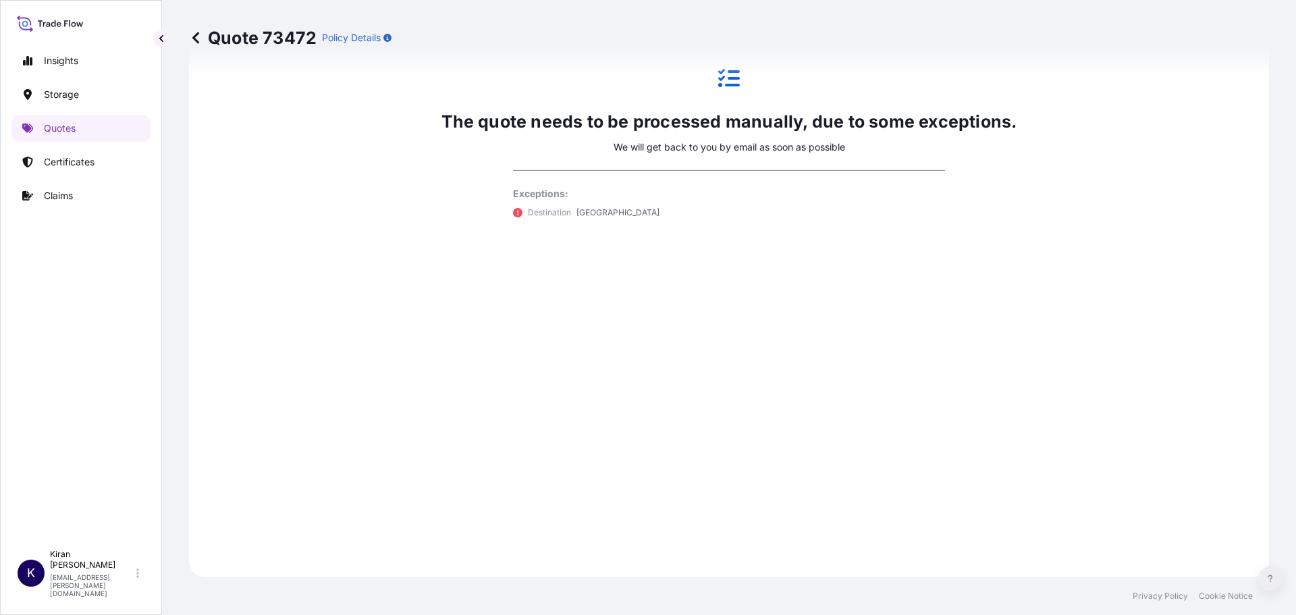
click at [1276, 582] on button at bounding box center [1270, 578] width 24 height 24
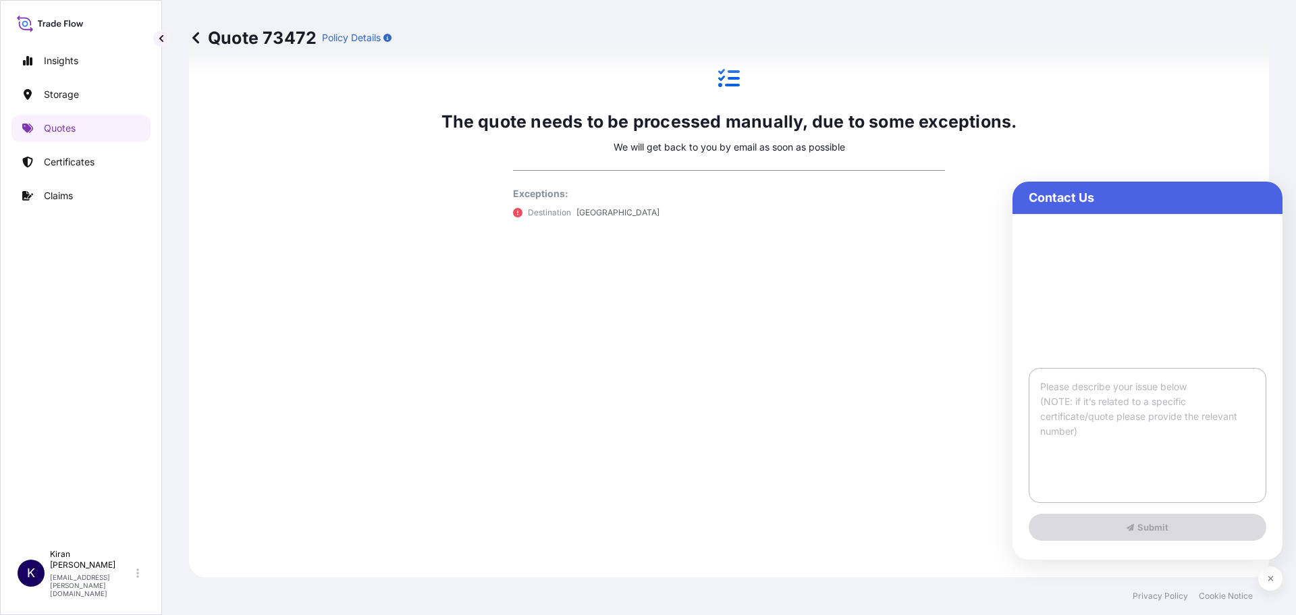
click at [1070, 406] on textarea at bounding box center [1148, 435] width 238 height 135
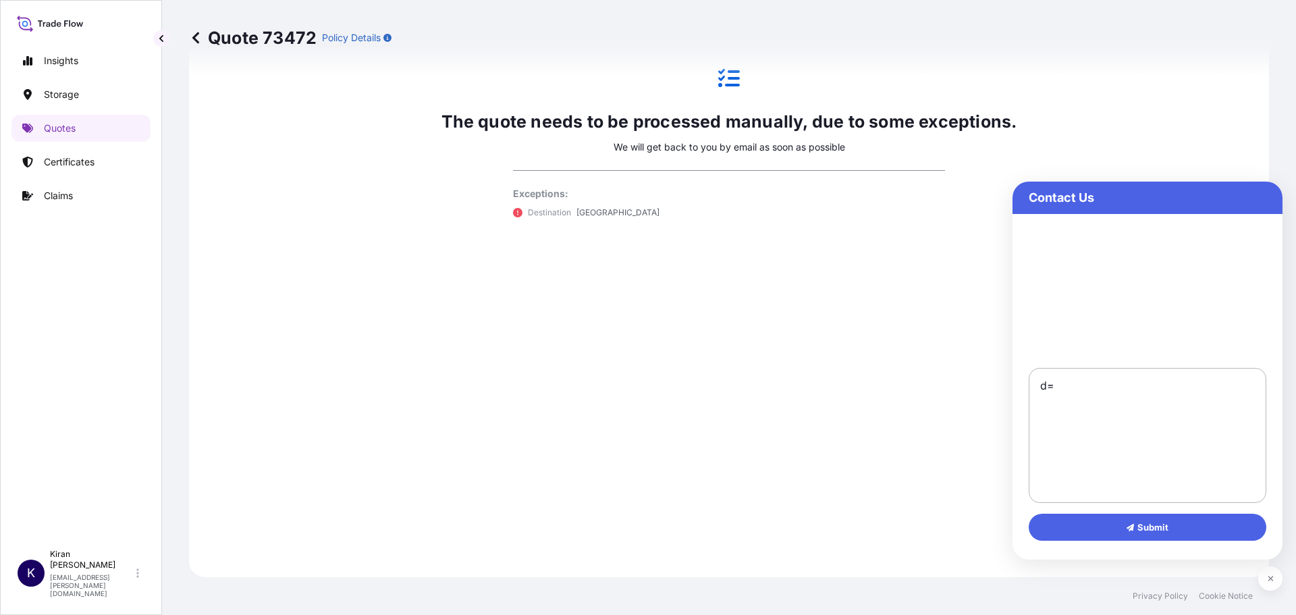
type textarea "d"
paste textarea "NY25CARZ099L801"
click at [1041, 435] on textarea "Dear Team, Could you please check and issue Insurance for Policy ID NY25CARZ099…" at bounding box center [1148, 435] width 238 height 135
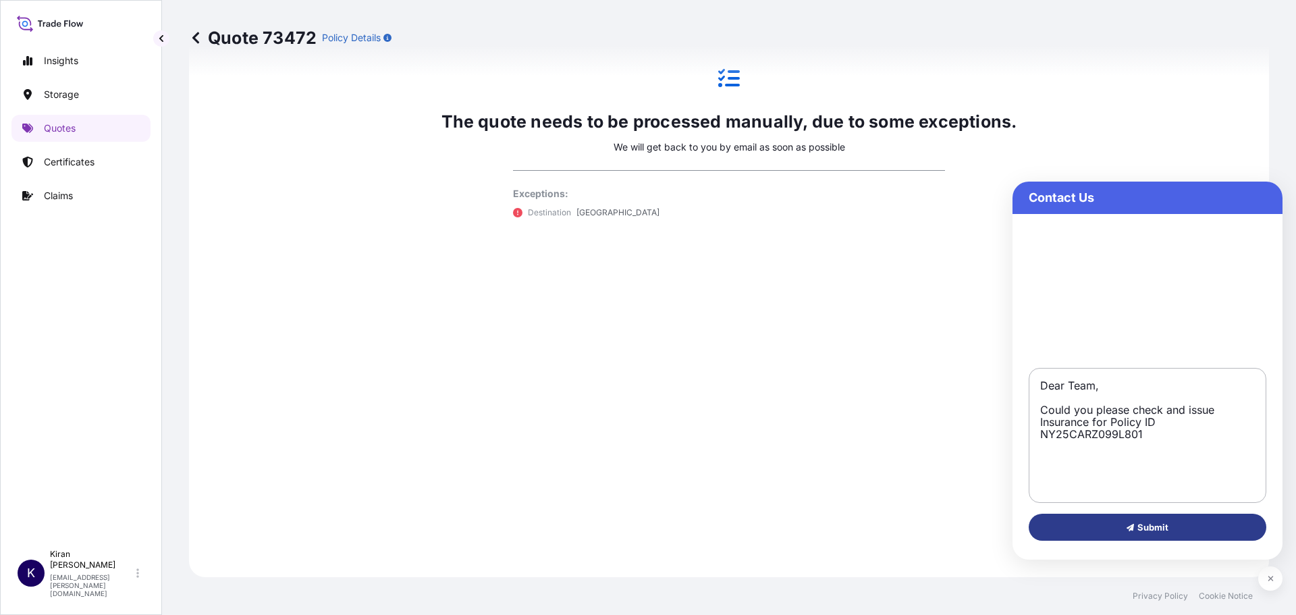
type textarea "Dear Team, Could you please check and issue Insurance for Policy ID NY25CARZ099…"
click at [1153, 526] on span "Submit" at bounding box center [1147, 526] width 43 height 13
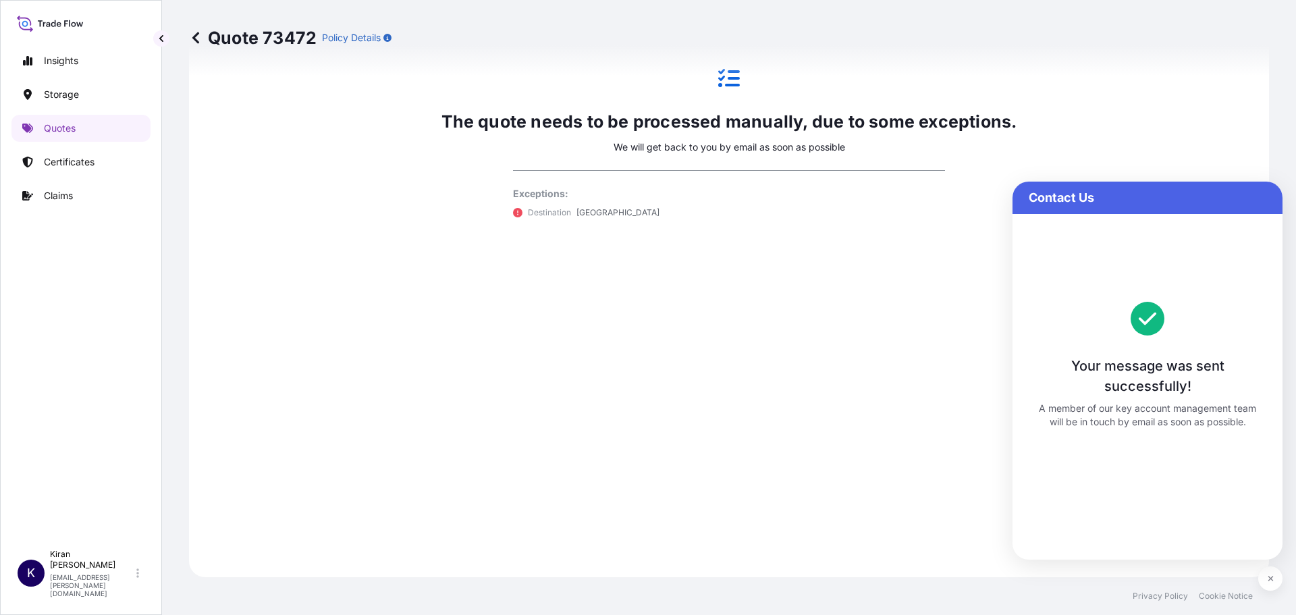
click at [1062, 169] on div "The quote needs to be processed manually, due to some exceptions. We will get b…" at bounding box center [729, 143] width 1042 height 829
